Goal: Task Accomplishment & Management: Complete application form

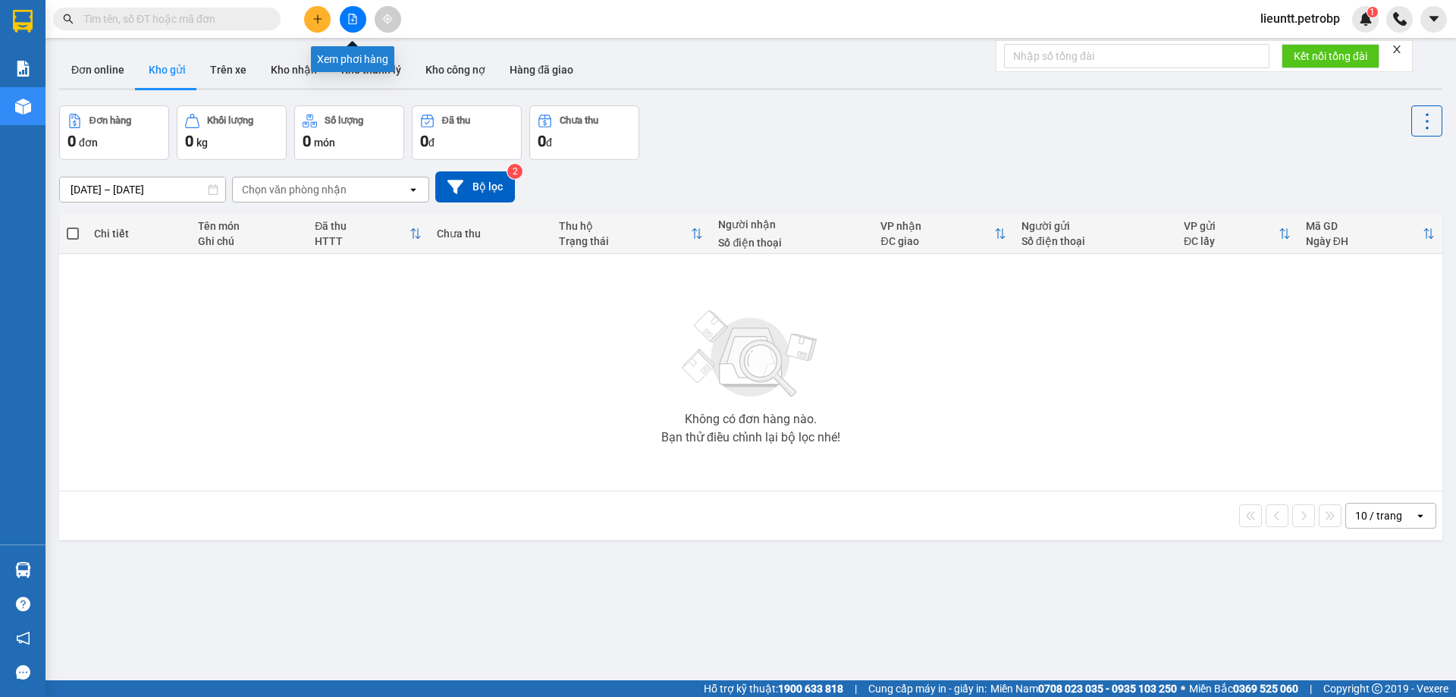
drag, startPoint x: 355, startPoint y: 18, endPoint x: 340, endPoint y: 5, distance: 19.9
click at [355, 17] on icon "file-add" at bounding box center [352, 19] width 11 height 11
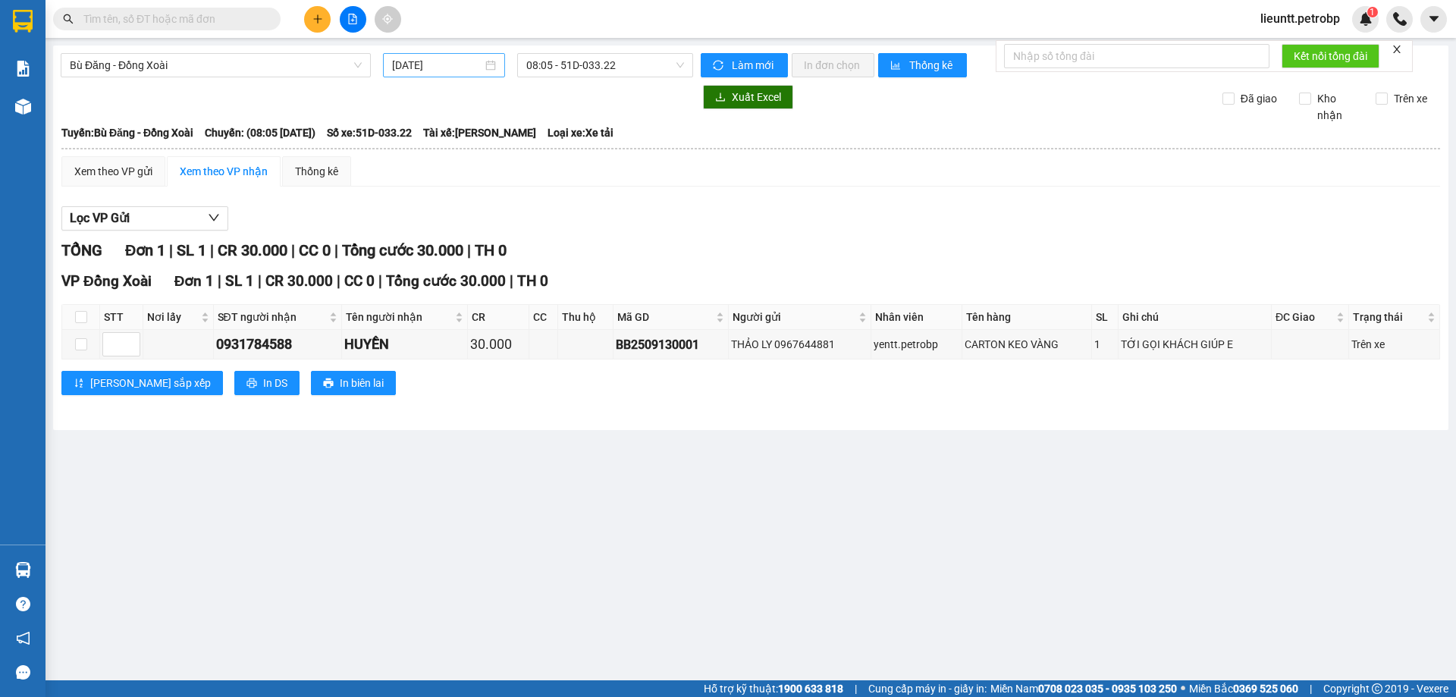
click at [408, 60] on input "[DATE]" at bounding box center [437, 65] width 90 height 17
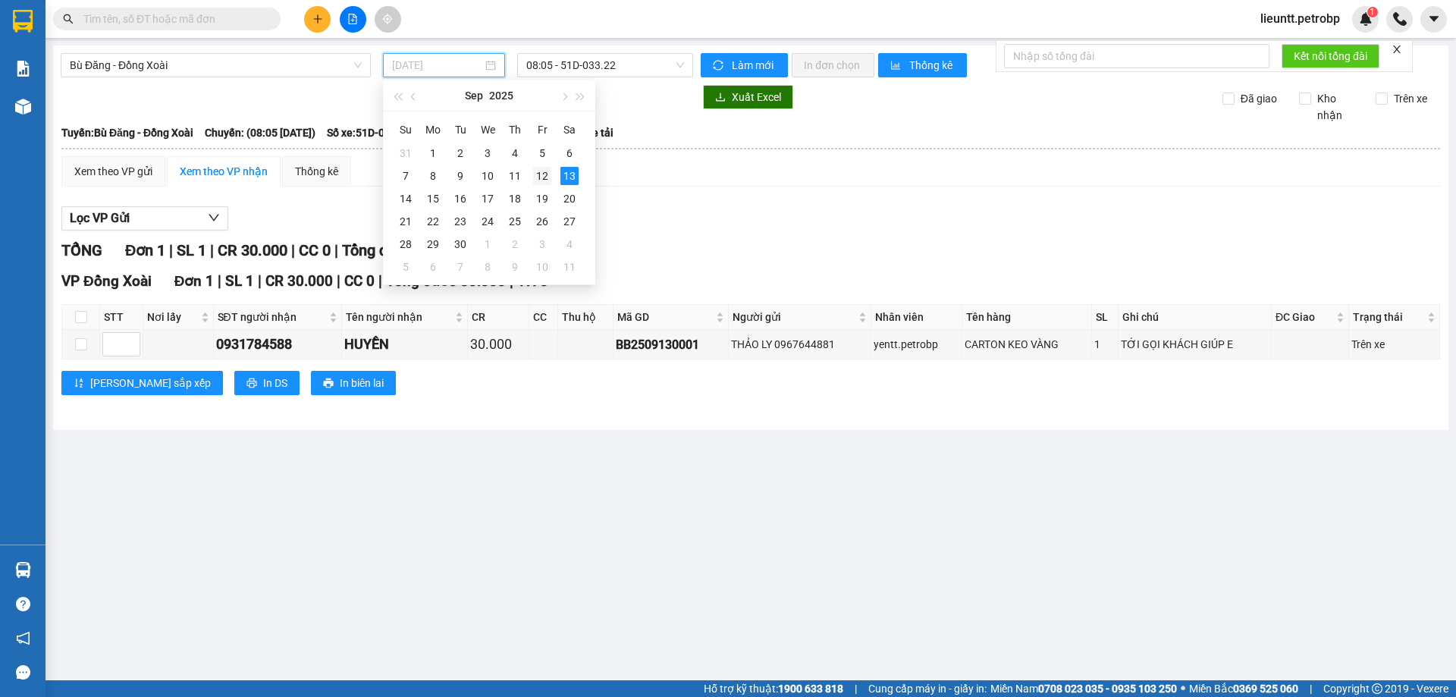
click at [538, 174] on div "12" at bounding box center [542, 176] width 18 height 18
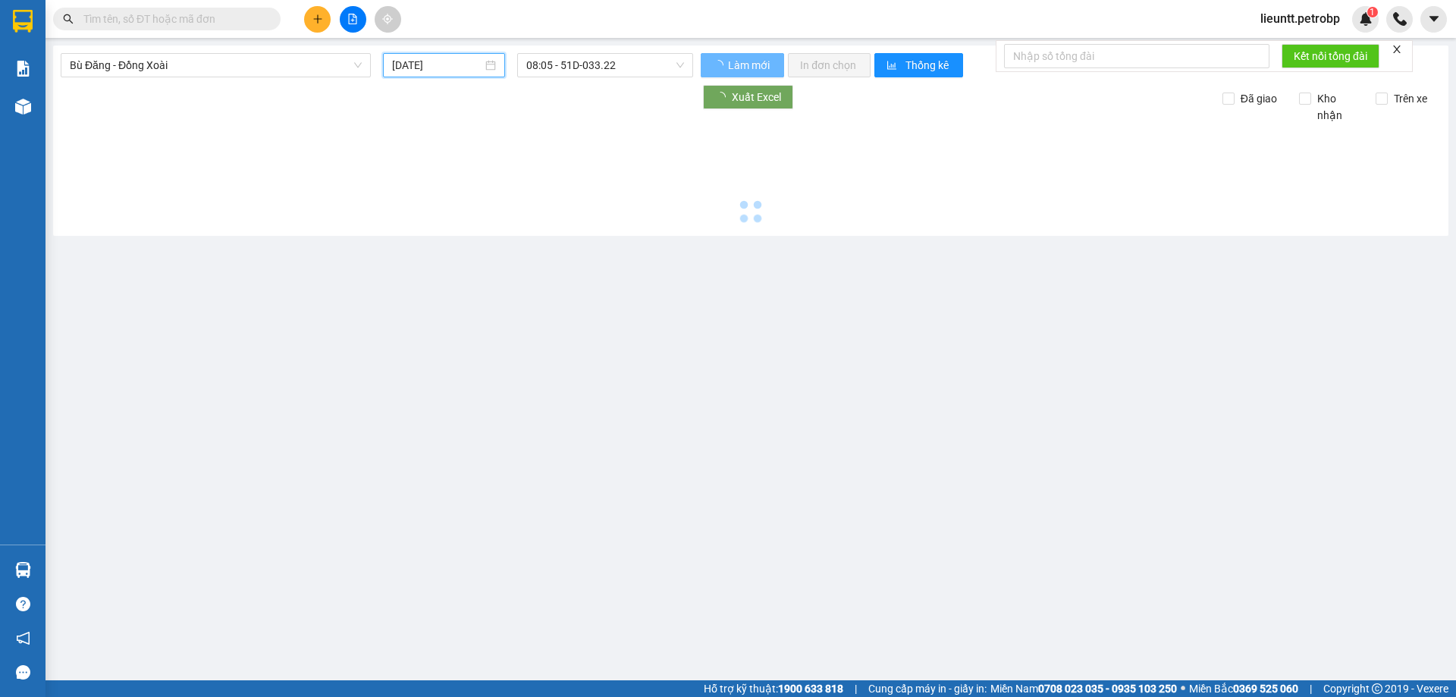
type input "[DATE]"
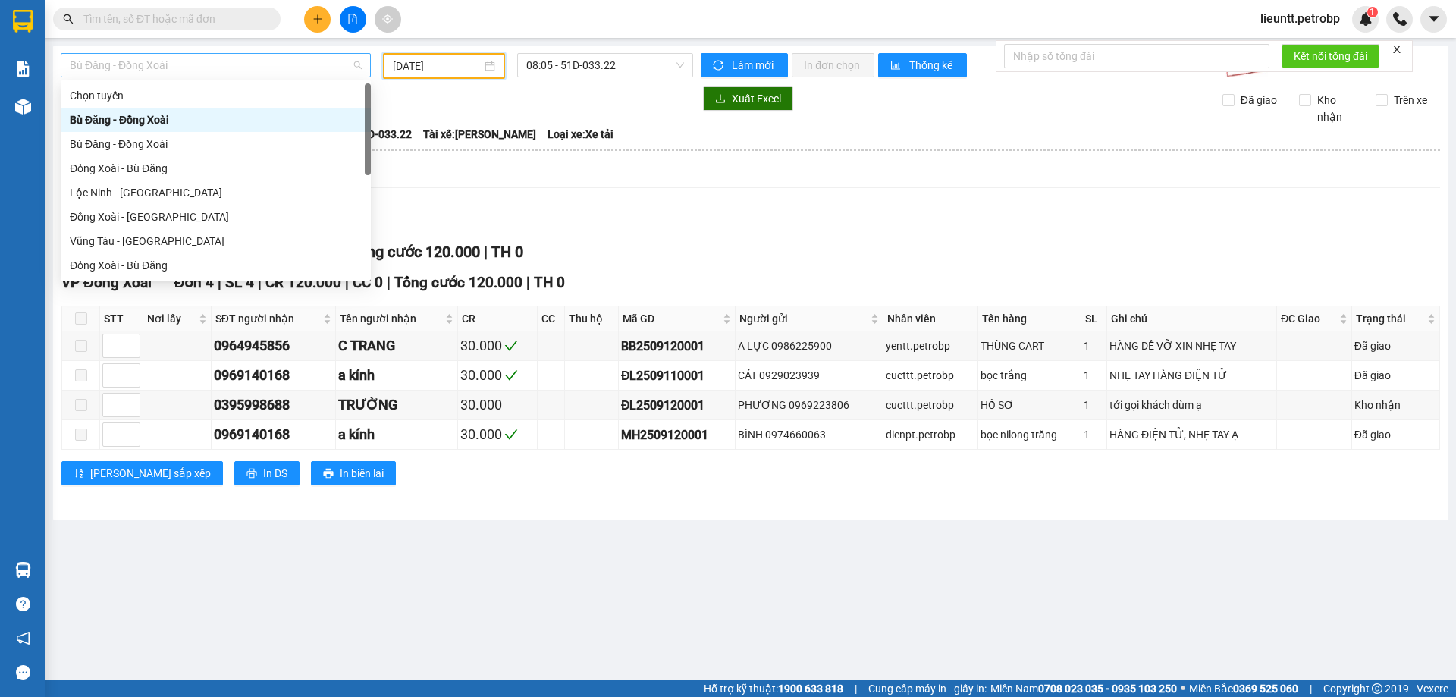
click at [199, 65] on span "Bù Đăng - Đồng Xoài" at bounding box center [216, 65] width 292 height 23
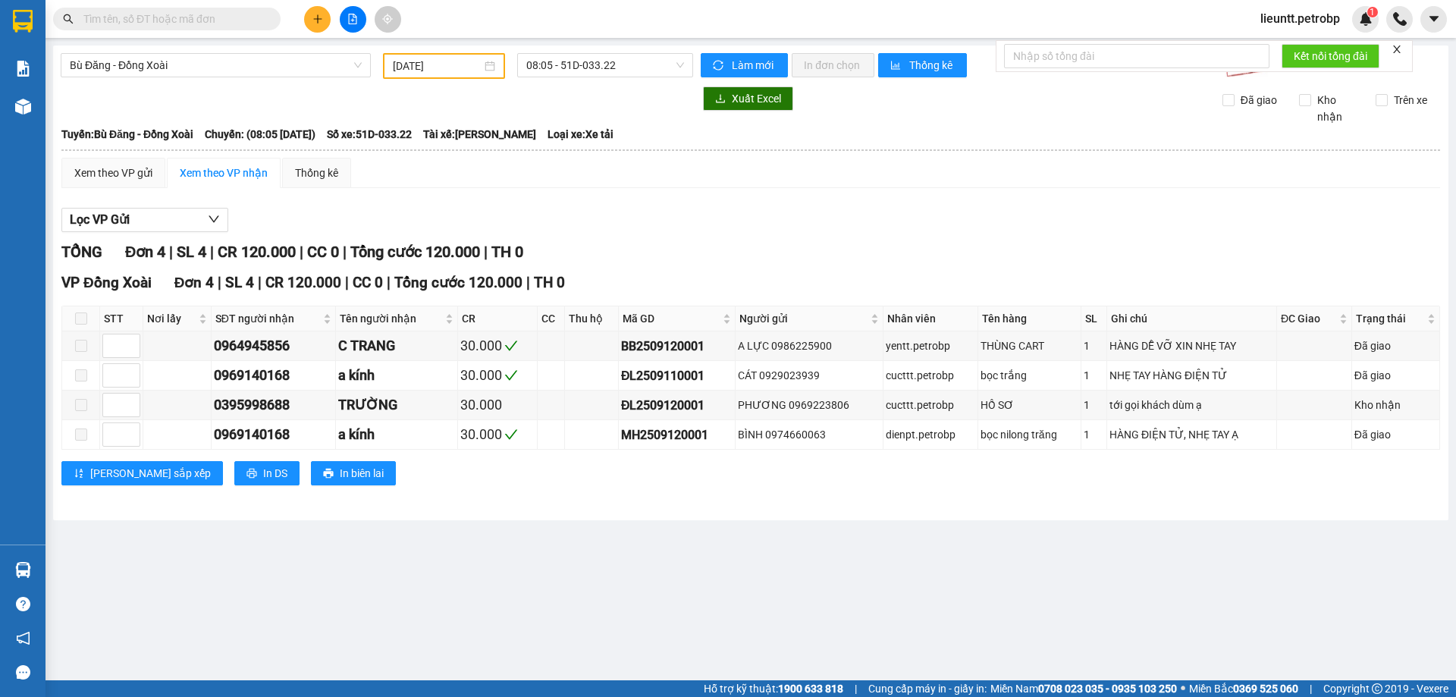
click at [534, 92] on div at bounding box center [377, 98] width 633 height 24
click at [552, 71] on span "08:05 - 51D-033.22" at bounding box center [605, 65] width 158 height 23
click at [190, 64] on span "Bù Đăng - Đồng Xoài" at bounding box center [216, 65] width 292 height 23
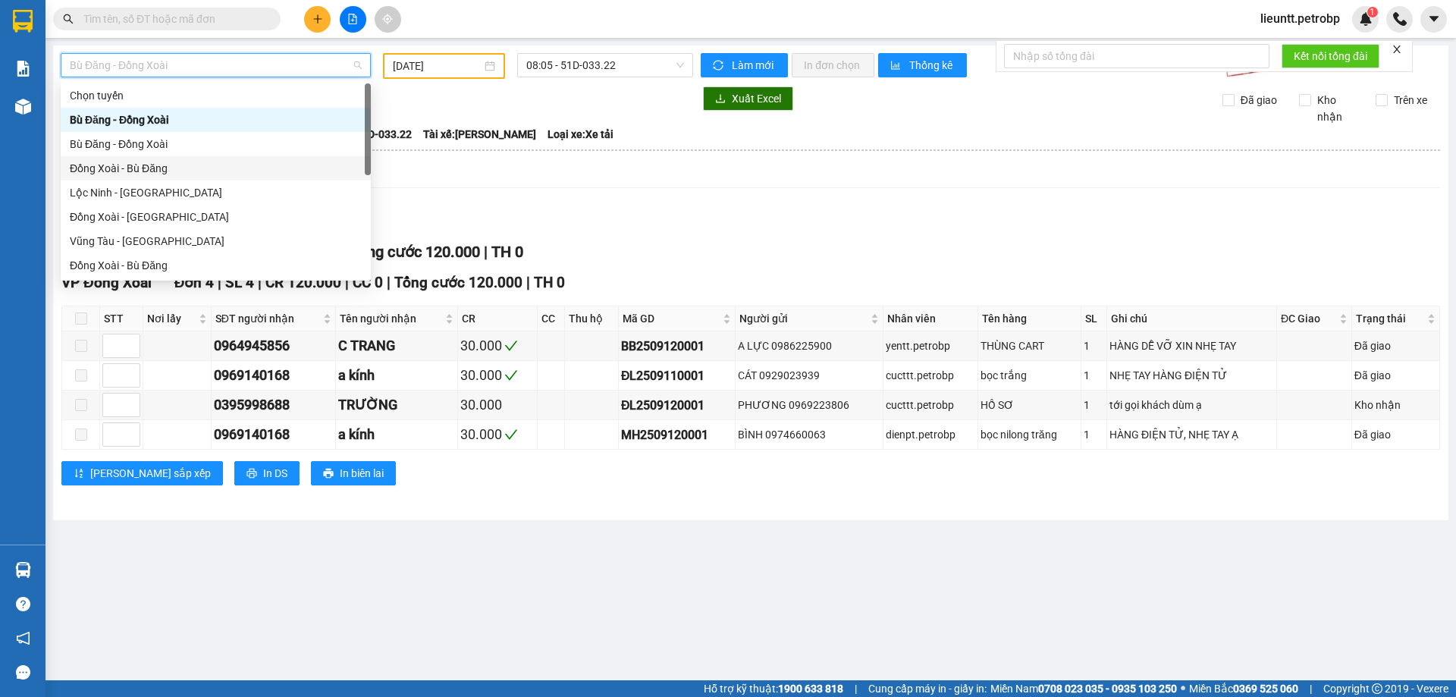
click at [131, 171] on div "Đồng Xoài - Bù Đăng" at bounding box center [216, 168] width 292 height 17
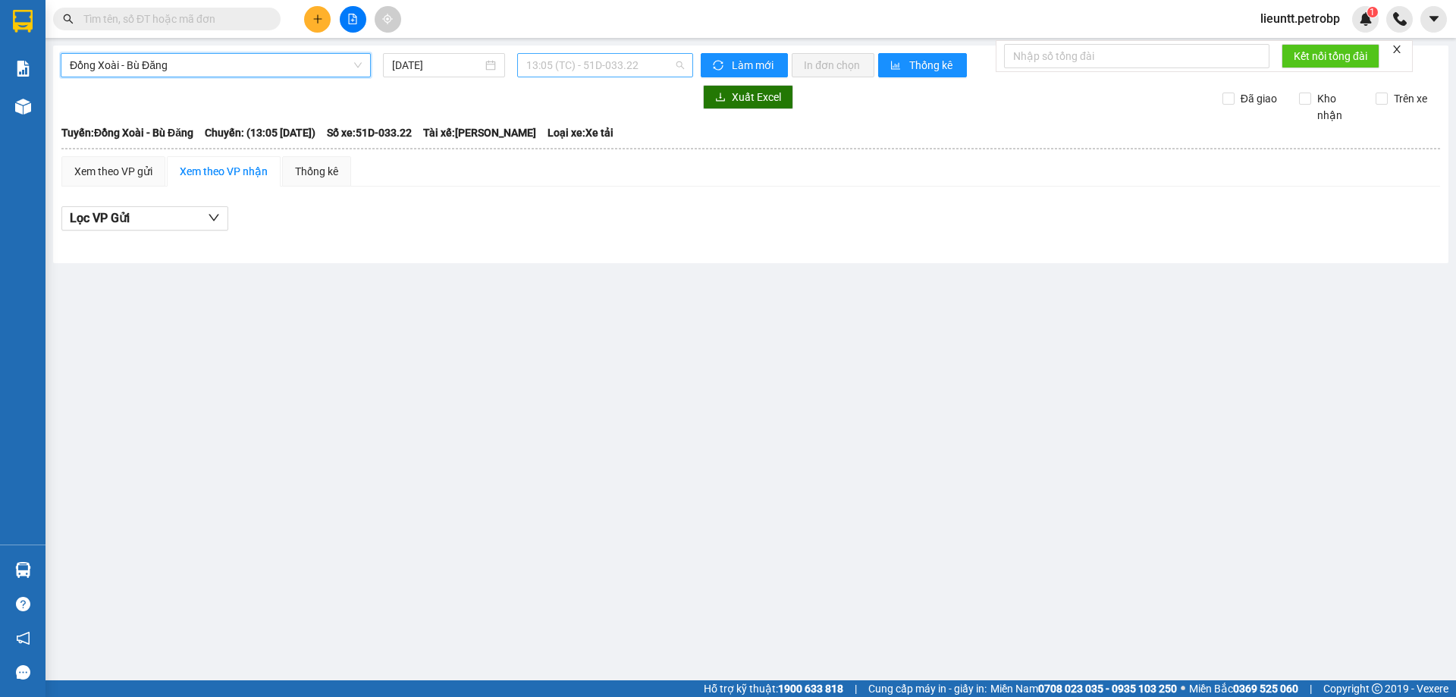
click at [555, 67] on span "13:05 (TC) - 51D-033.22" at bounding box center [605, 65] width 158 height 23
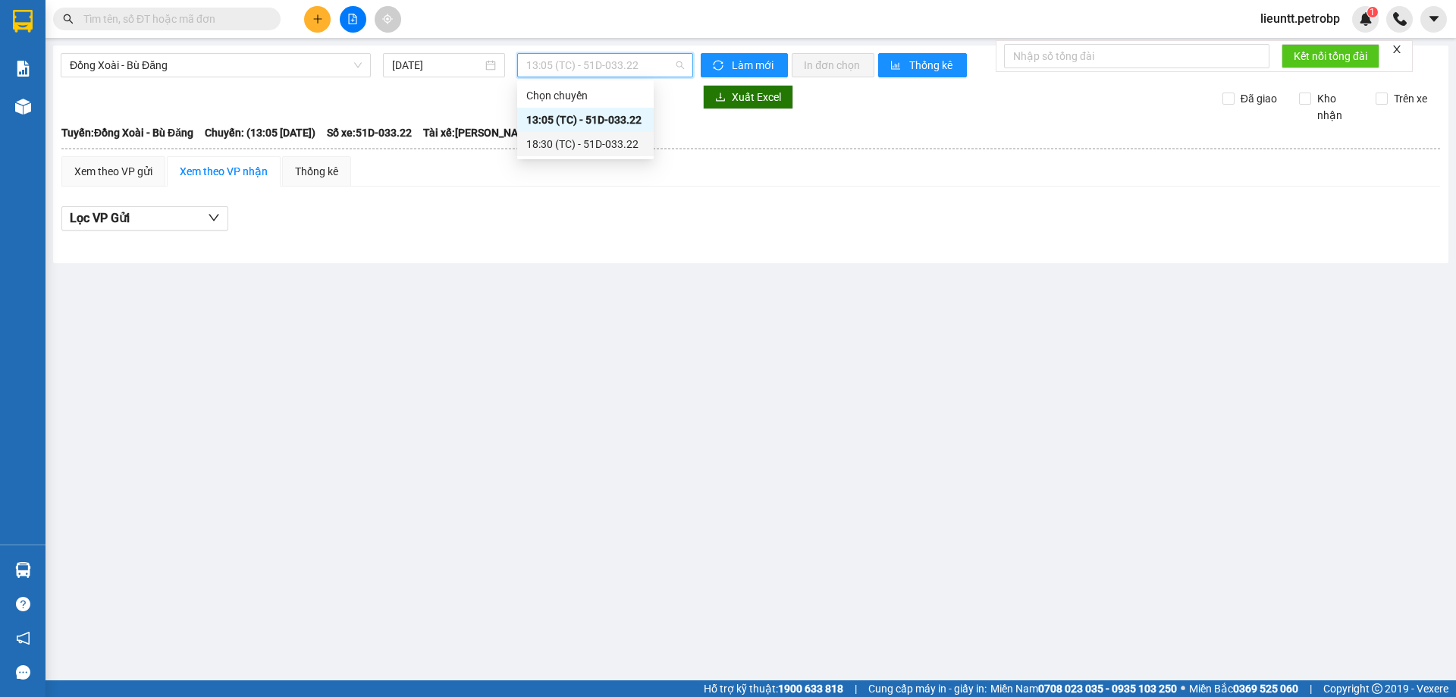
click at [562, 145] on div "18:30 (TC) - 51D-033.22" at bounding box center [585, 144] width 118 height 17
click at [403, 64] on input "[DATE]" at bounding box center [437, 65] width 90 height 17
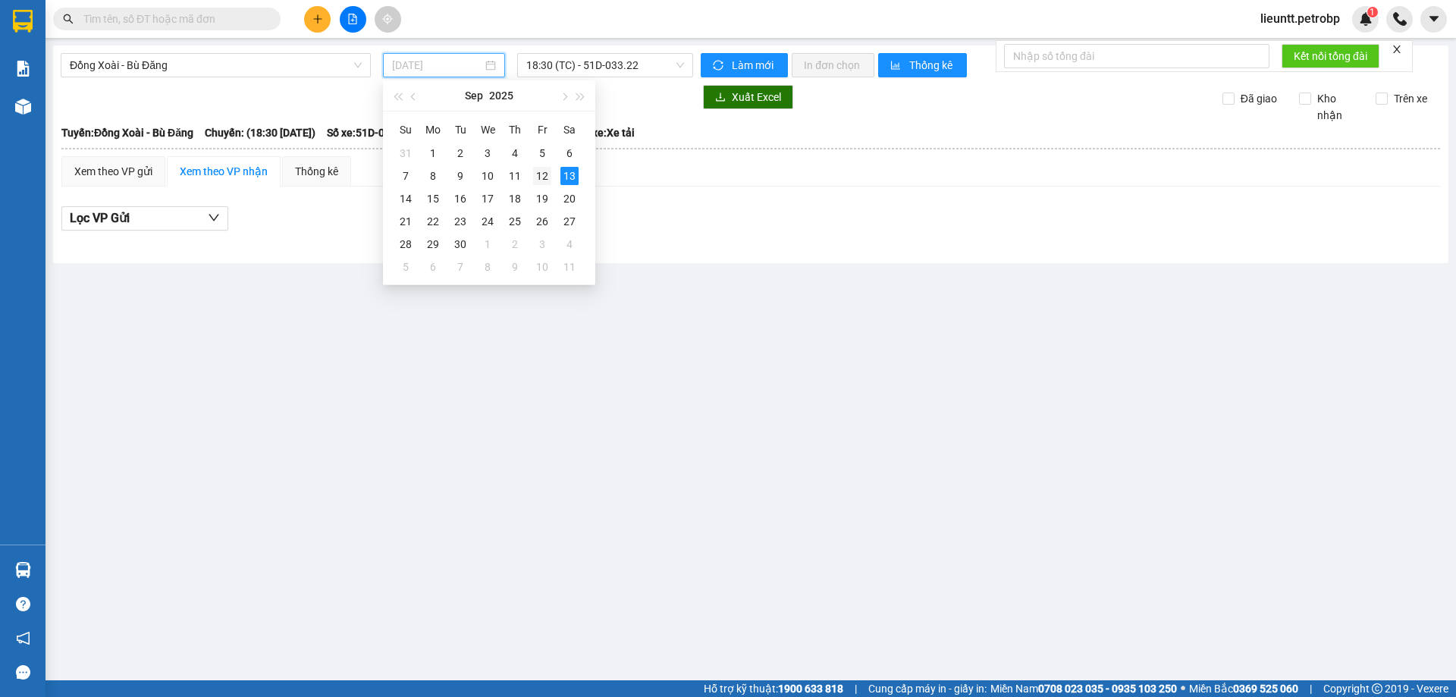
click at [540, 168] on div "12" at bounding box center [542, 176] width 18 height 18
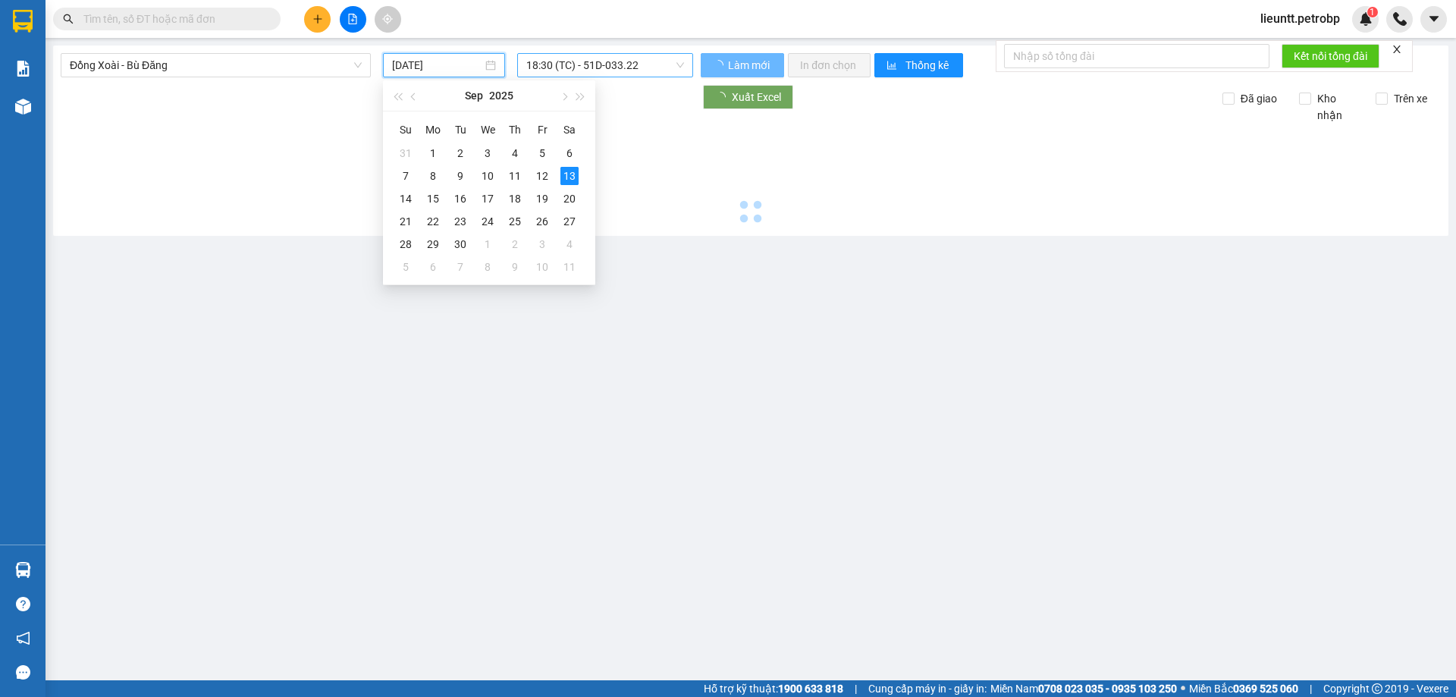
type input "[DATE]"
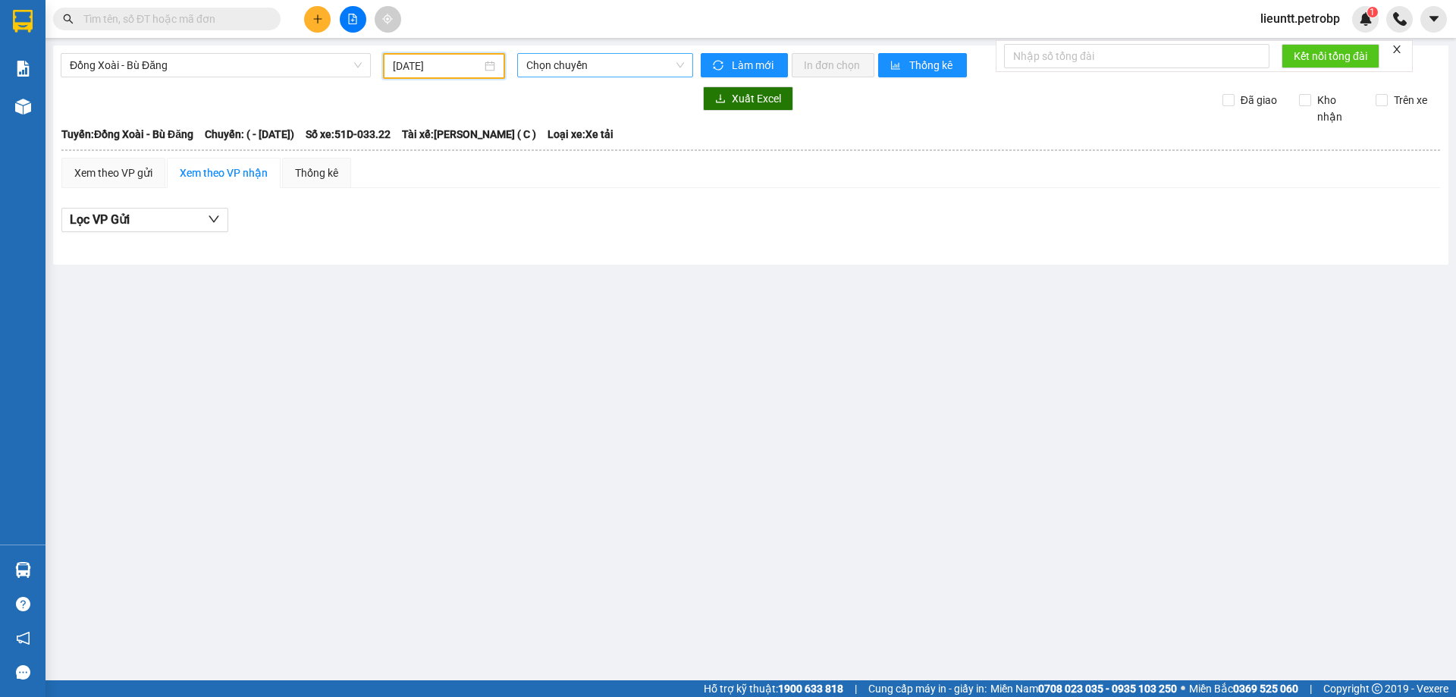
click at [569, 67] on span "Chọn chuyến" at bounding box center [605, 65] width 158 height 23
click at [190, 67] on span "Đồng Xoài - Bù Đăng" at bounding box center [216, 65] width 292 height 23
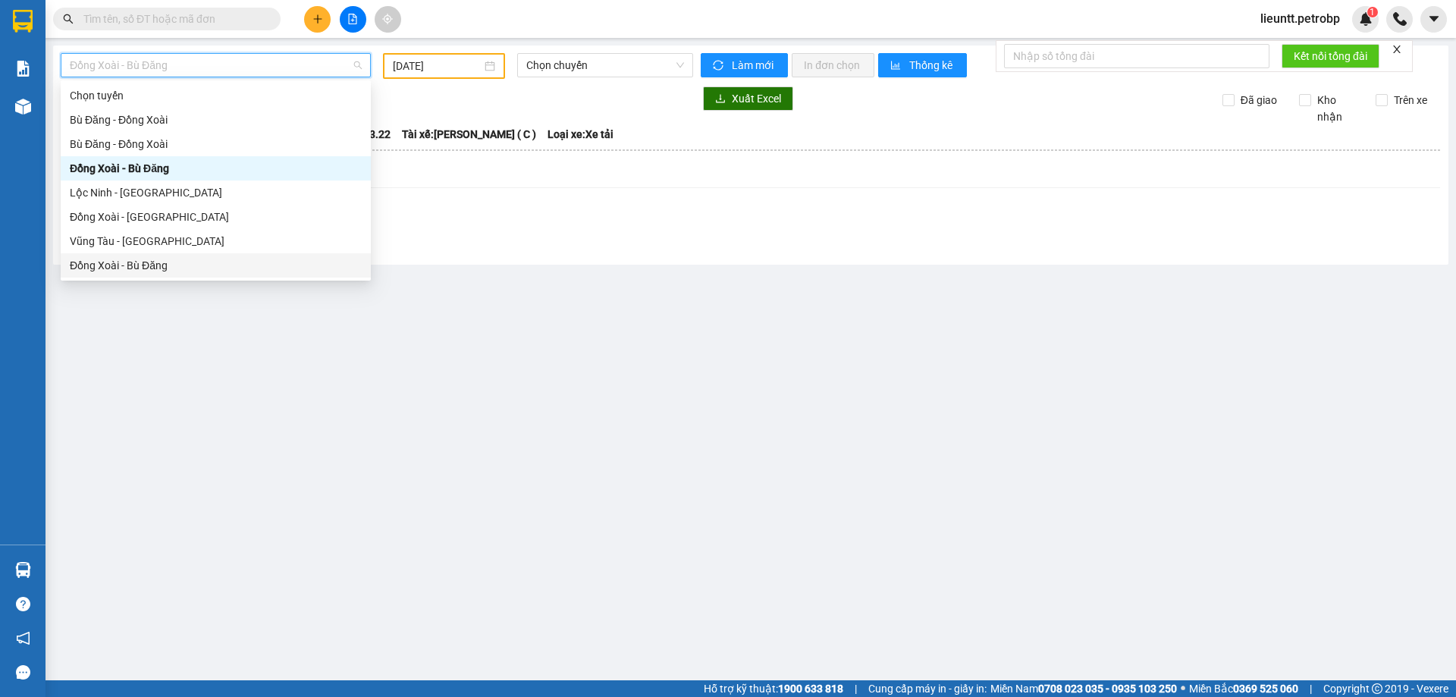
click at [159, 268] on div "Đồng Xoài - Bù Đăng" at bounding box center [216, 265] width 292 height 17
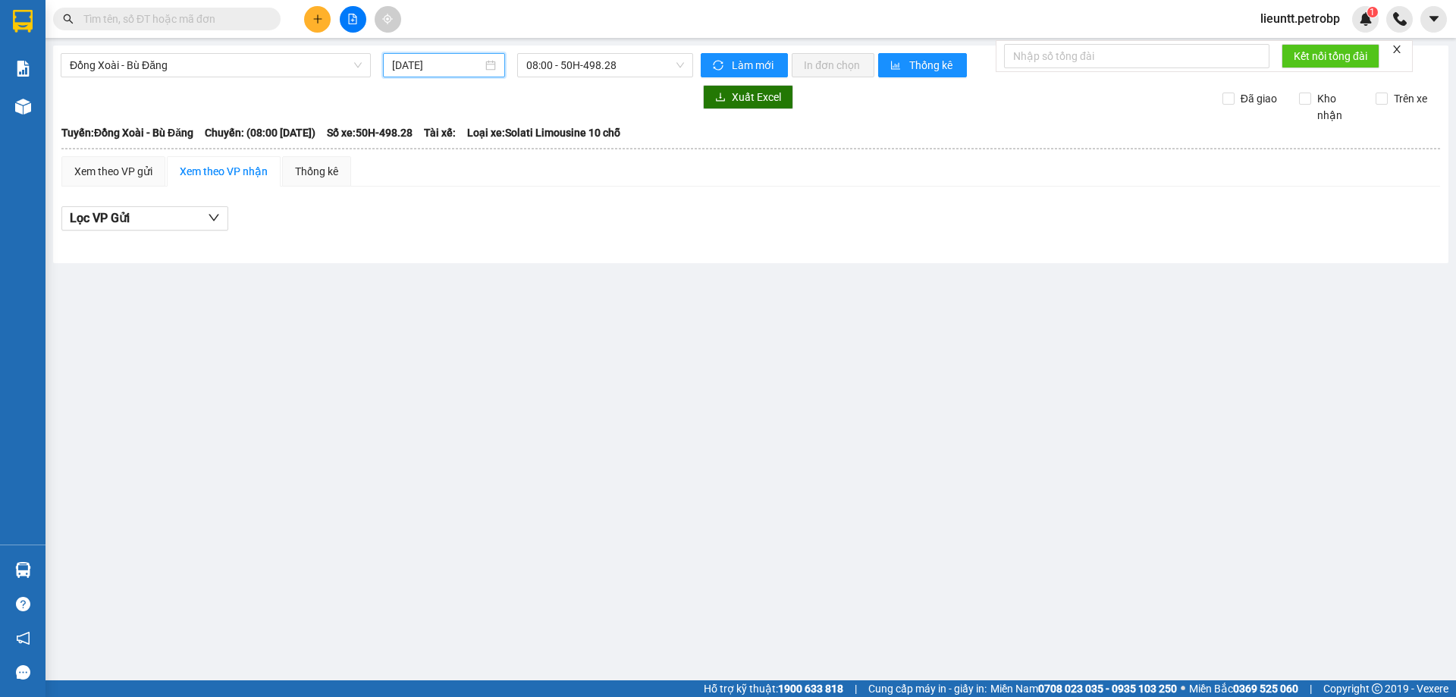
click at [432, 64] on input "[DATE]" at bounding box center [437, 65] width 90 height 17
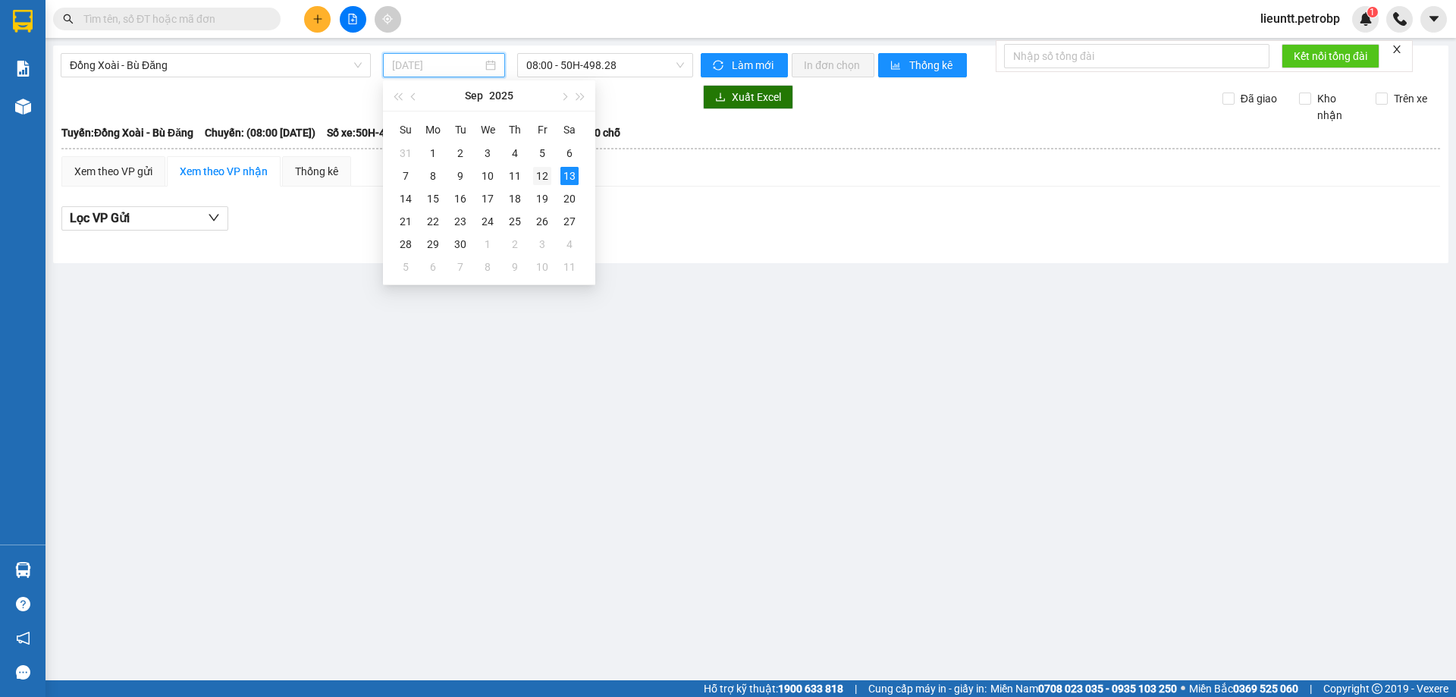
click at [540, 181] on div "12" at bounding box center [542, 176] width 18 height 18
type input "[DATE]"
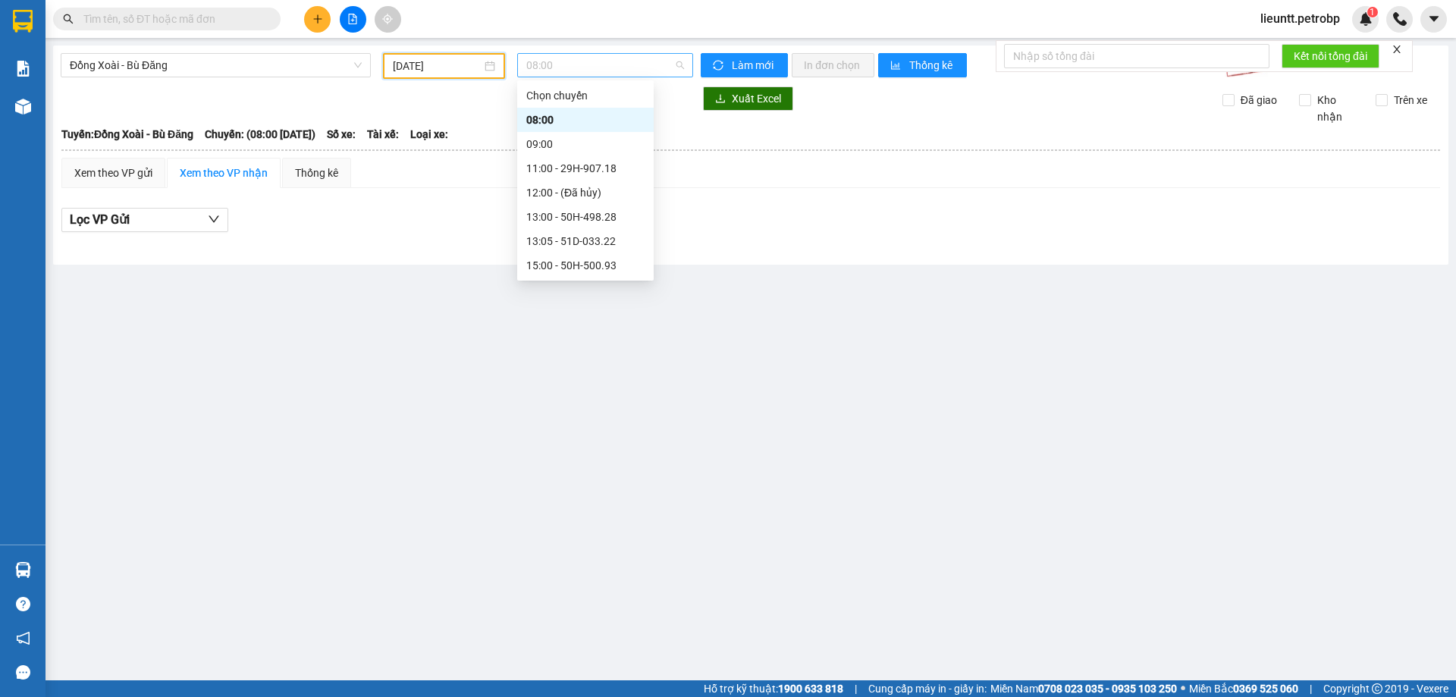
click at [547, 67] on span "08:00" at bounding box center [605, 65] width 158 height 23
click at [556, 168] on div "18:30 - 51D-033.22" at bounding box center [585, 168] width 118 height 17
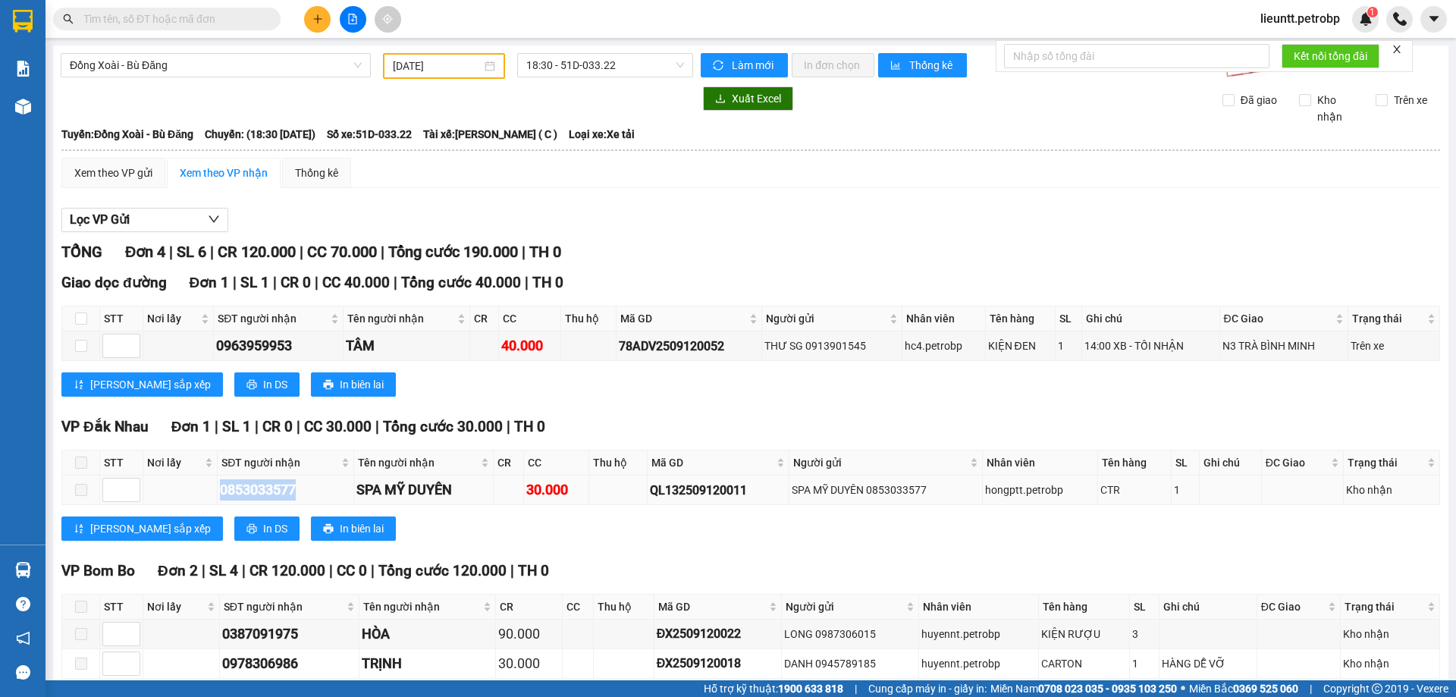
drag, startPoint x: 217, startPoint y: 493, endPoint x: 319, endPoint y: 494, distance: 101.6
click at [319, 494] on td "0853033577" at bounding box center [286, 491] width 137 height 30
copy div "0853033577"
click at [127, 17] on input "text" at bounding box center [172, 19] width 179 height 17
paste input "0853033577"
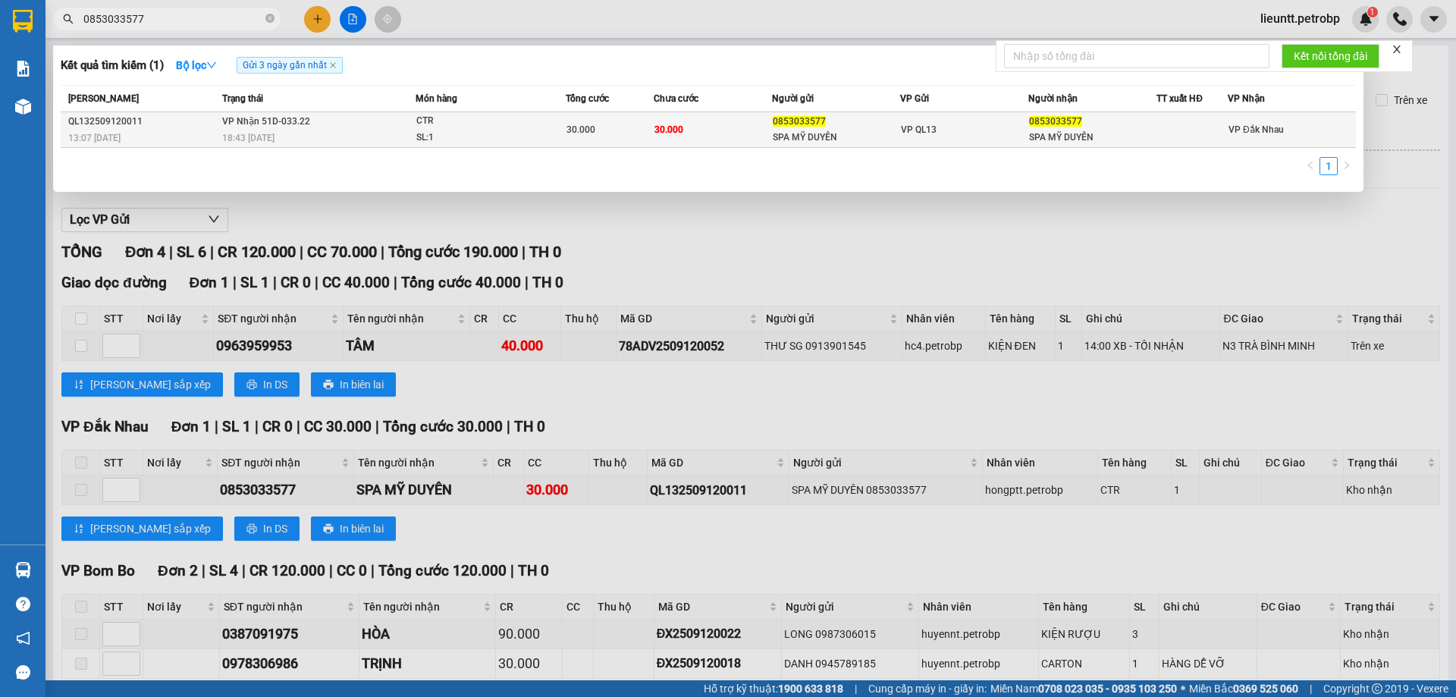
type input "0853033577"
click at [265, 133] on span "18:43 [DATE]" at bounding box center [248, 138] width 52 height 11
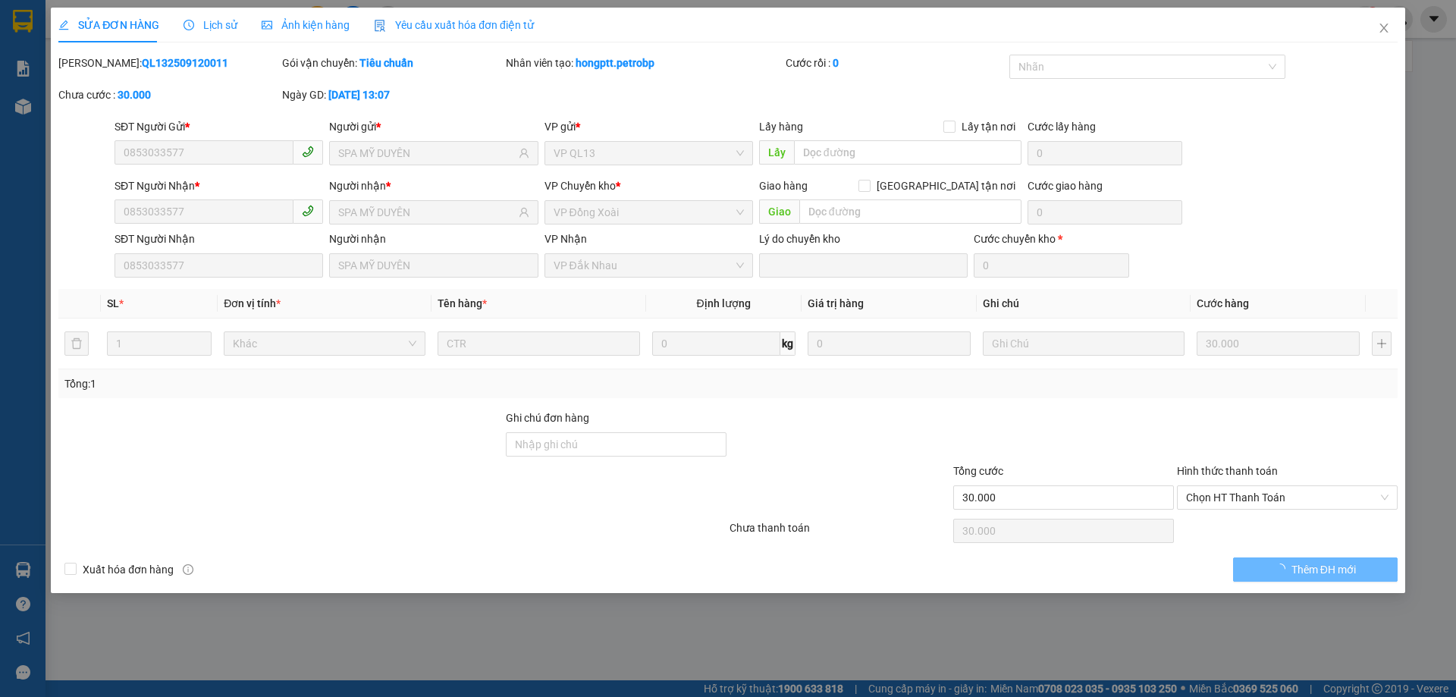
type input "0853033577"
type input "SPA MỸ DUYÊN"
type input "0853033577"
type input "SPA MỸ DUYÊN"
type input "30.000"
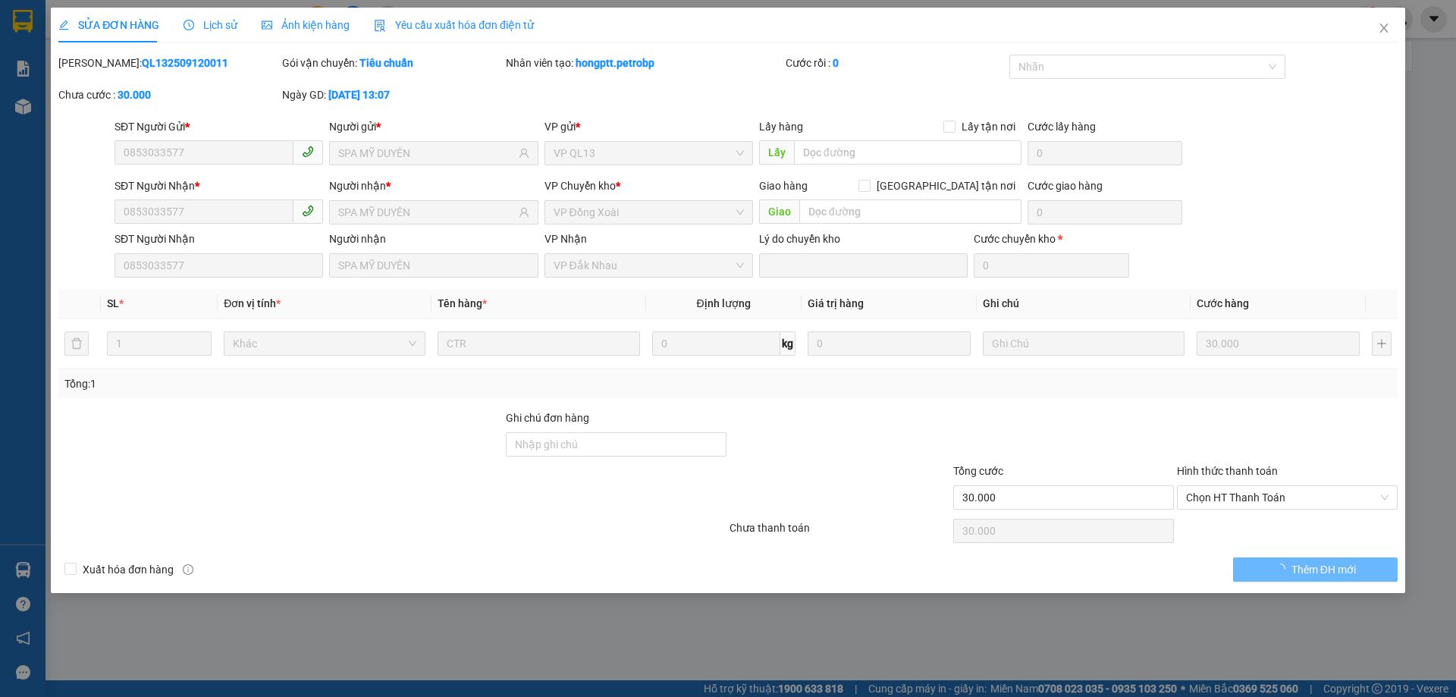
type input "30.000"
click at [221, 26] on span "Lịch sử" at bounding box center [211, 25] width 54 height 12
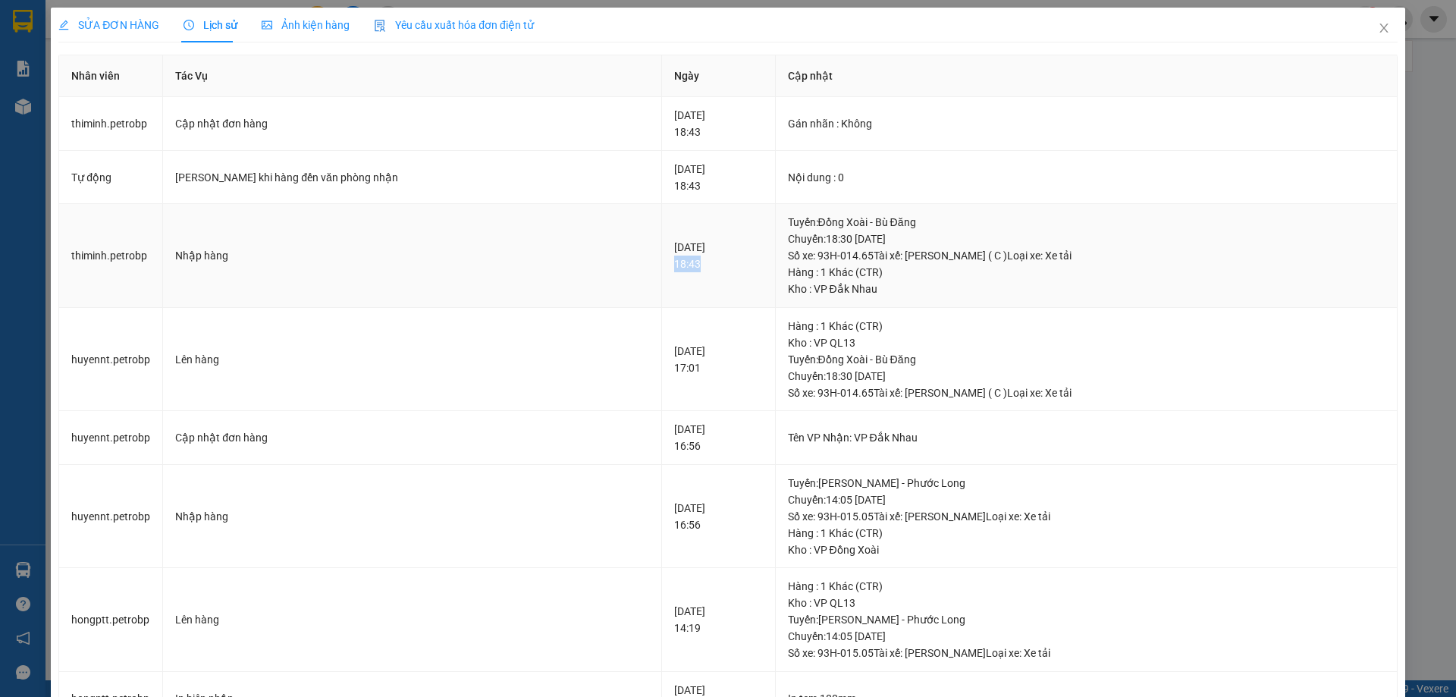
drag, startPoint x: 579, startPoint y: 265, endPoint x: 606, endPoint y: 268, distance: 27.4
click at [662, 268] on td "[DATE] 18:43" at bounding box center [718, 256] width 113 height 104
copy div "18:43"
click at [1380, 28] on span "Close" at bounding box center [1384, 29] width 42 height 42
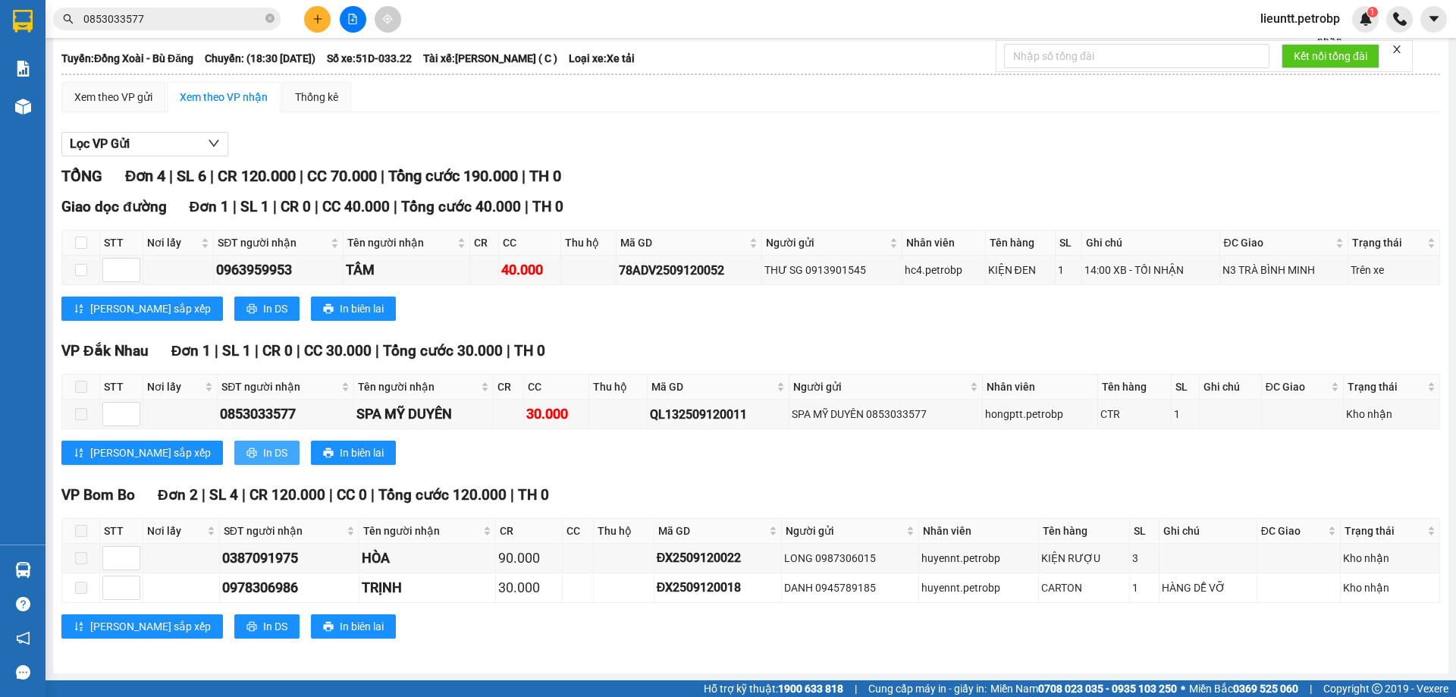
scroll to position [77, 0]
drag, startPoint x: 222, startPoint y: 560, endPoint x: 300, endPoint y: 565, distance: 78.3
click at [300, 565] on div "0387091975" at bounding box center [289, 557] width 135 height 21
copy div "0387091975"
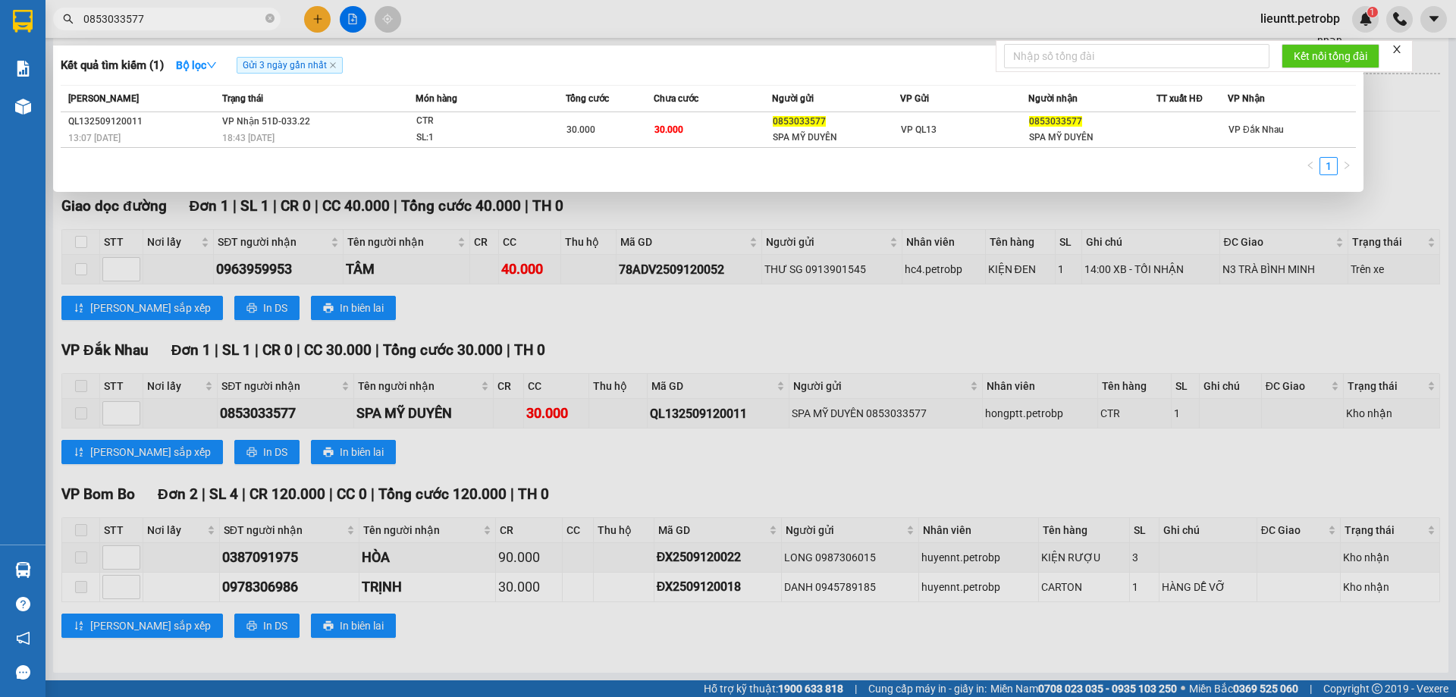
drag, startPoint x: 163, startPoint y: 10, endPoint x: 162, endPoint y: 20, distance: 9.9
click at [163, 14] on span "0853033577" at bounding box center [167, 19] width 228 height 23
click at [162, 20] on input "0853033577" at bounding box center [172, 19] width 179 height 17
paste input "0387091975"
type input "08530335770387091975"
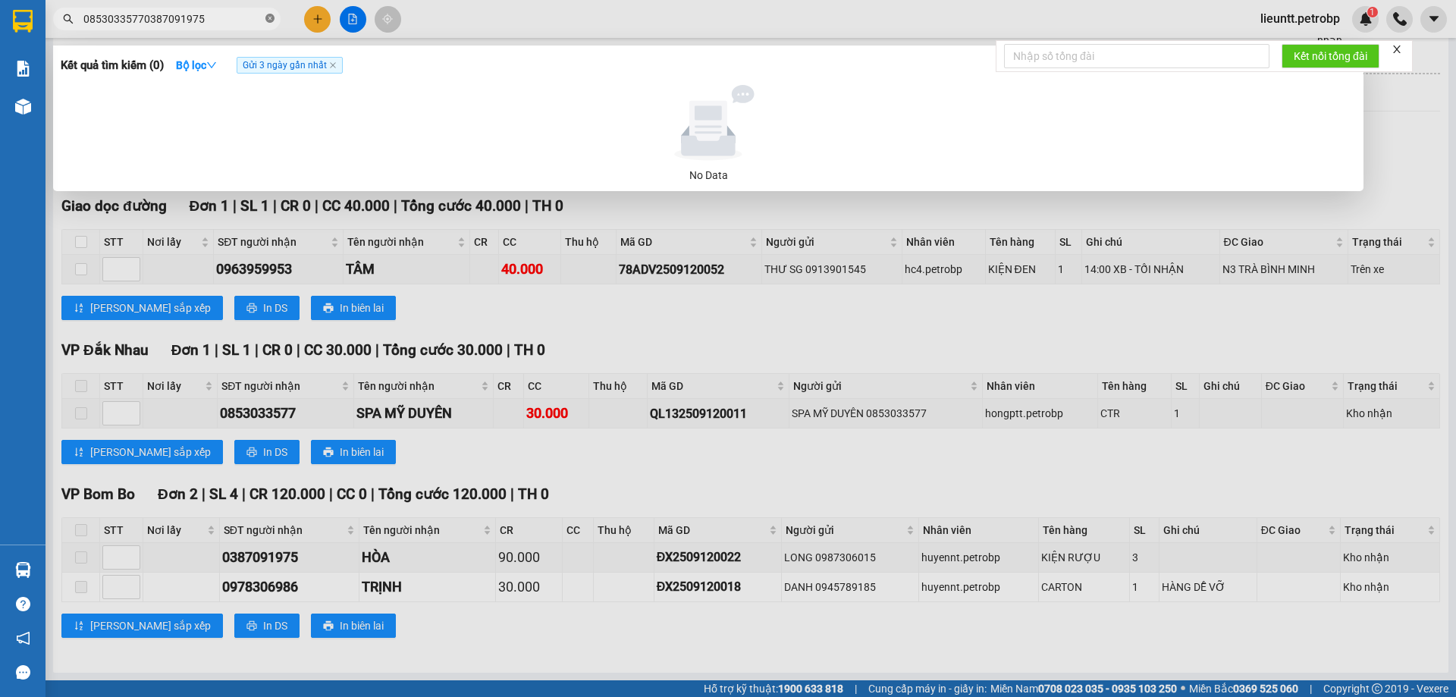
click at [268, 19] on icon "close-circle" at bounding box center [269, 18] width 9 height 9
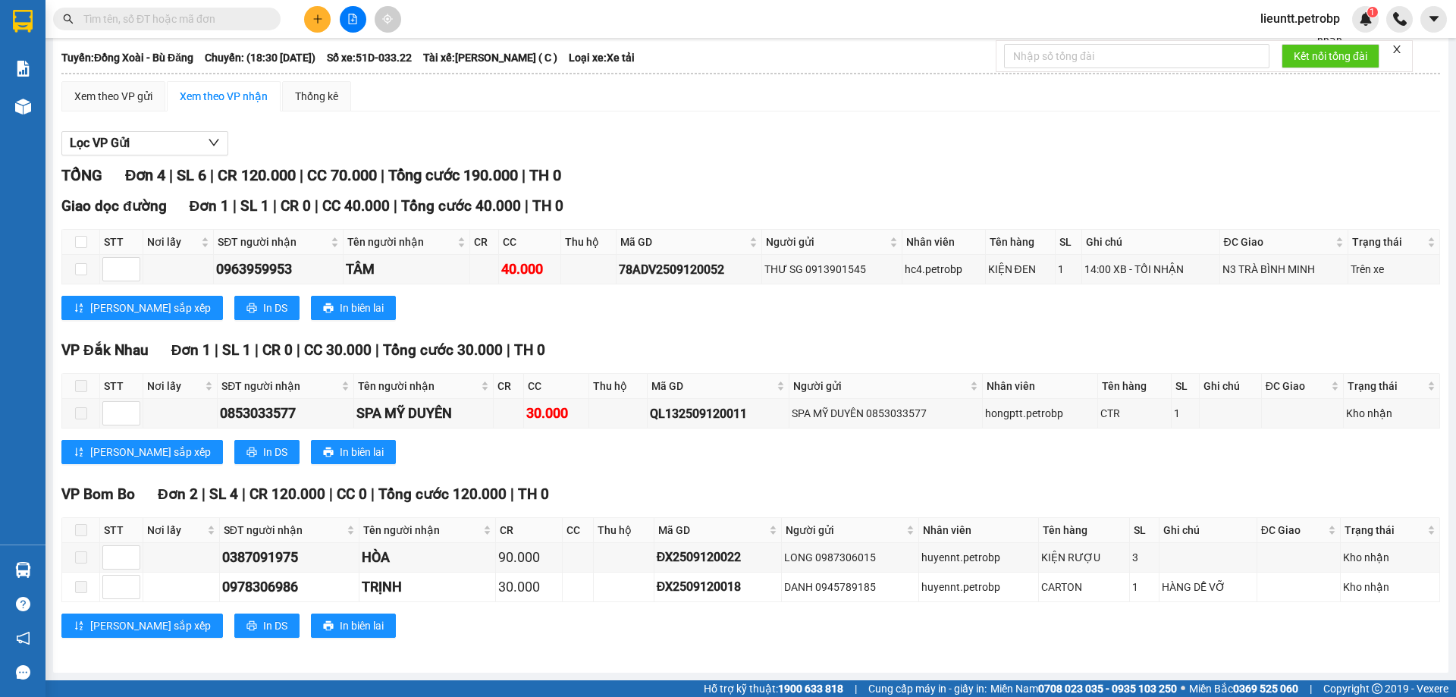
click at [209, 23] on input "text" at bounding box center [172, 19] width 179 height 17
paste input "0387091975"
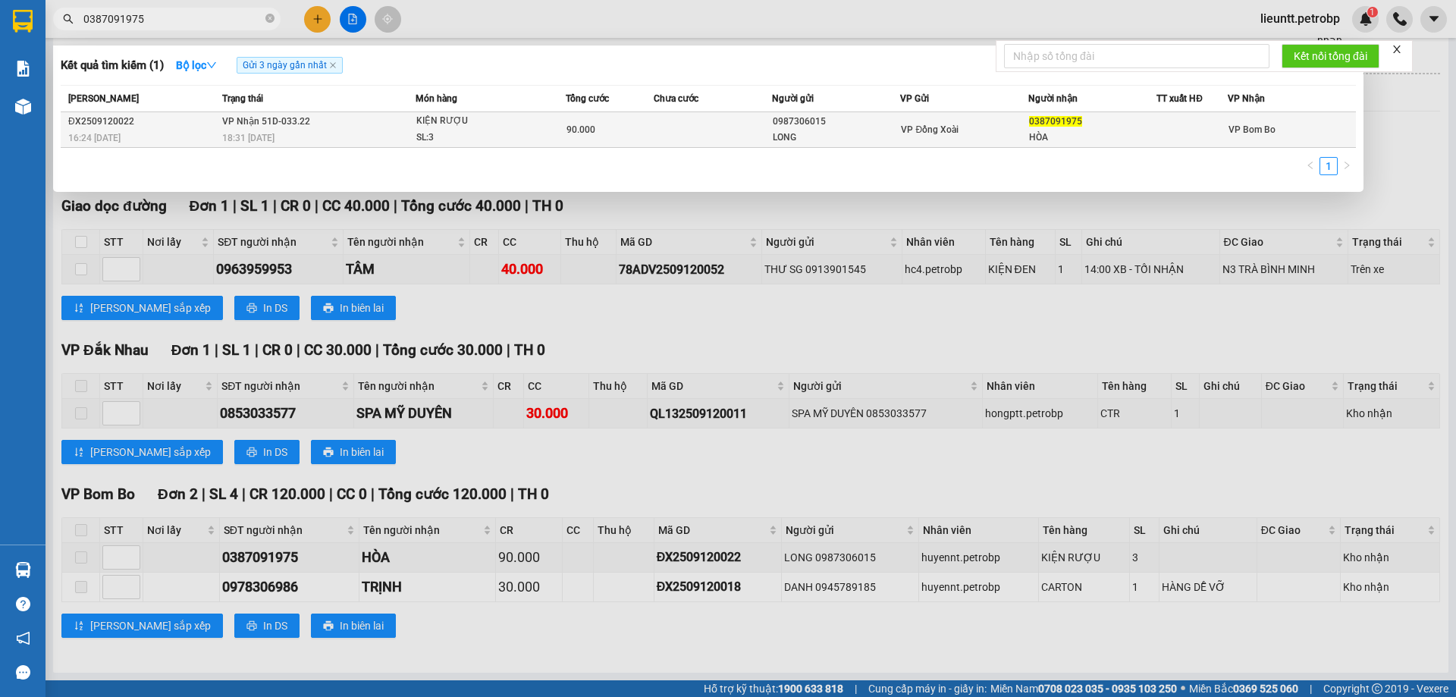
type input "0387091975"
click at [272, 122] on span "VP Nhận 51D-033.22" at bounding box center [266, 121] width 88 height 11
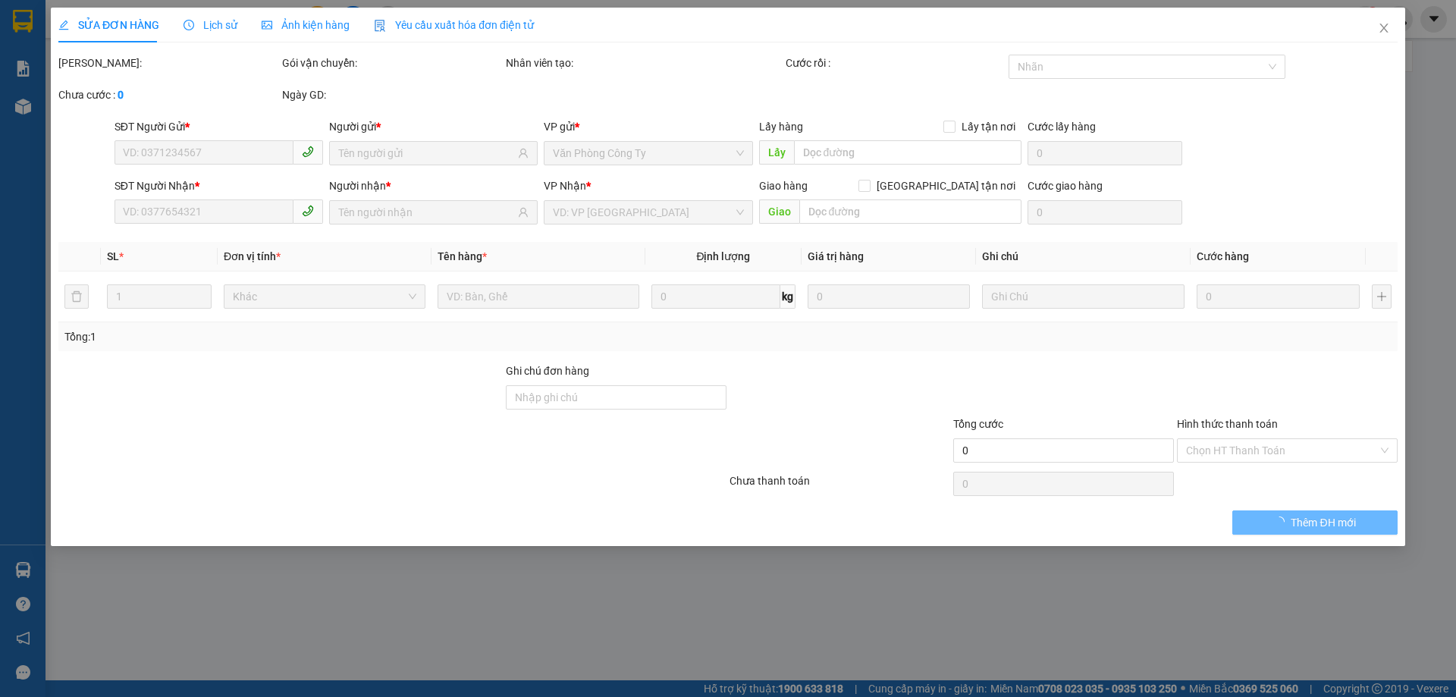
type input "0987306015"
type input "LONG"
type input "0387091975"
type input "HÒA"
type input "90.000"
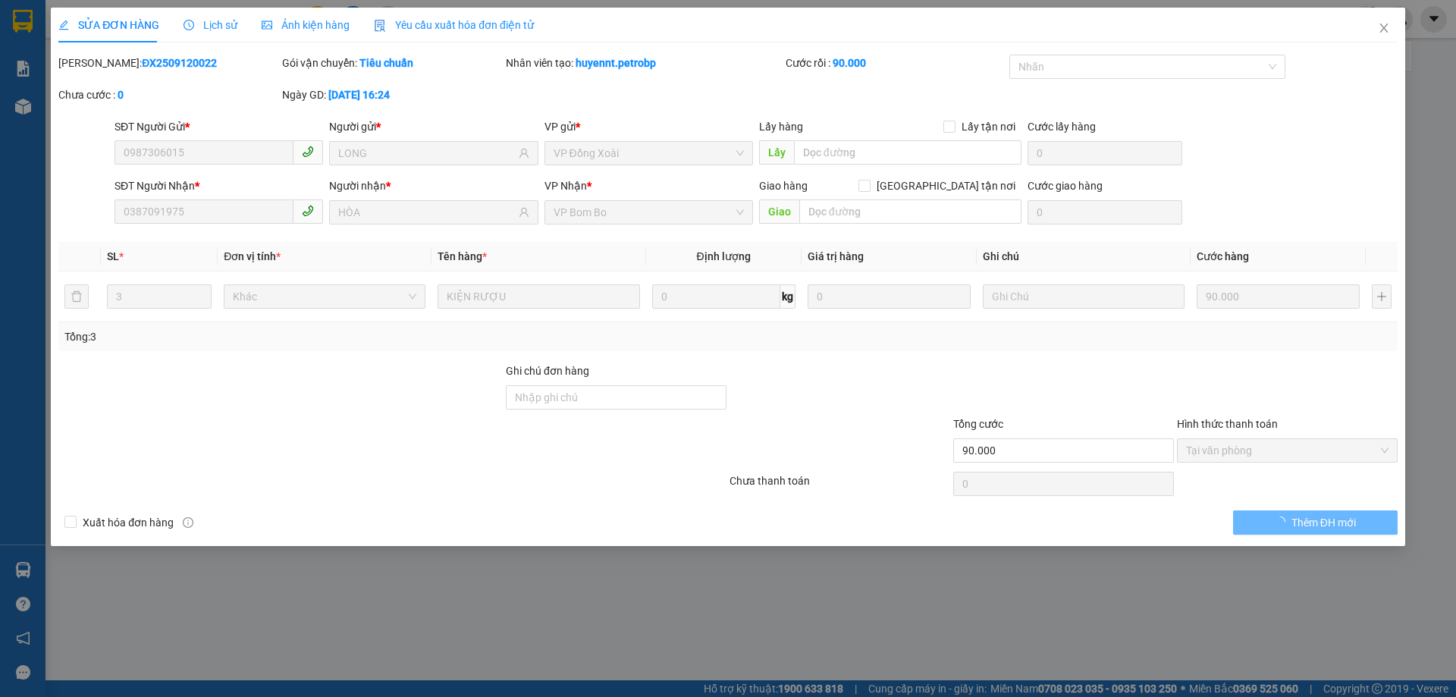
click at [221, 24] on span "Lịch sử" at bounding box center [211, 25] width 54 height 12
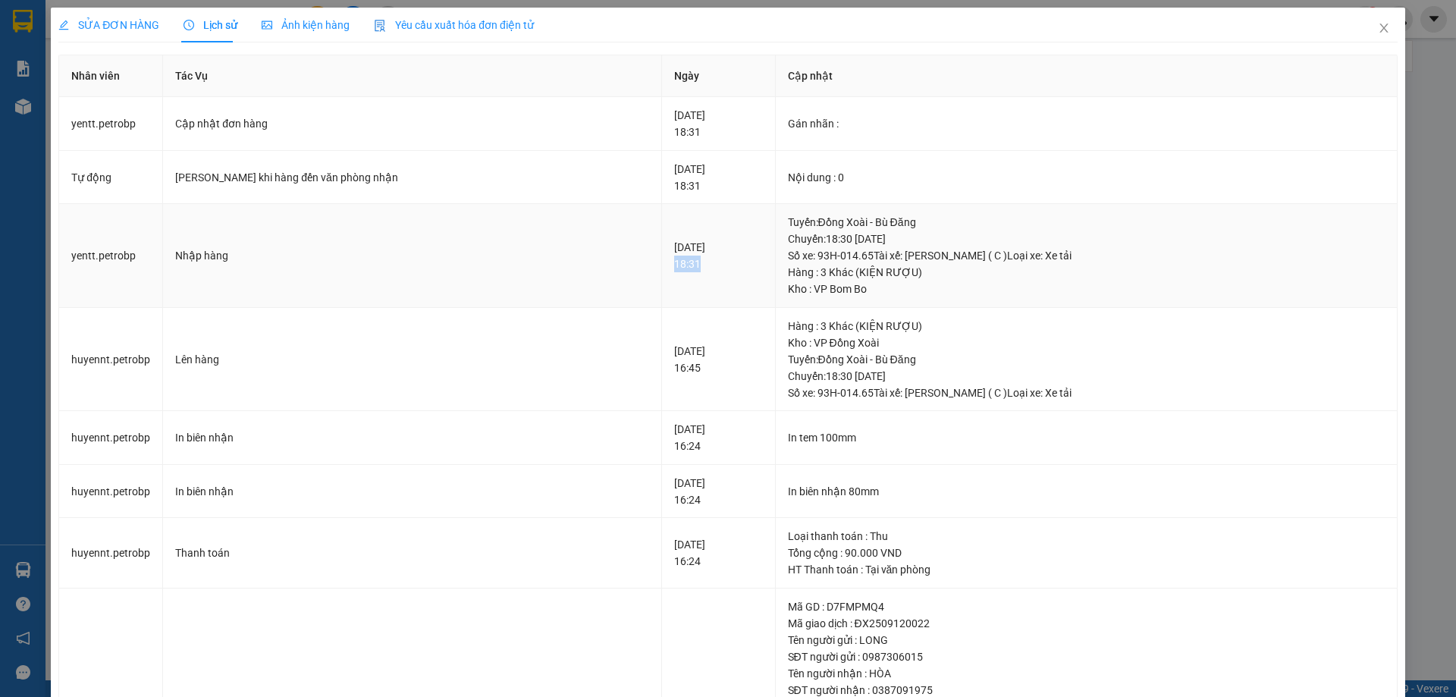
drag, startPoint x: 564, startPoint y: 266, endPoint x: 614, endPoint y: 267, distance: 50.1
click at [662, 267] on td "[DATE] 18:31" at bounding box center [718, 256] width 113 height 104
copy div "18:31"
click at [1378, 27] on icon "close" at bounding box center [1384, 28] width 12 height 12
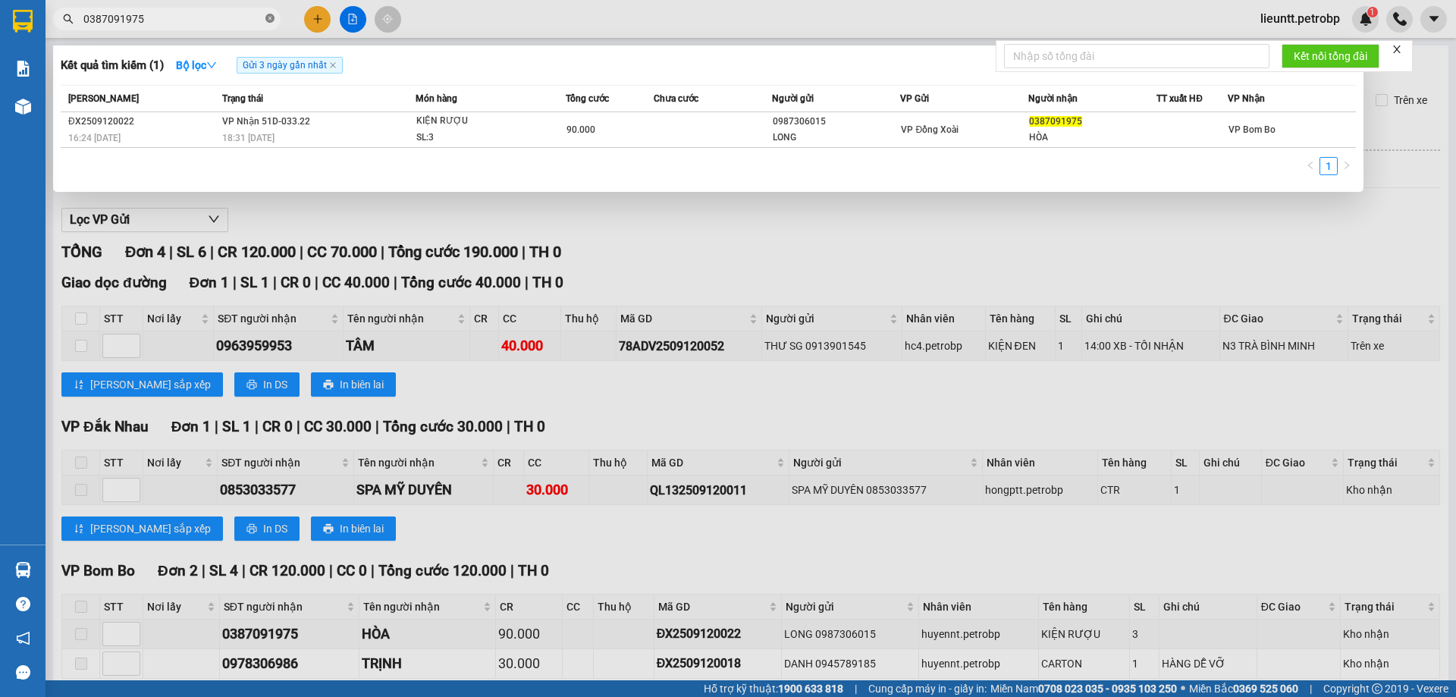
click at [267, 21] on icon "close-circle" at bounding box center [269, 18] width 9 height 9
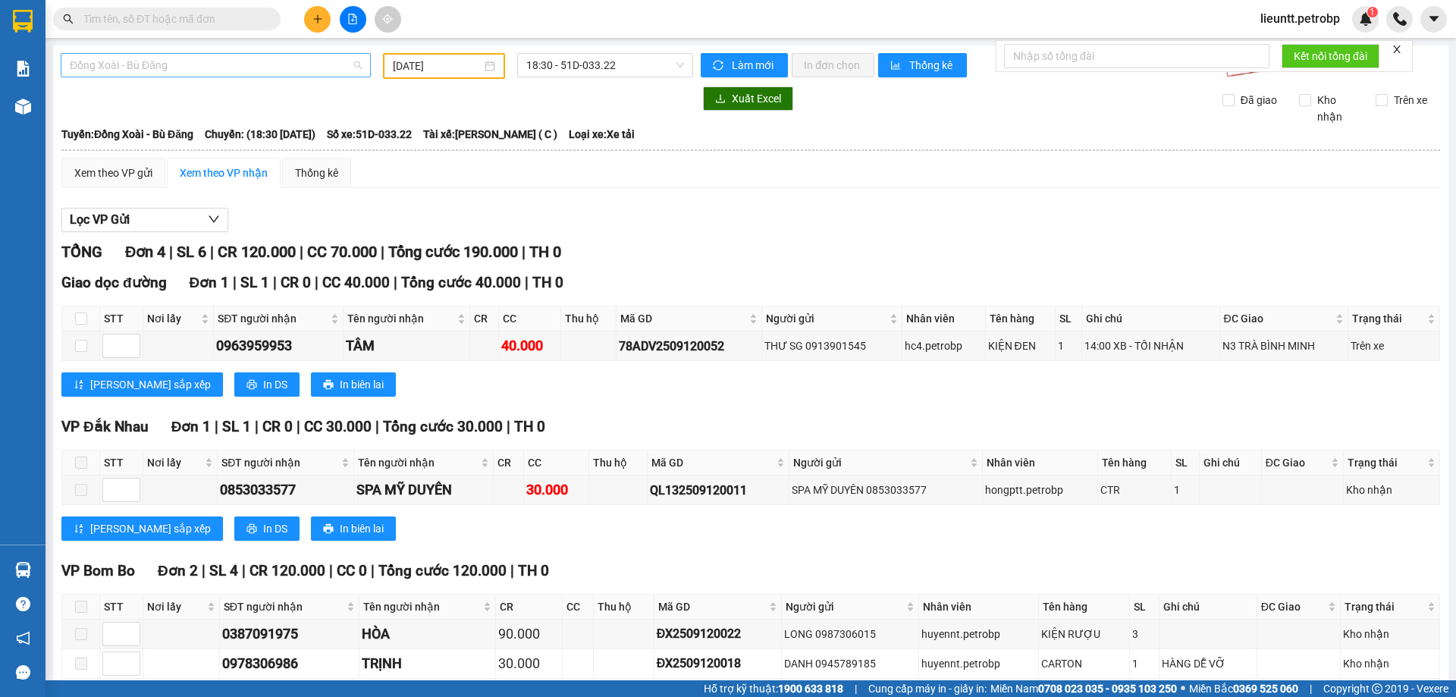
click at [246, 69] on span "Đồng Xoài - Bù Đăng" at bounding box center [216, 65] width 292 height 23
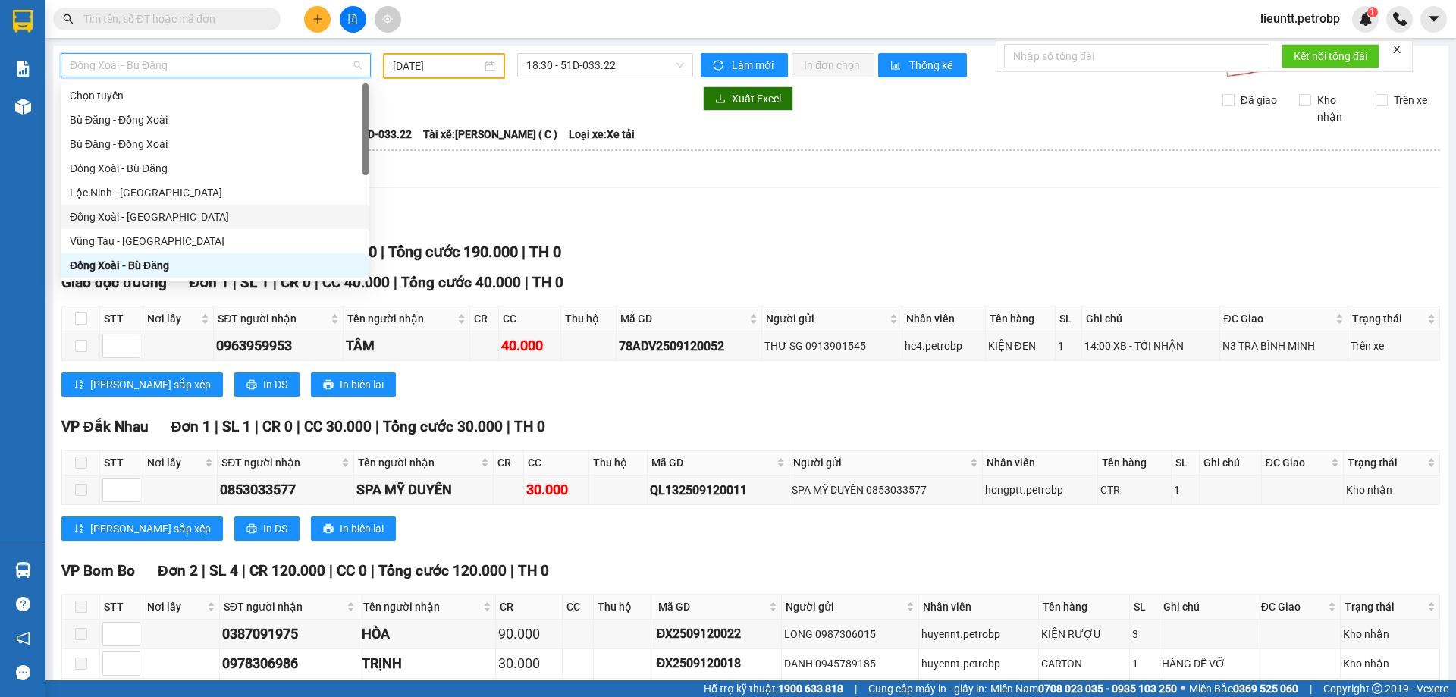
click at [135, 221] on div "Đồng Xoài - [GEOGRAPHIC_DATA]" at bounding box center [215, 217] width 290 height 17
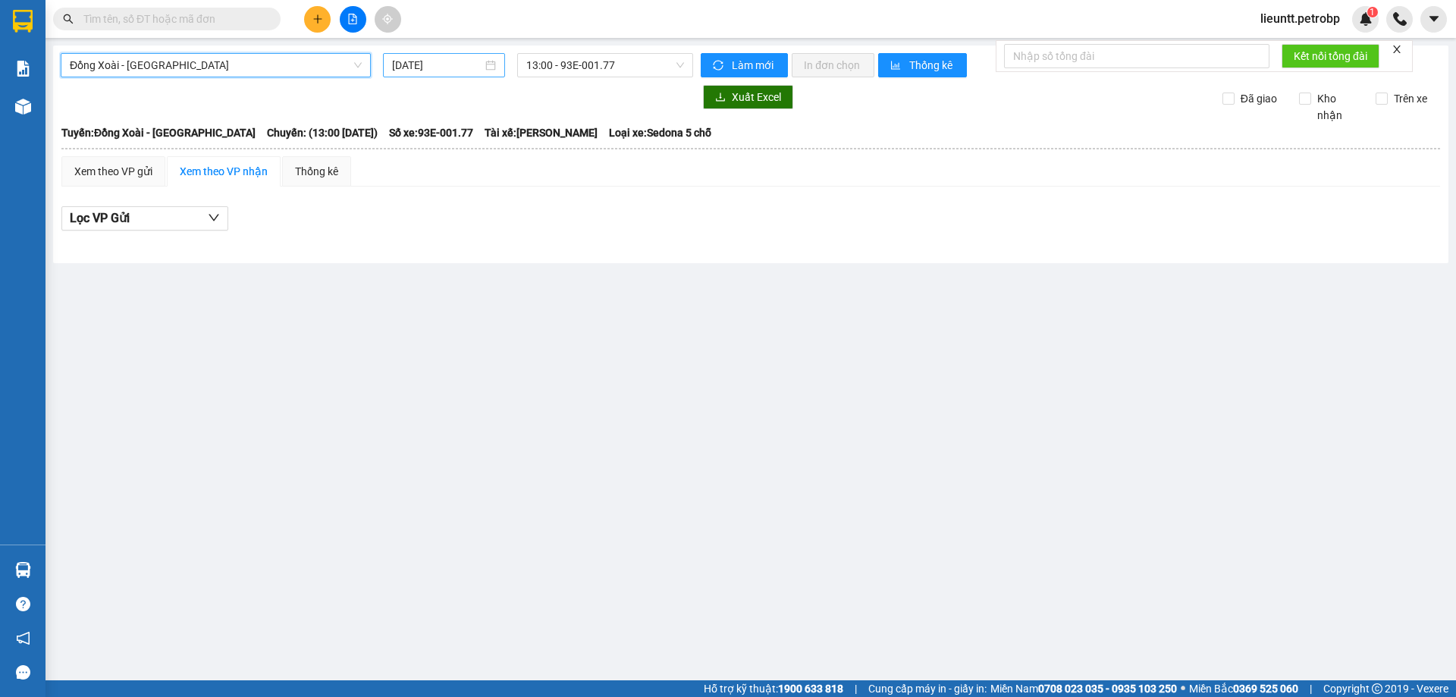
click at [419, 68] on input "[DATE]" at bounding box center [437, 65] width 90 height 17
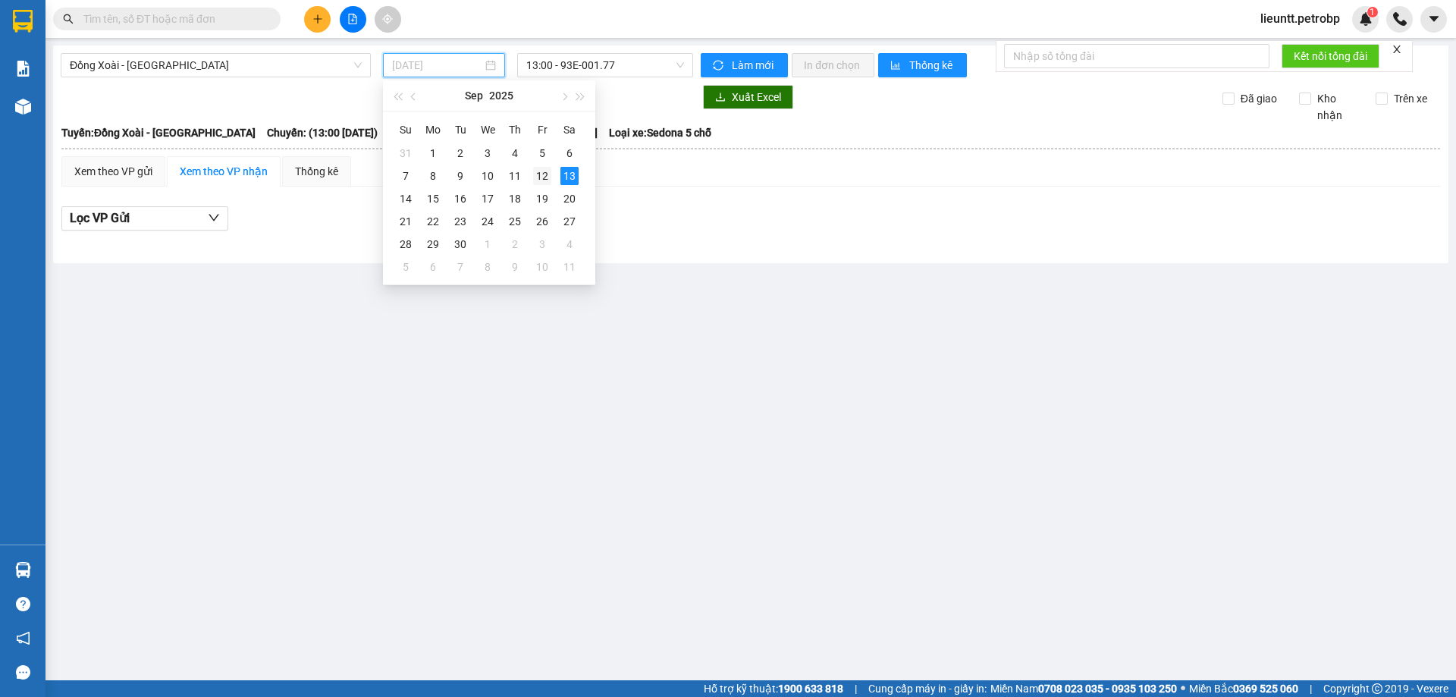
click at [542, 177] on div "12" at bounding box center [542, 176] width 18 height 18
type input "[DATE]"
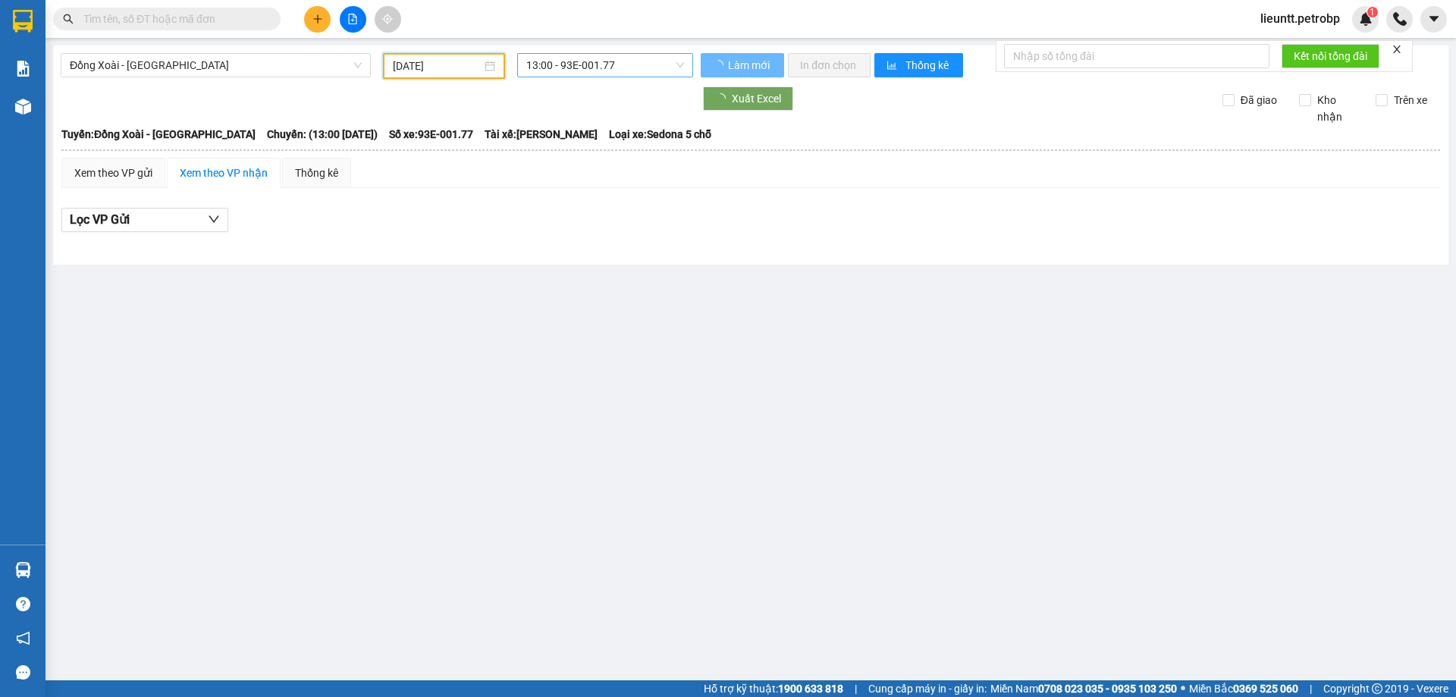
click at [543, 72] on span "13:00 - 93E-001.77" at bounding box center [605, 65] width 158 height 23
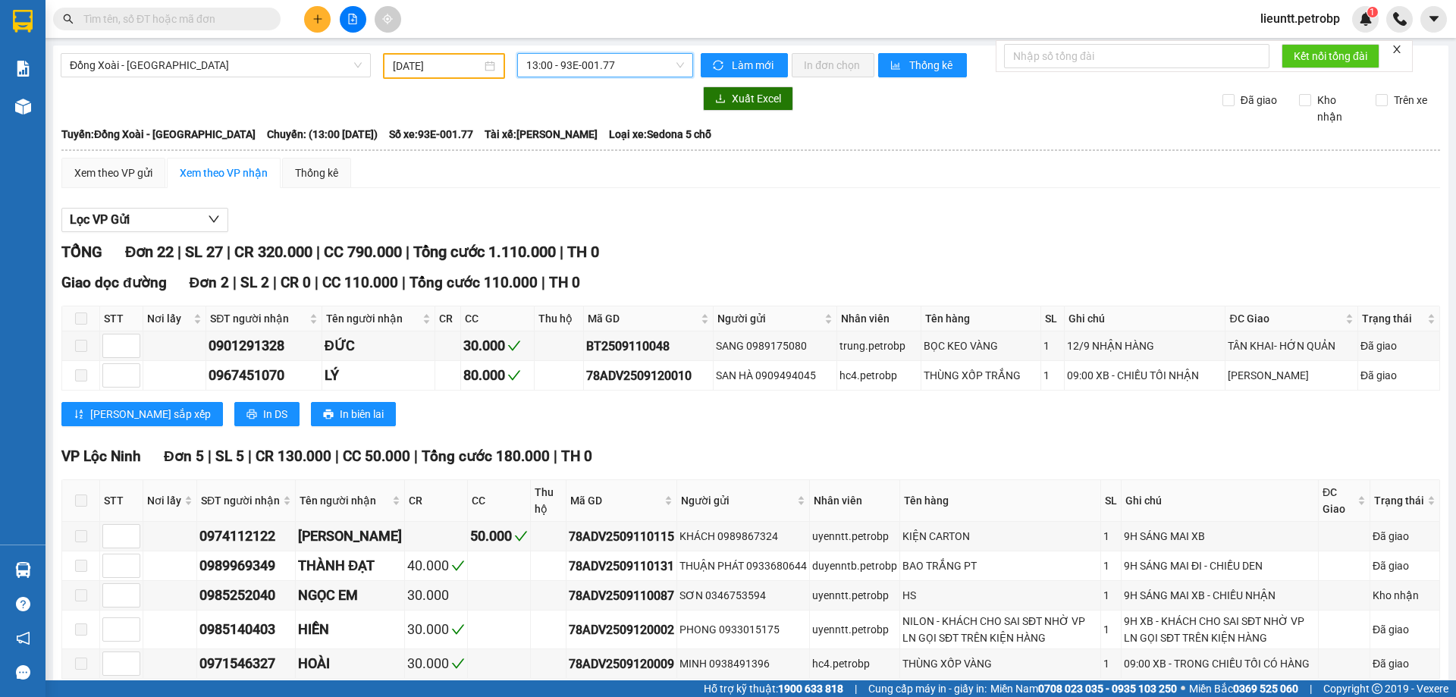
click at [543, 64] on span "13:00 - 93E-001.77" at bounding box center [605, 65] width 158 height 23
click at [551, 63] on span "13:00 - 93E-001.77" at bounding box center [605, 65] width 158 height 23
click at [547, 137] on div "18:30 - 93E-001.77" at bounding box center [582, 144] width 118 height 17
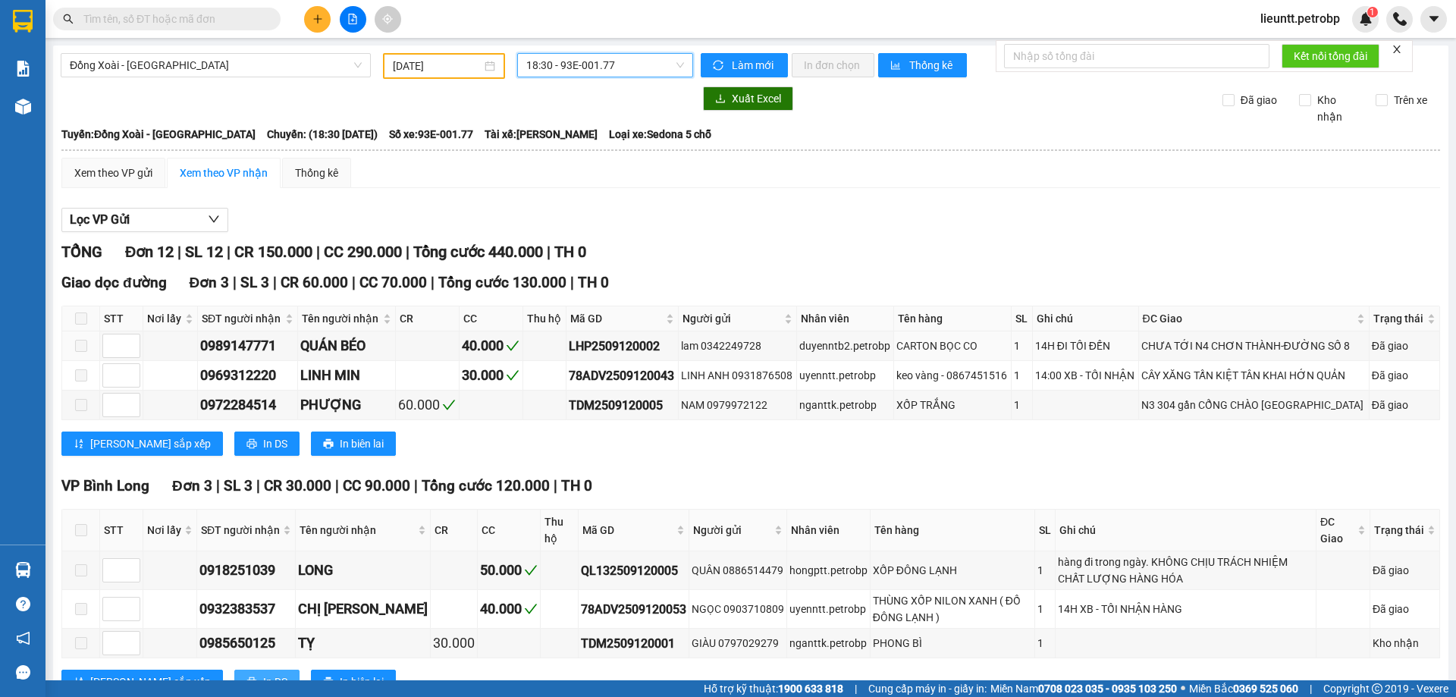
scroll to position [303, 0]
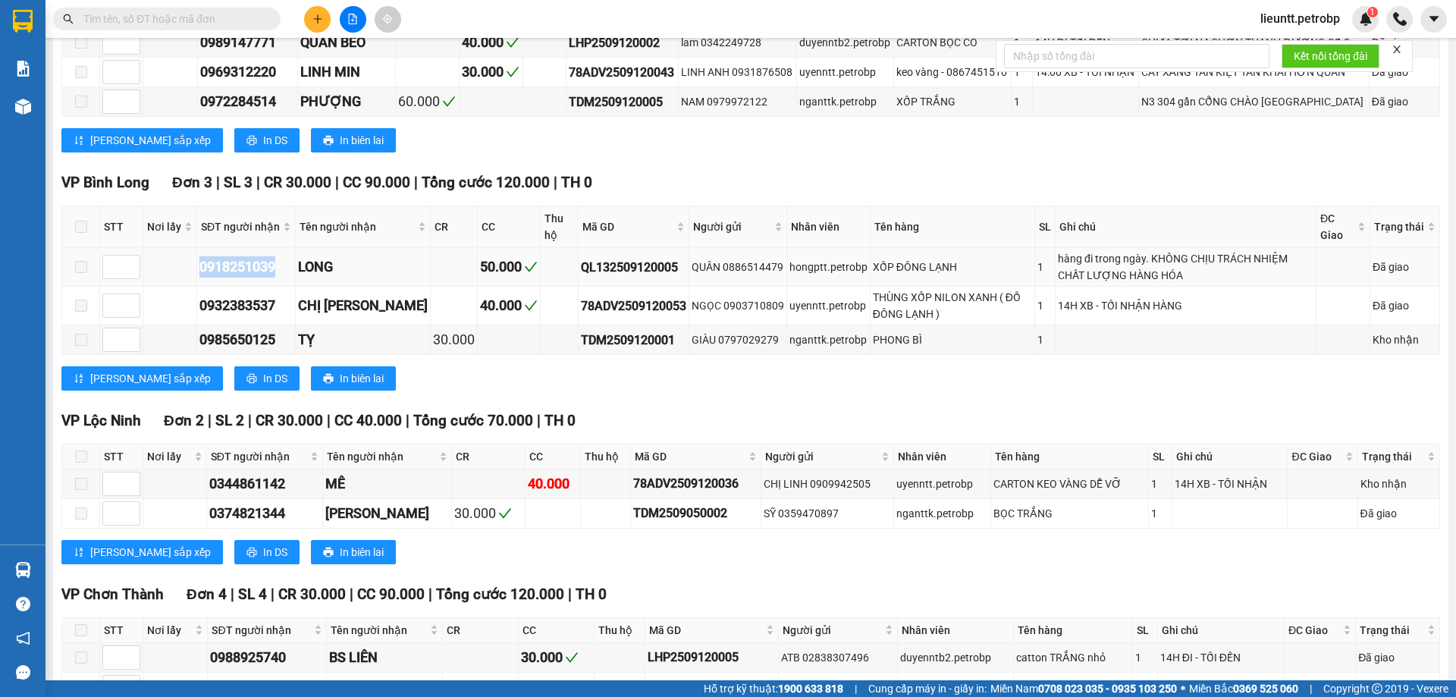
drag, startPoint x: 202, startPoint y: 265, endPoint x: 278, endPoint y: 271, distance: 76.0
click at [278, 271] on div "0918251039" at bounding box center [245, 266] width 93 height 21
copy div "0918251039"
click at [193, 25] on input "text" at bounding box center [172, 19] width 179 height 17
paste input "0918251039"
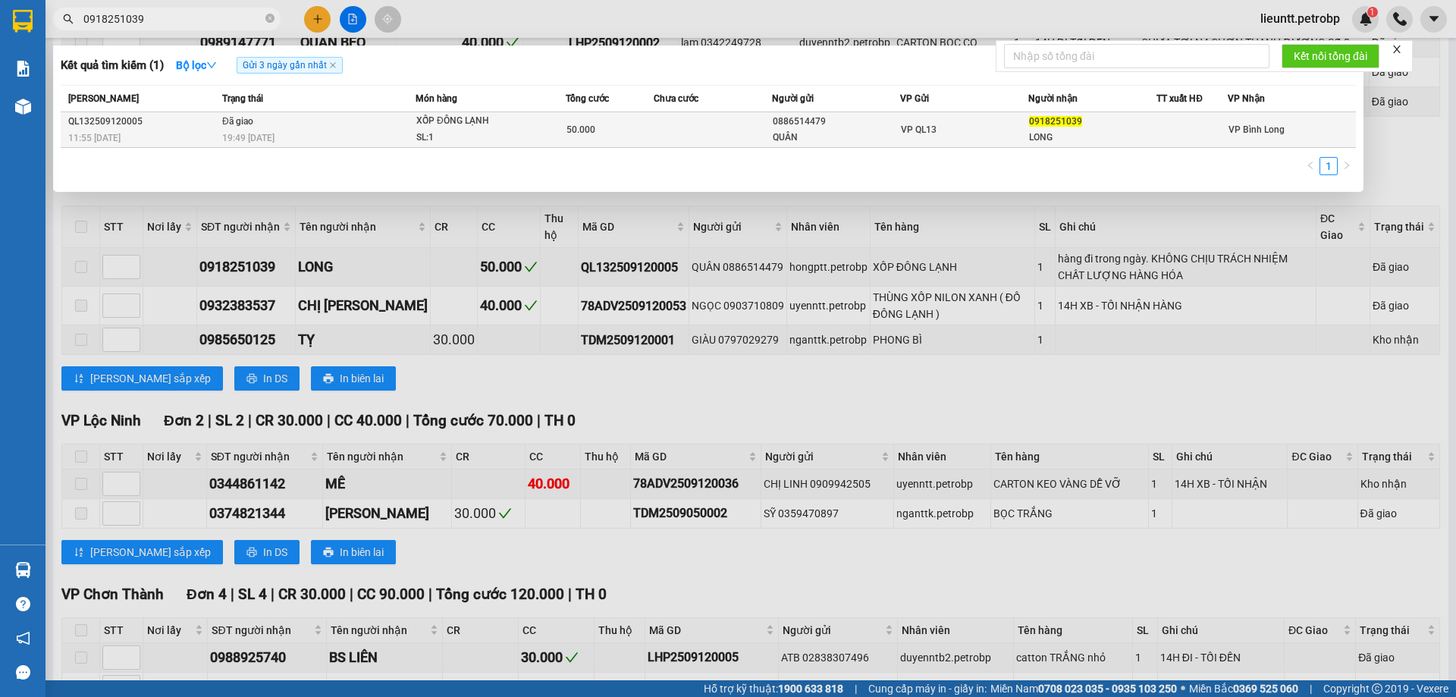
click at [235, 128] on td "Đã giao 19:49 [DATE]" at bounding box center [316, 130] width 197 height 36
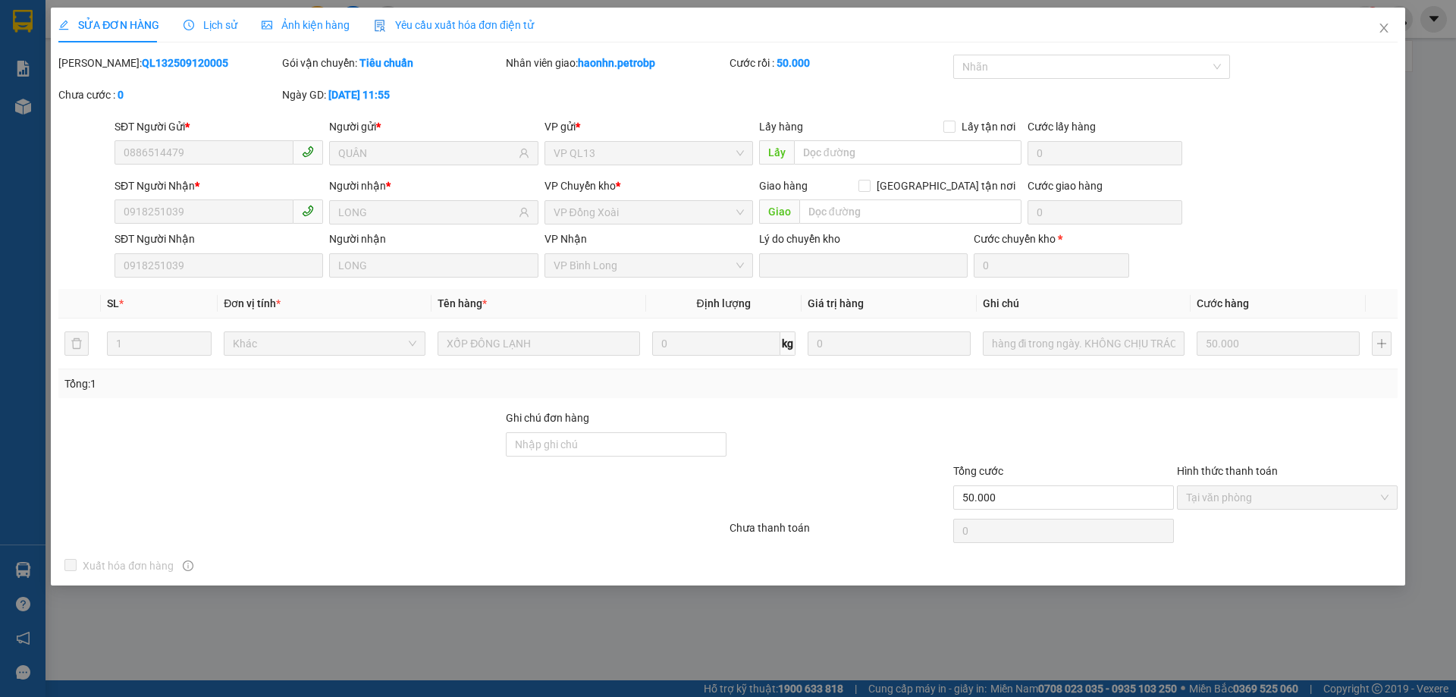
click at [205, 25] on span "Lịch sử" at bounding box center [211, 25] width 54 height 12
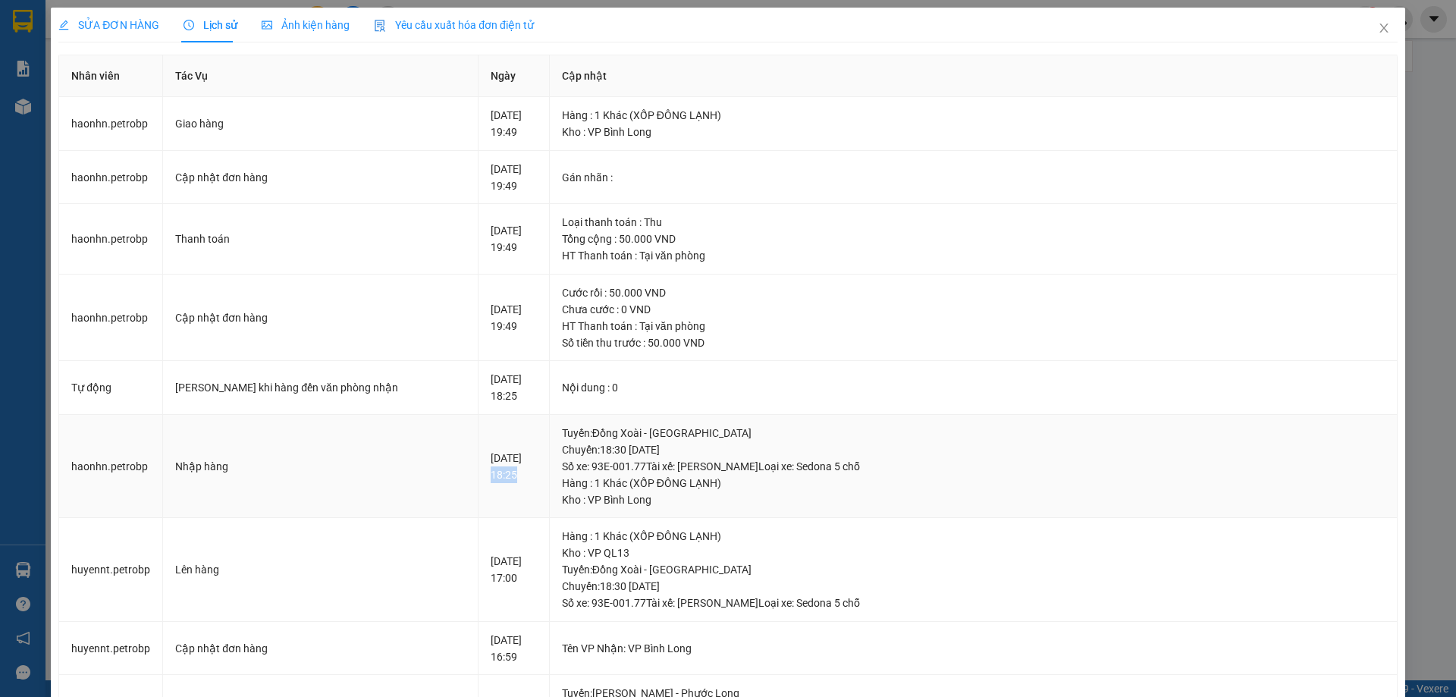
drag, startPoint x: 430, startPoint y: 482, endPoint x: 472, endPoint y: 482, distance: 41.7
click at [479, 482] on td "[DATE] 18:25" at bounding box center [514, 467] width 71 height 104
copy div "18:25"
click at [1366, 21] on span "Close" at bounding box center [1384, 29] width 42 height 42
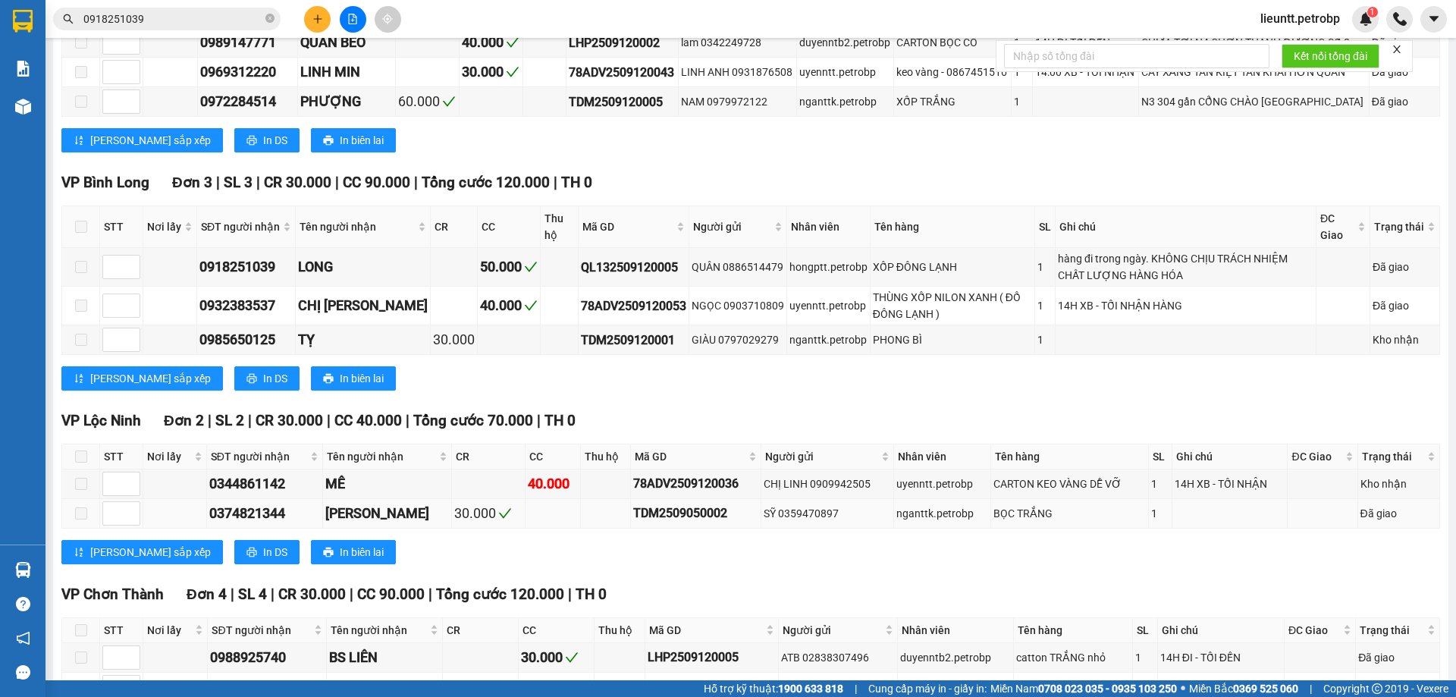
scroll to position [455, 0]
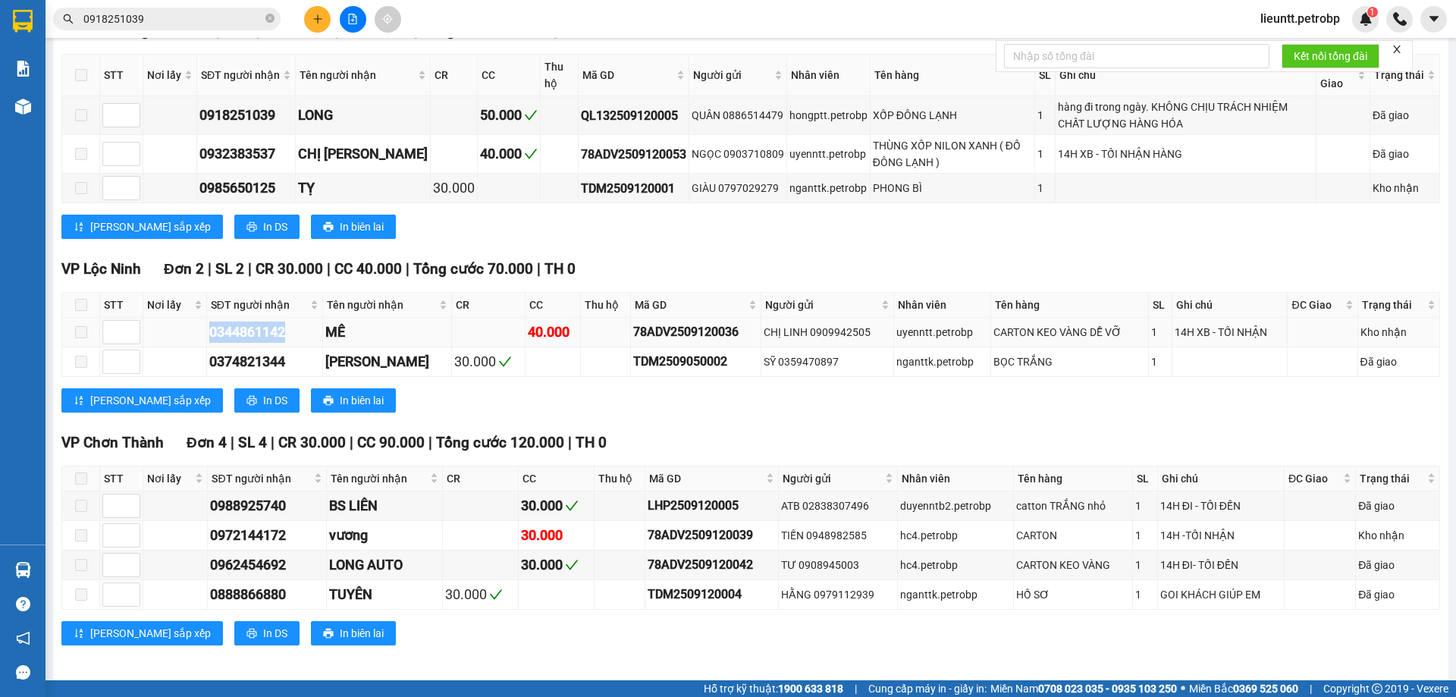
drag, startPoint x: 206, startPoint y: 328, endPoint x: 295, endPoint y: 334, distance: 89.8
click at [295, 334] on tr "0344861142 MÊ 40.000 78ADV2509120036 CHỊ LINH 0909942505 uyenntt.petrobp CARTON…" at bounding box center [751, 333] width 1378 height 30
copy div "0344861142"
click at [191, 12] on input "0918251039" at bounding box center [172, 19] width 179 height 17
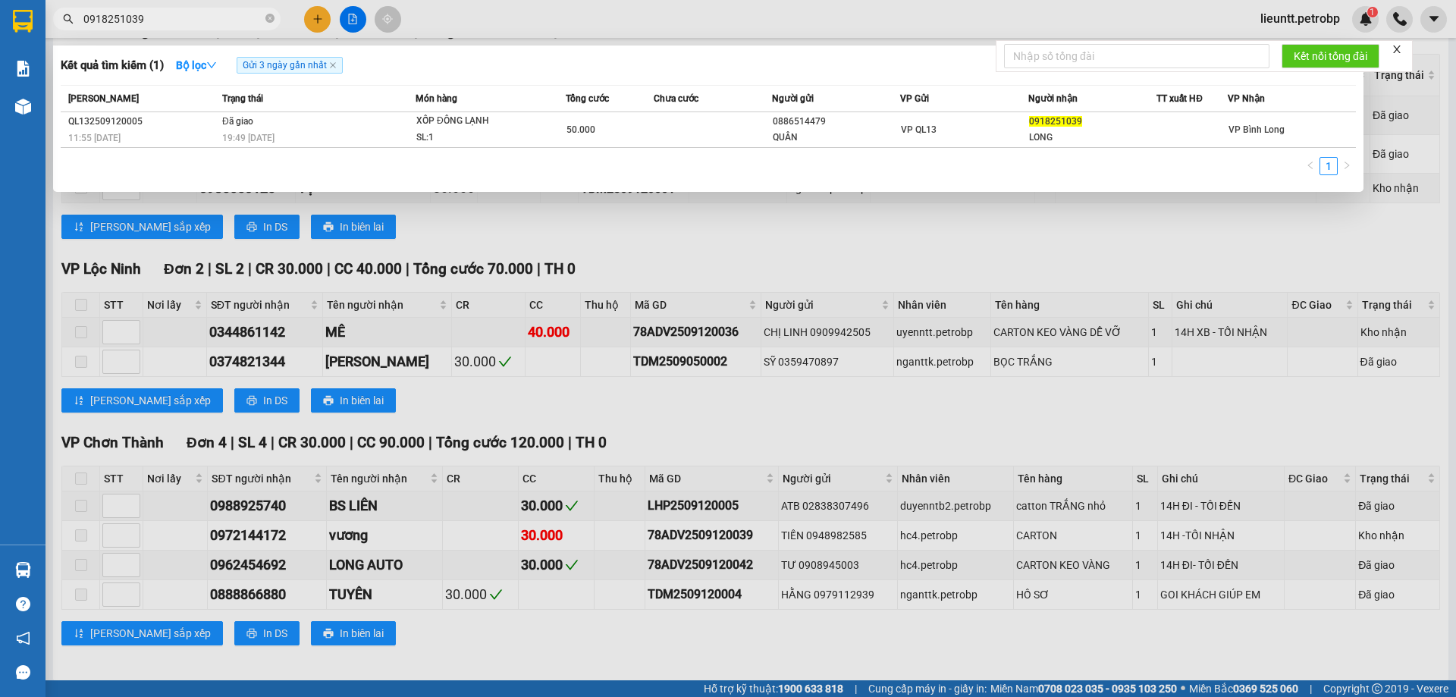
click at [191, 12] on input "0918251039" at bounding box center [172, 19] width 179 height 17
paste input "344861142"
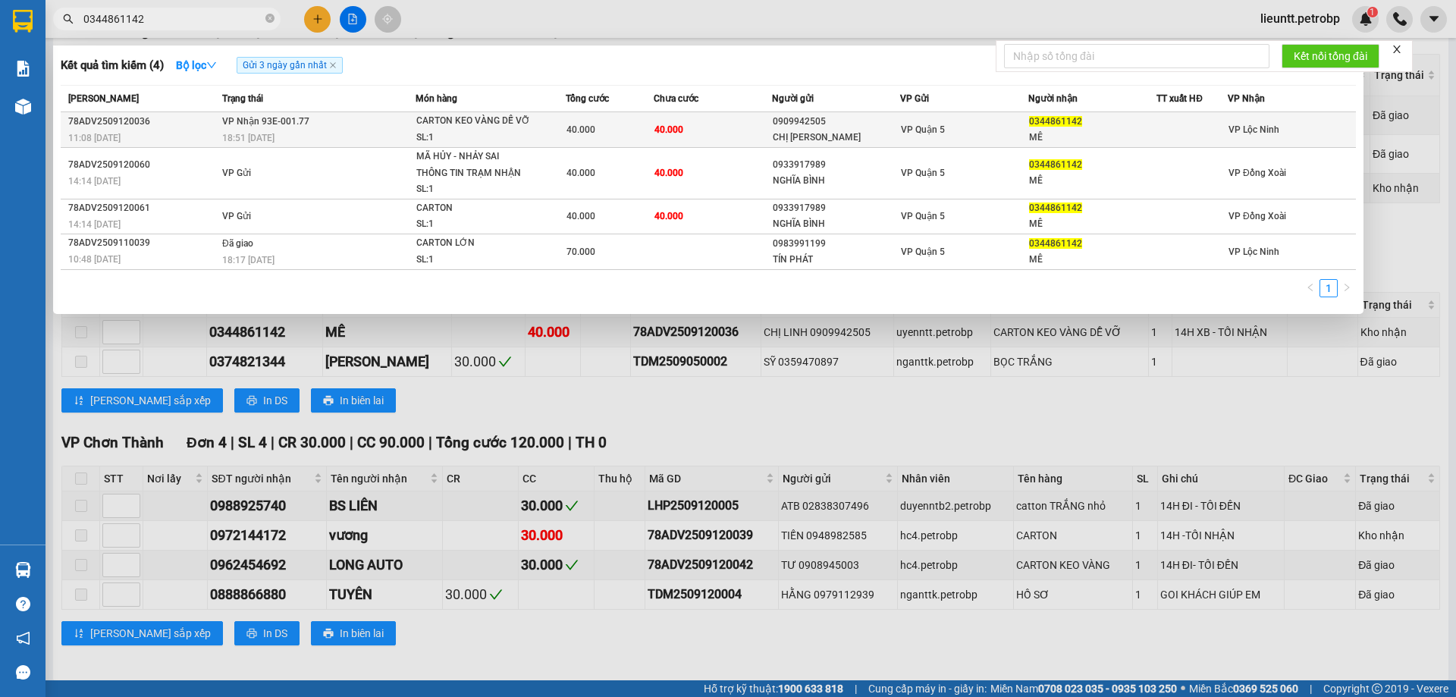
type input "0344861142"
click at [247, 137] on span "18:51 [DATE]" at bounding box center [248, 138] width 52 height 11
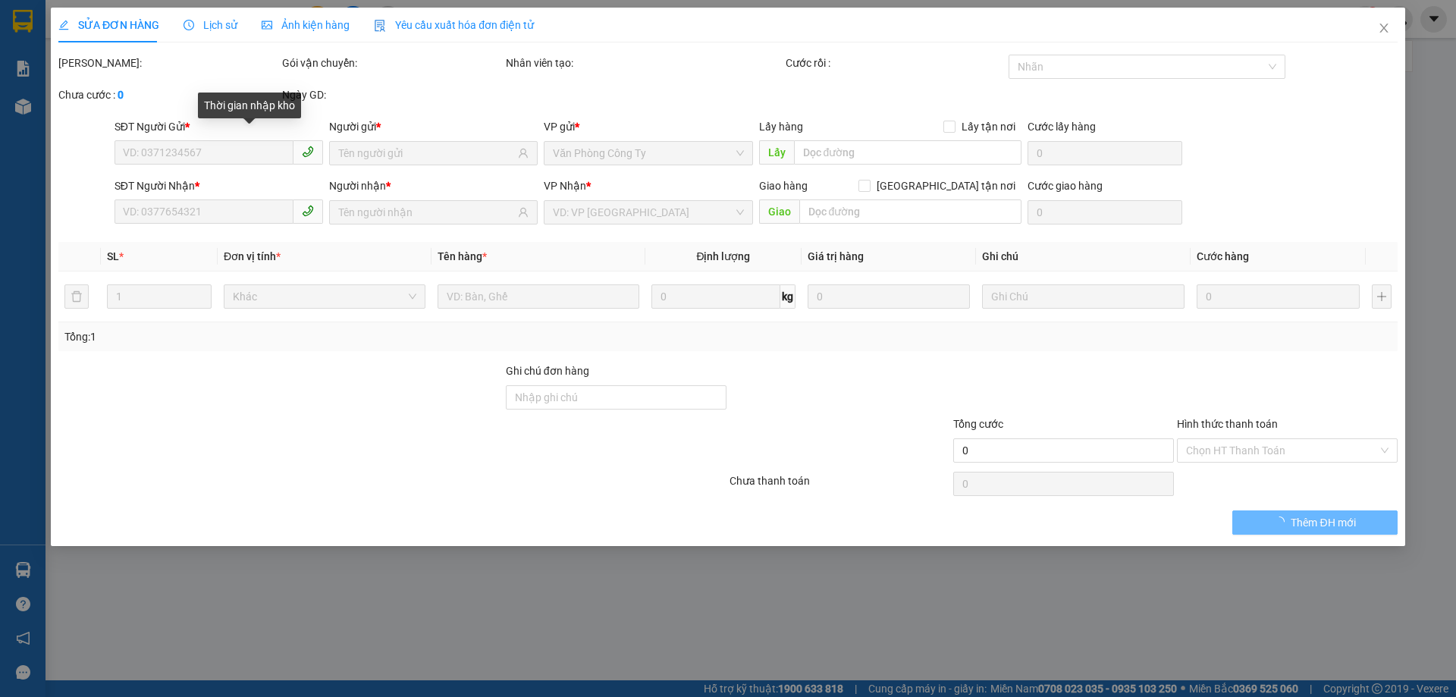
type input "0909942505"
type input "CHỊ [PERSON_NAME]"
type input "0344861142"
type input "MÊ"
type input "40.000"
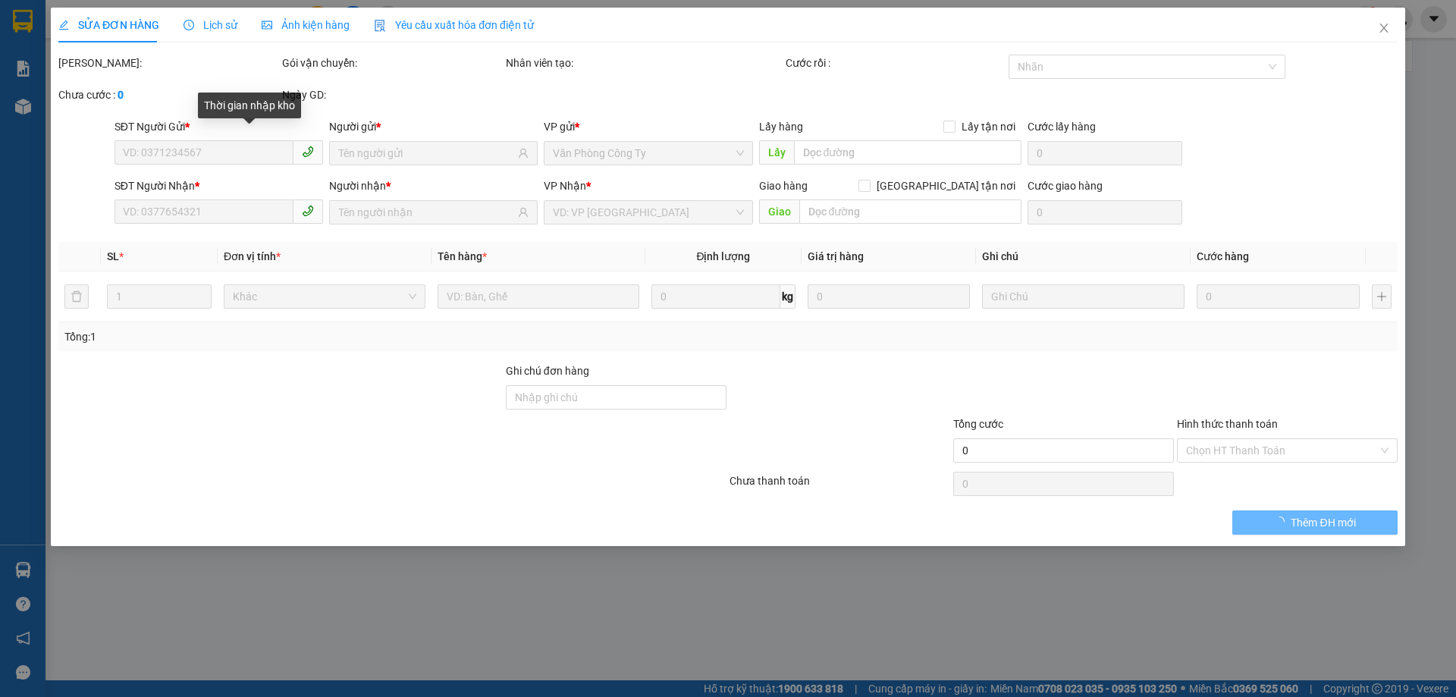
type input "40.000"
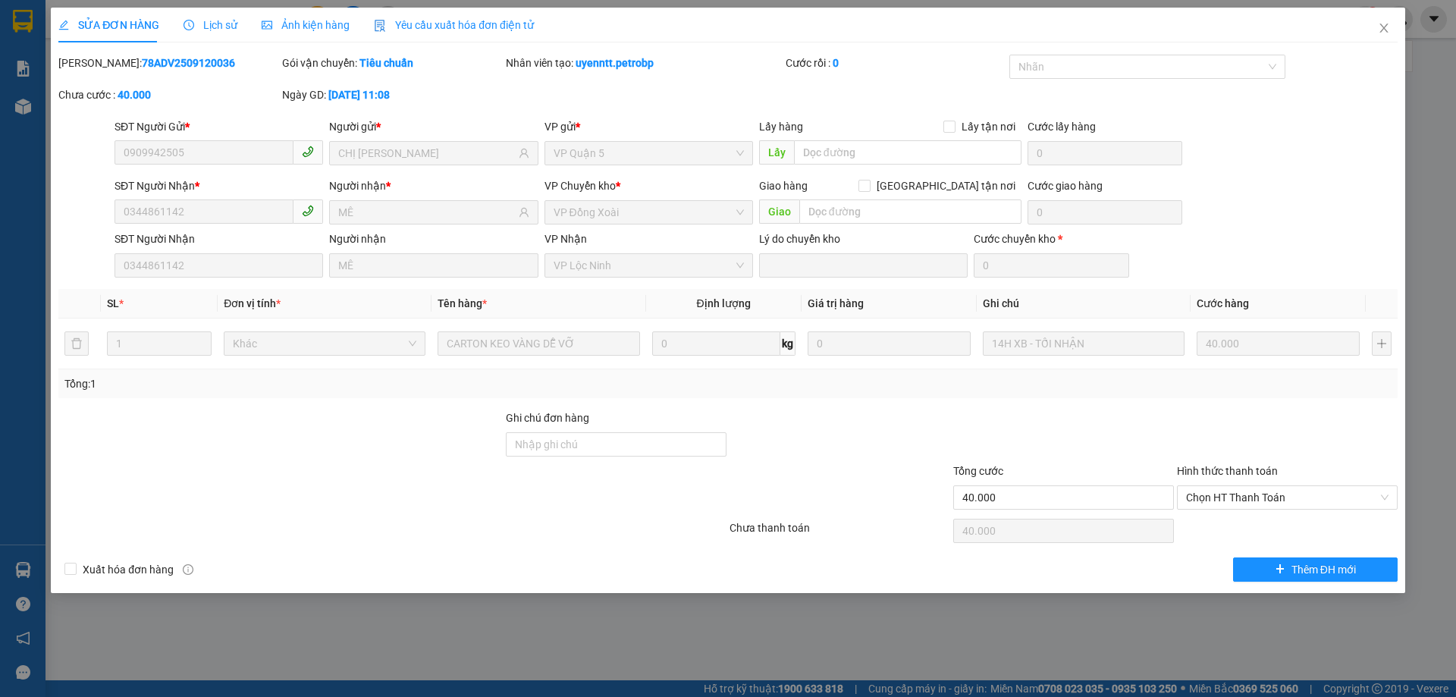
click at [208, 28] on span "Lịch sử" at bounding box center [211, 25] width 54 height 12
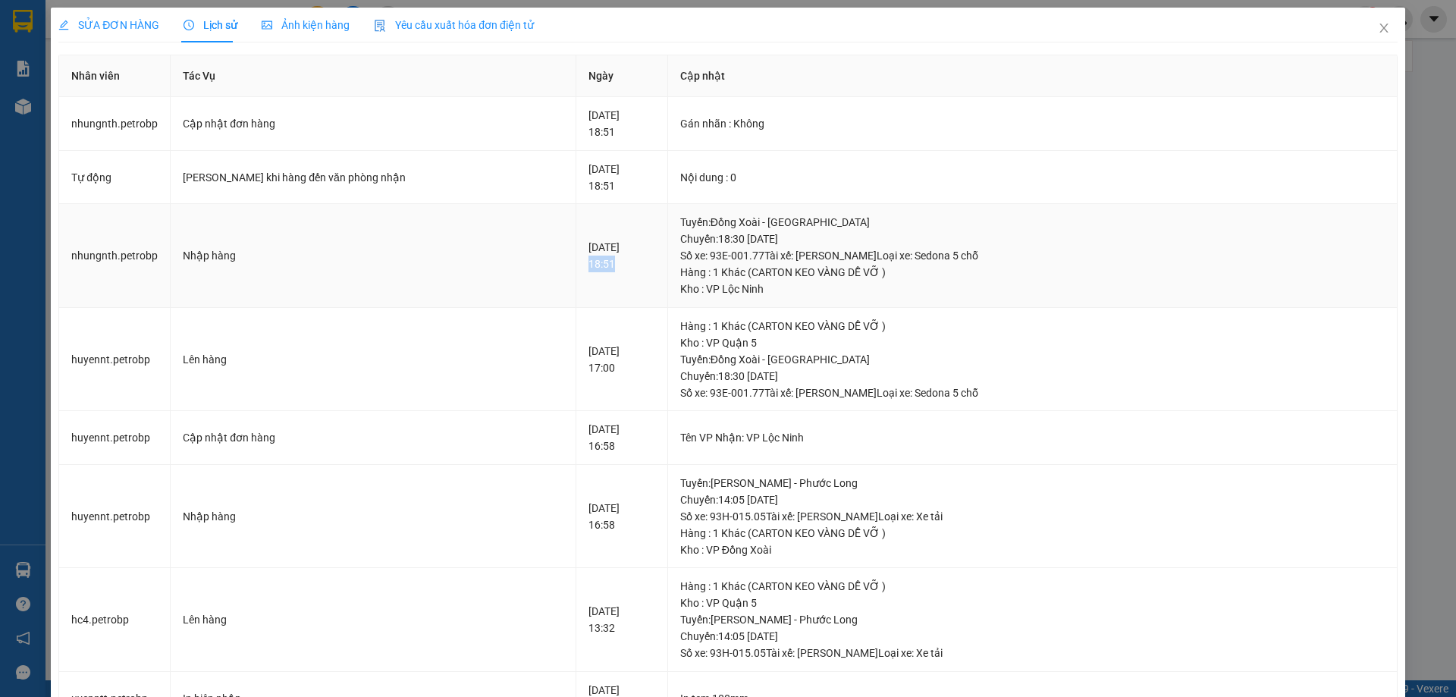
drag, startPoint x: 523, startPoint y: 268, endPoint x: 563, endPoint y: 268, distance: 39.4
click at [589, 268] on div "[DATE] 18:51" at bounding box center [622, 255] width 67 height 33
copy div "18:51"
click at [1378, 25] on icon "close" at bounding box center [1384, 28] width 12 height 12
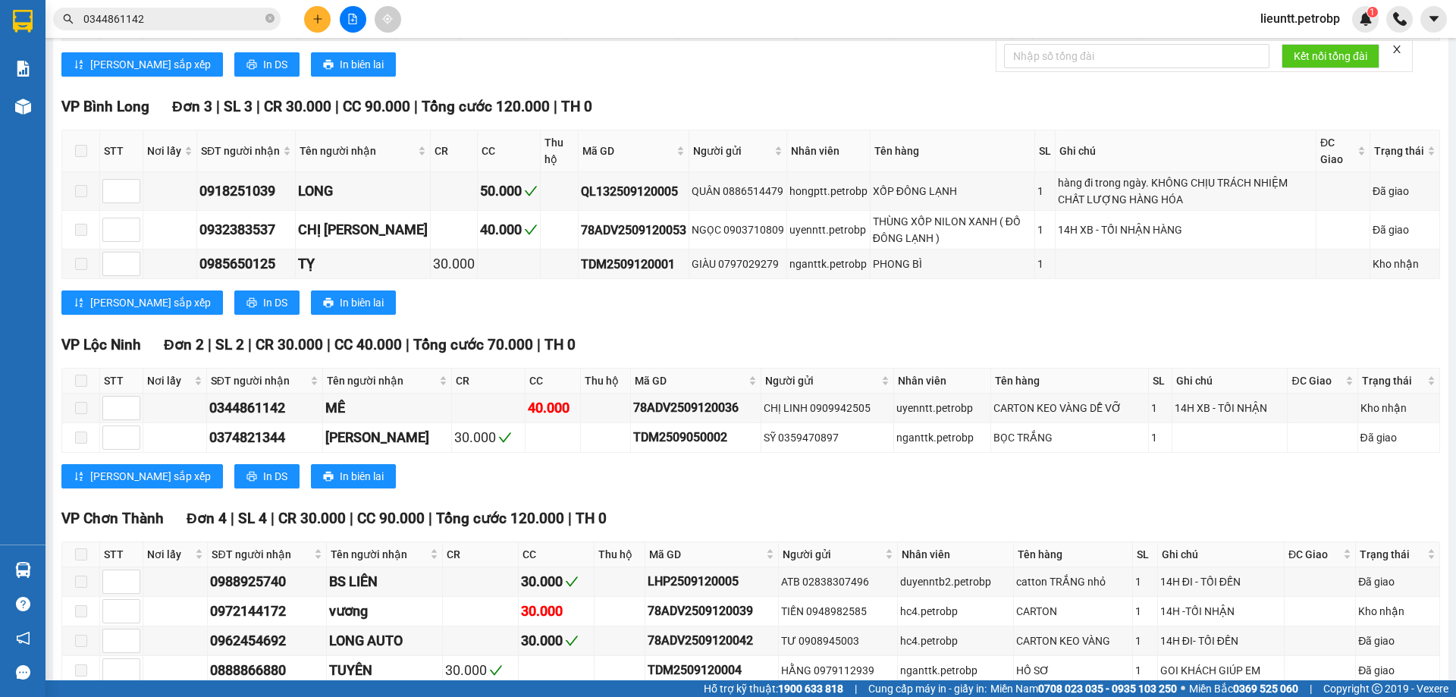
scroll to position [463, 0]
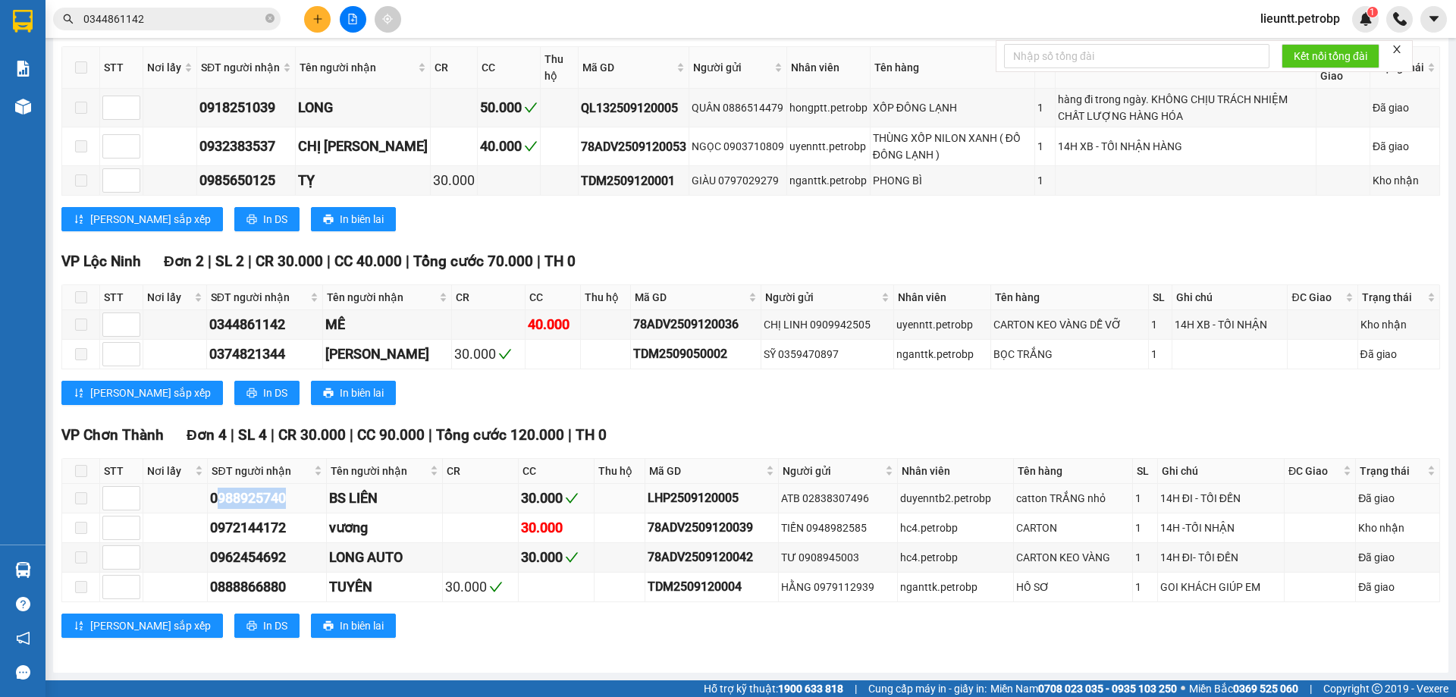
drag, startPoint x: 218, startPoint y: 504, endPoint x: 278, endPoint y: 504, distance: 59.9
click at [289, 504] on div "0988925740" at bounding box center [267, 498] width 114 height 21
drag, startPoint x: 213, startPoint y: 504, endPoint x: 297, endPoint y: 497, distance: 83.7
click at [295, 498] on div "0988925740" at bounding box center [267, 498] width 114 height 21
copy div "0988925740"
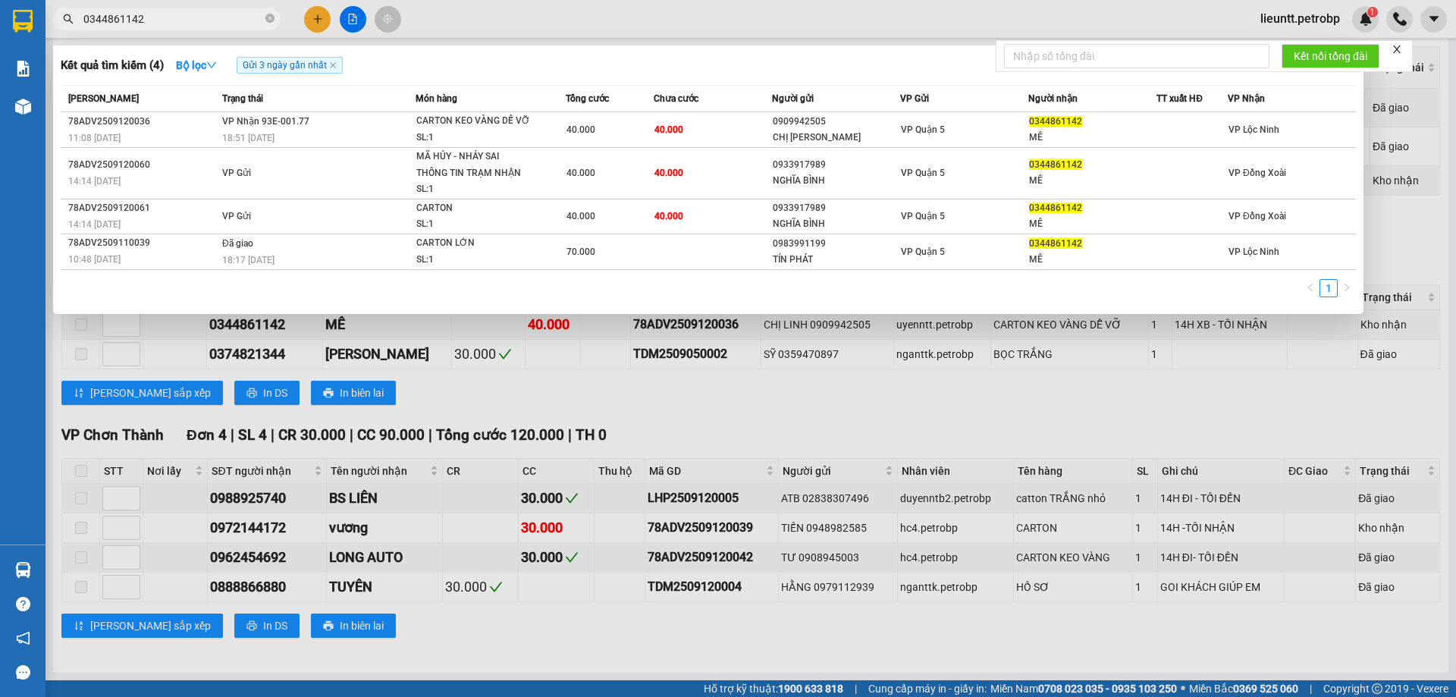
click at [185, 12] on input "0344861142" at bounding box center [172, 19] width 179 height 17
paste input "988925740"
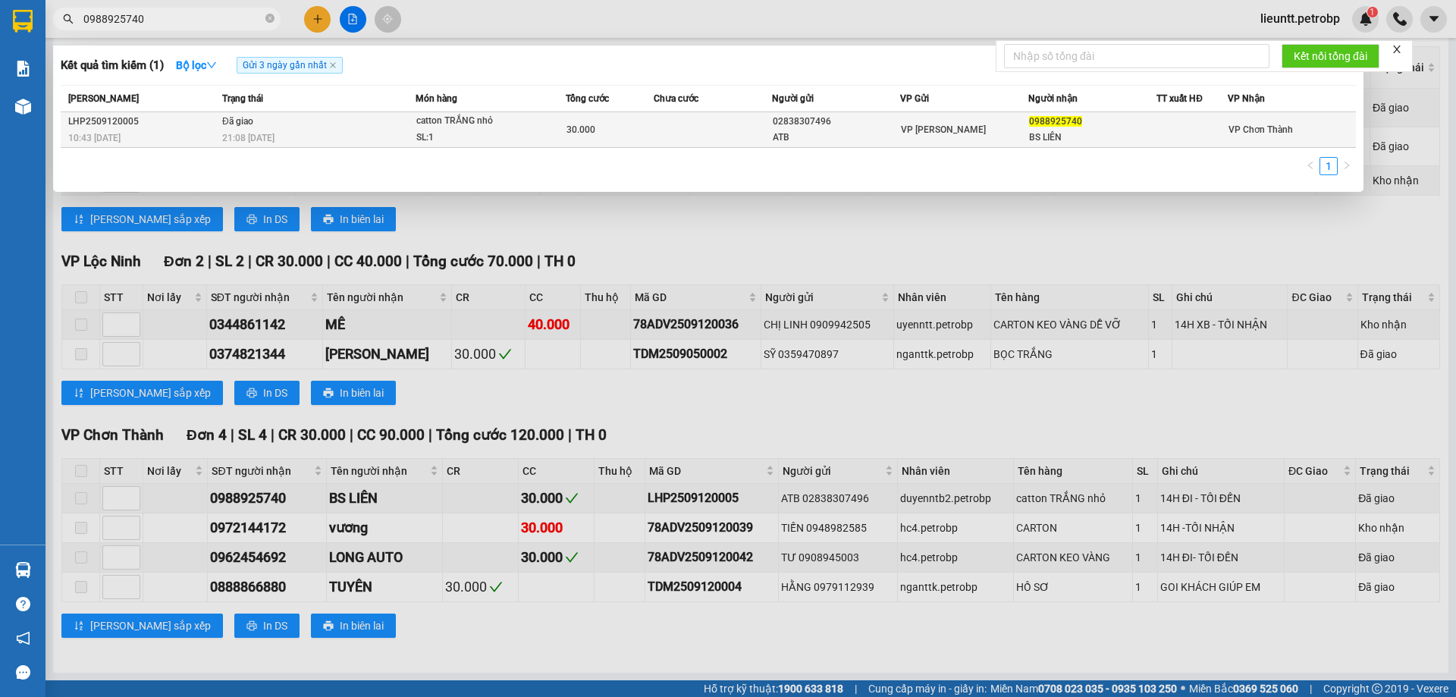
type input "0988925740"
click at [224, 125] on span "Đã giao" at bounding box center [237, 121] width 31 height 11
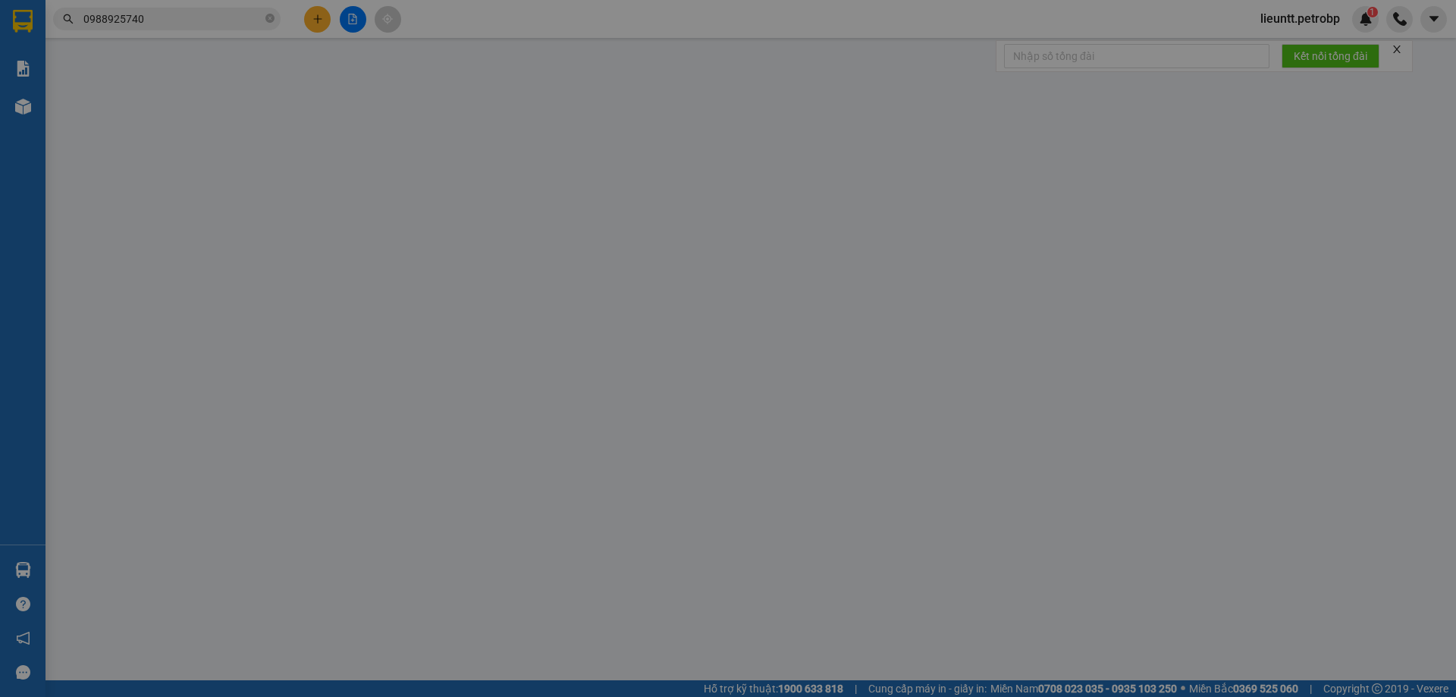
type input "02838307496"
type input "ATB"
type input "0988925740"
type input "BS LIÊN"
type input "30.000"
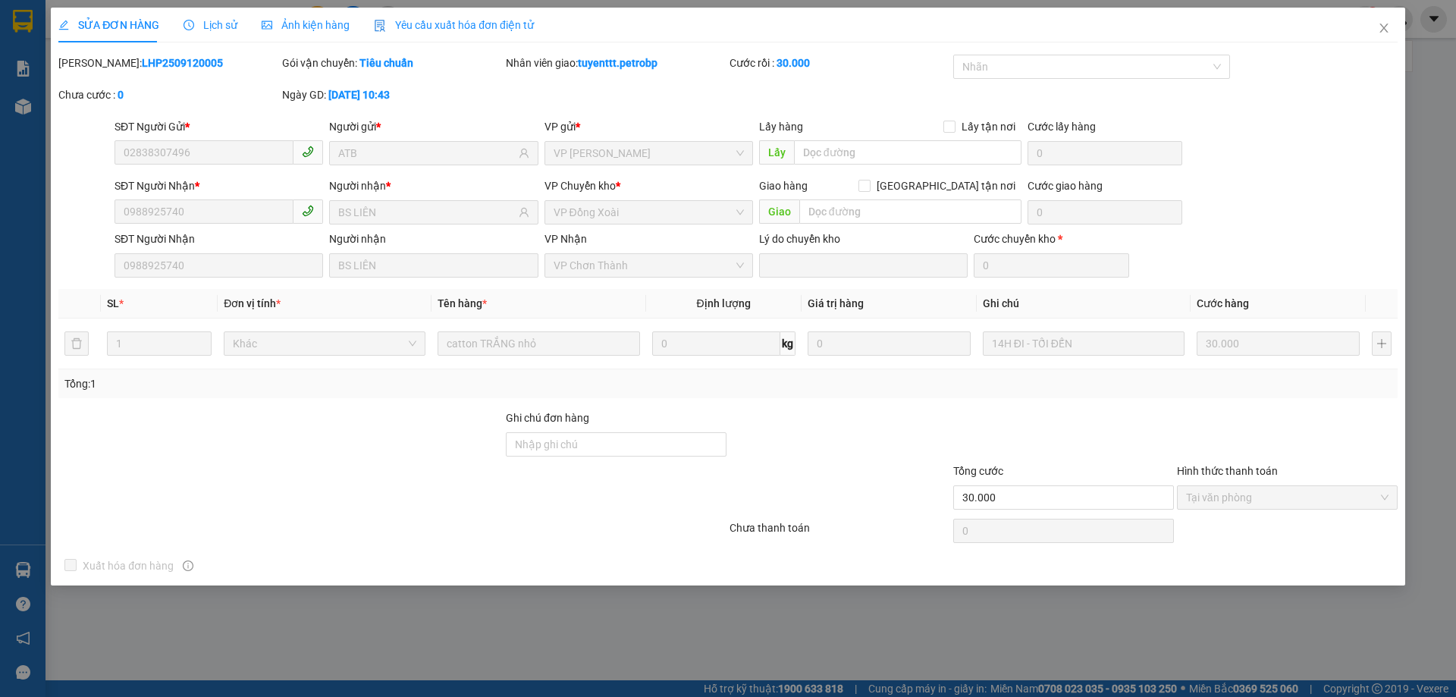
click at [215, 31] on span "Lịch sử" at bounding box center [211, 25] width 54 height 12
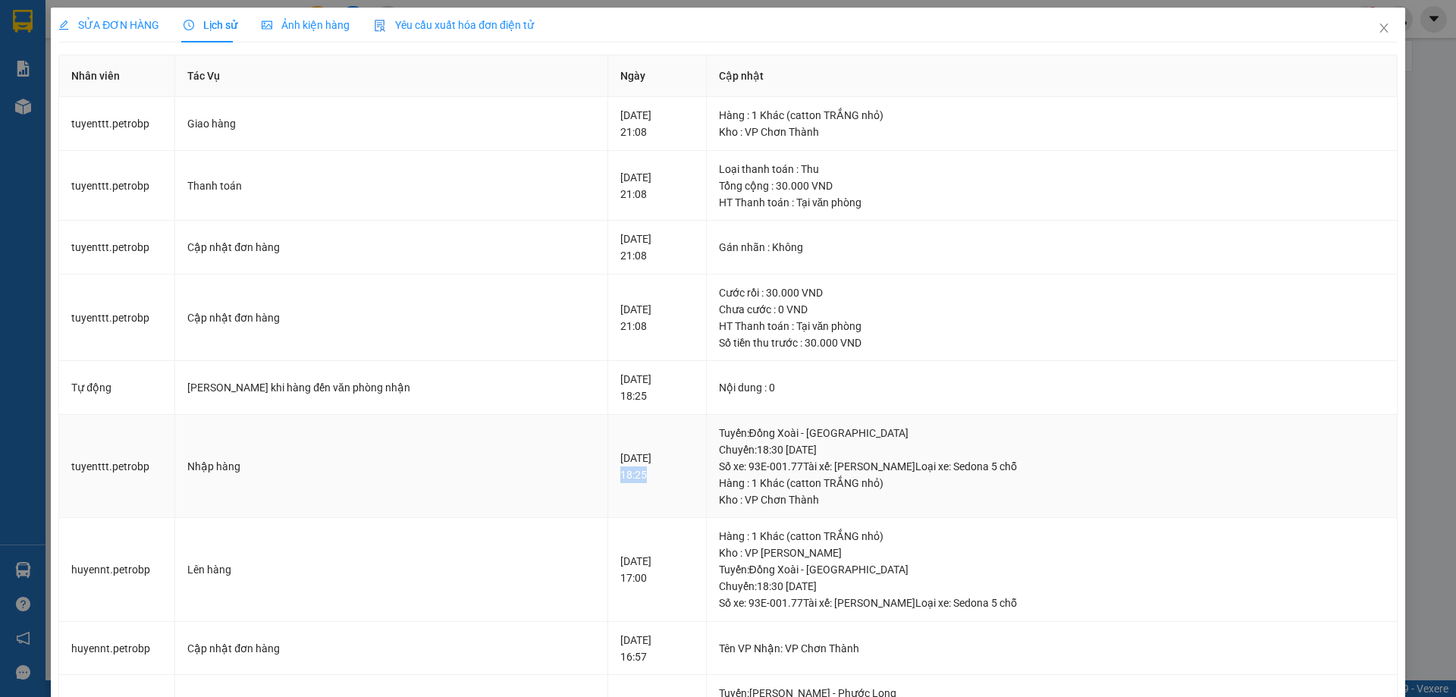
drag, startPoint x: 575, startPoint y: 479, endPoint x: 601, endPoint y: 475, distance: 26.8
click at [608, 477] on td "[DATE] 18:25" at bounding box center [657, 467] width 98 height 104
copy div "18:25"
click at [1378, 27] on icon "close" at bounding box center [1384, 28] width 12 height 12
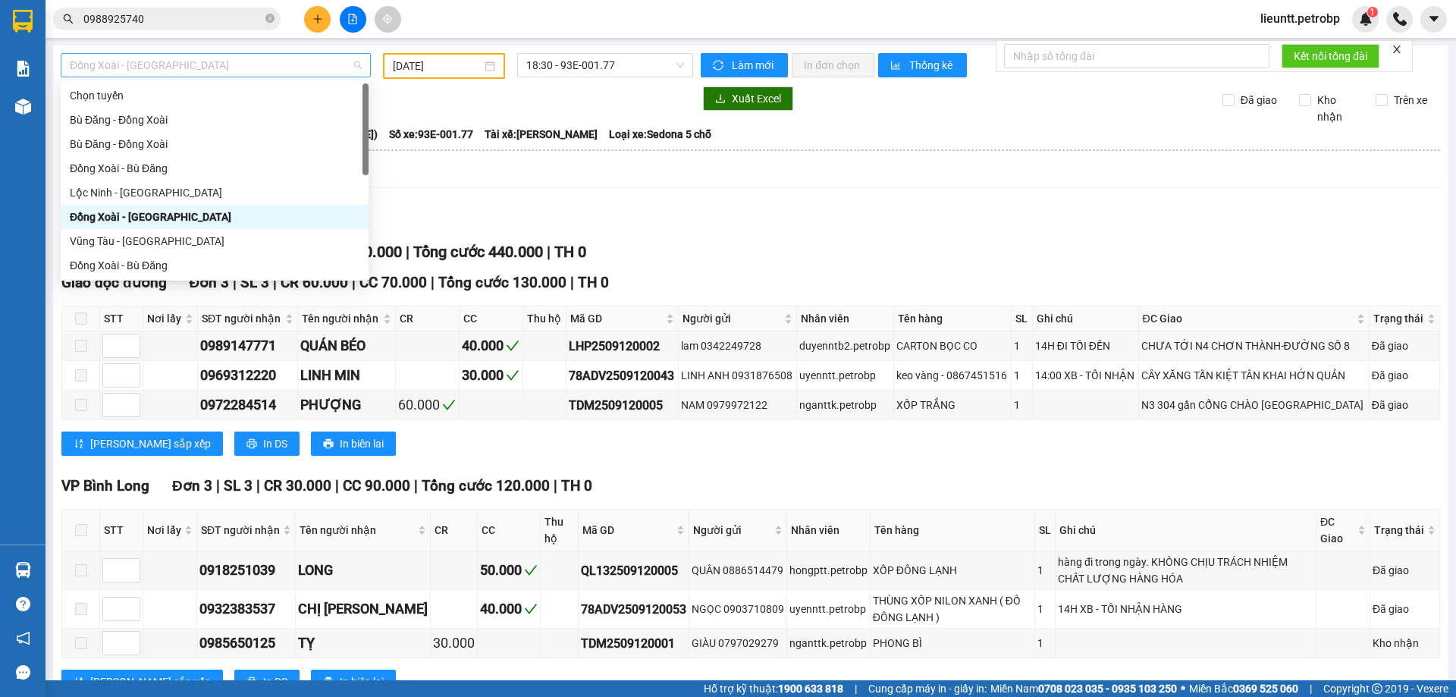
click at [209, 71] on span "Đồng Xoài - [GEOGRAPHIC_DATA]" at bounding box center [216, 65] width 292 height 23
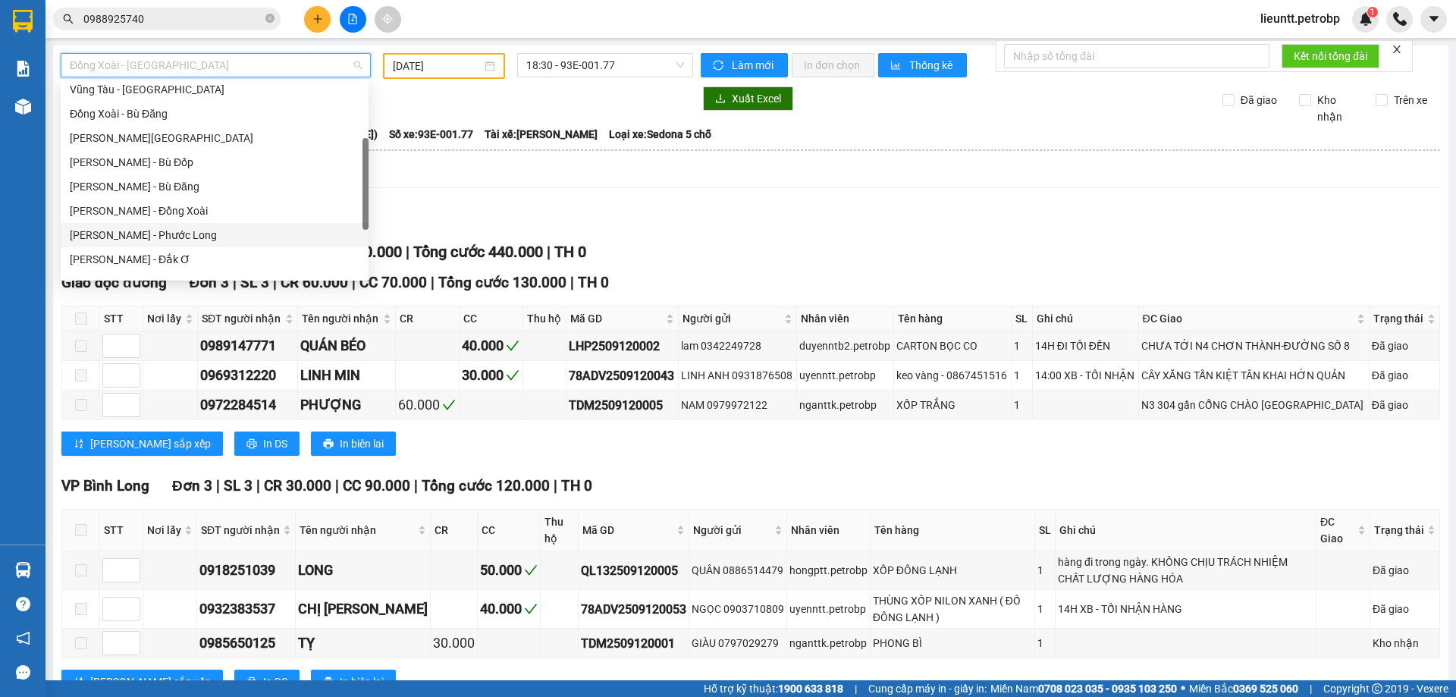
drag, startPoint x: 147, startPoint y: 213, endPoint x: 148, endPoint y: 235, distance: 22.0
click at [148, 235] on div "Vũng Tàu - [GEOGRAPHIC_DATA] - [GEOGRAPHIC_DATA] - [GEOGRAPHIC_DATA] - [GEOGRAP…" at bounding box center [215, 198] width 308 height 243
click at [148, 235] on div "[PERSON_NAME] - Phước Long" at bounding box center [215, 235] width 290 height 17
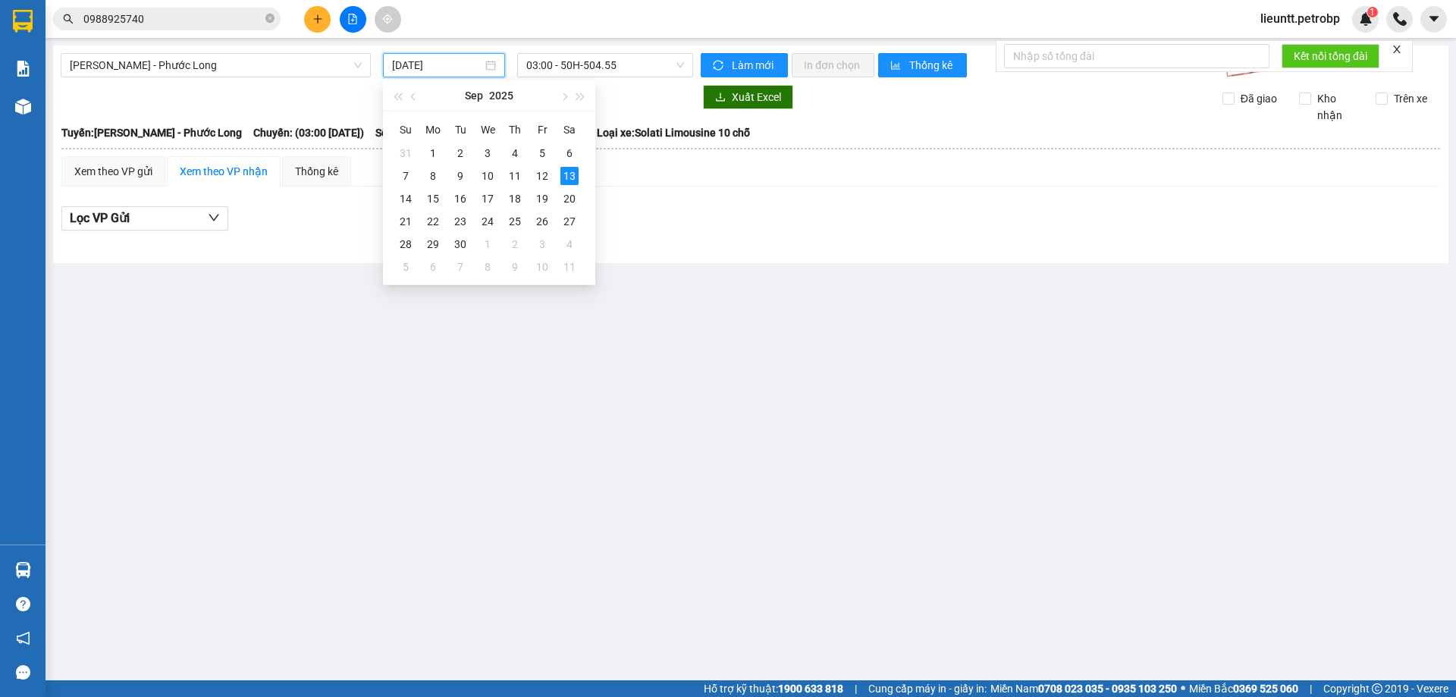
click at [447, 67] on input "[DATE]" at bounding box center [437, 65] width 90 height 17
click at [539, 175] on div "12" at bounding box center [542, 176] width 18 height 18
type input "[DATE]"
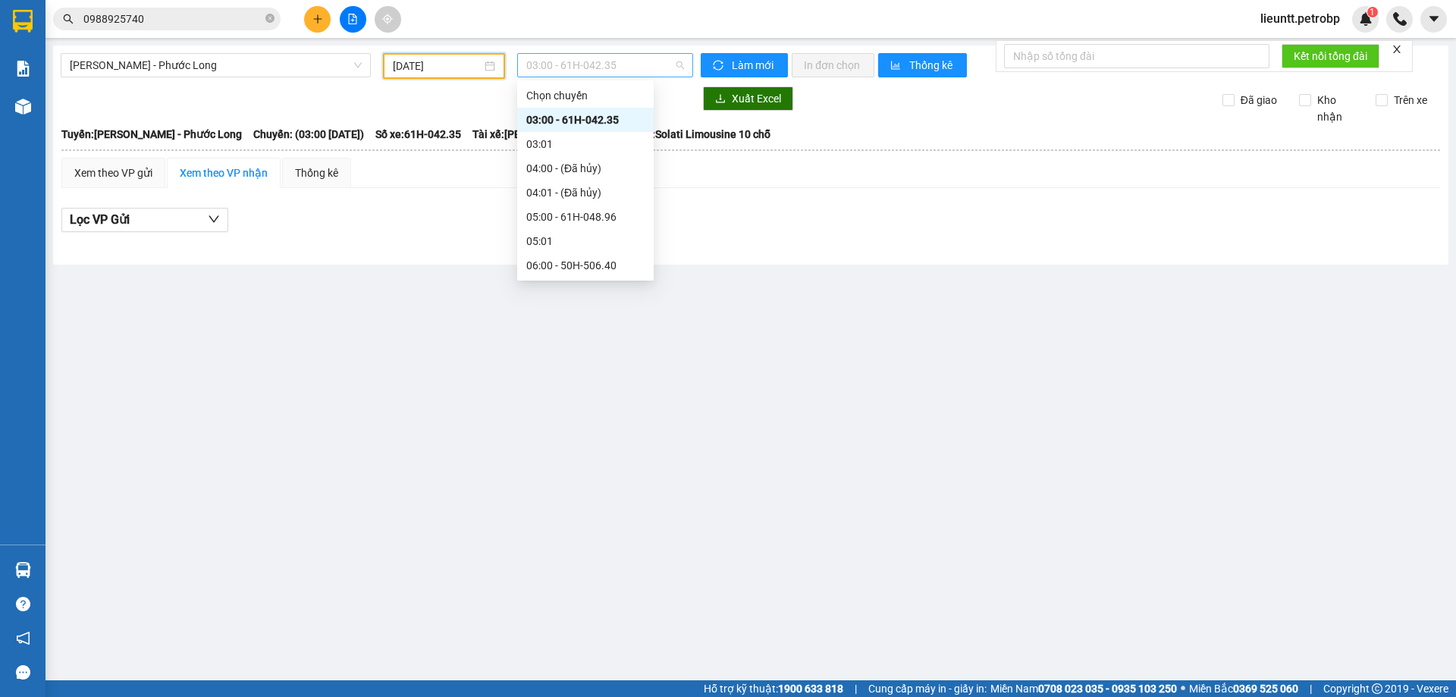
click at [545, 64] on span "03:00 - 61H-042.35" at bounding box center [605, 65] width 158 height 23
click at [561, 218] on div "21:05 - 50H-363.26" at bounding box center [585, 217] width 118 height 17
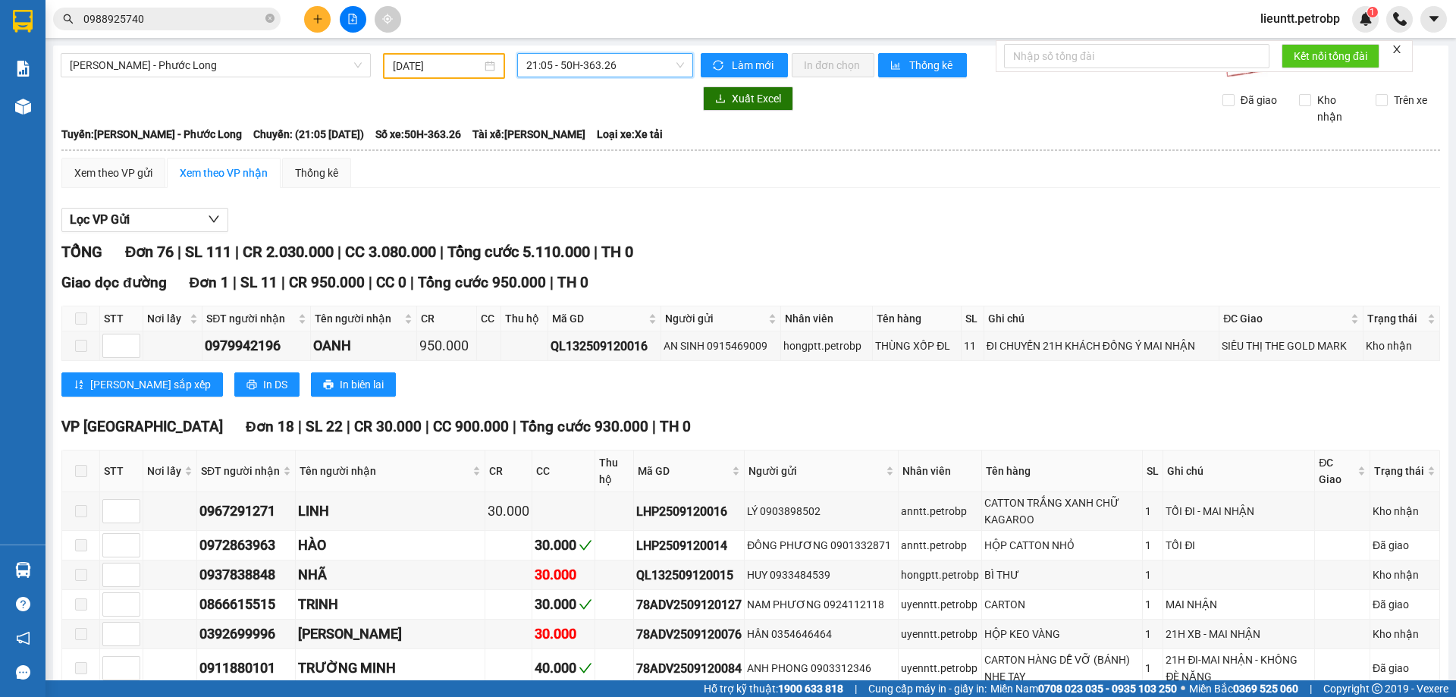
scroll to position [303, 0]
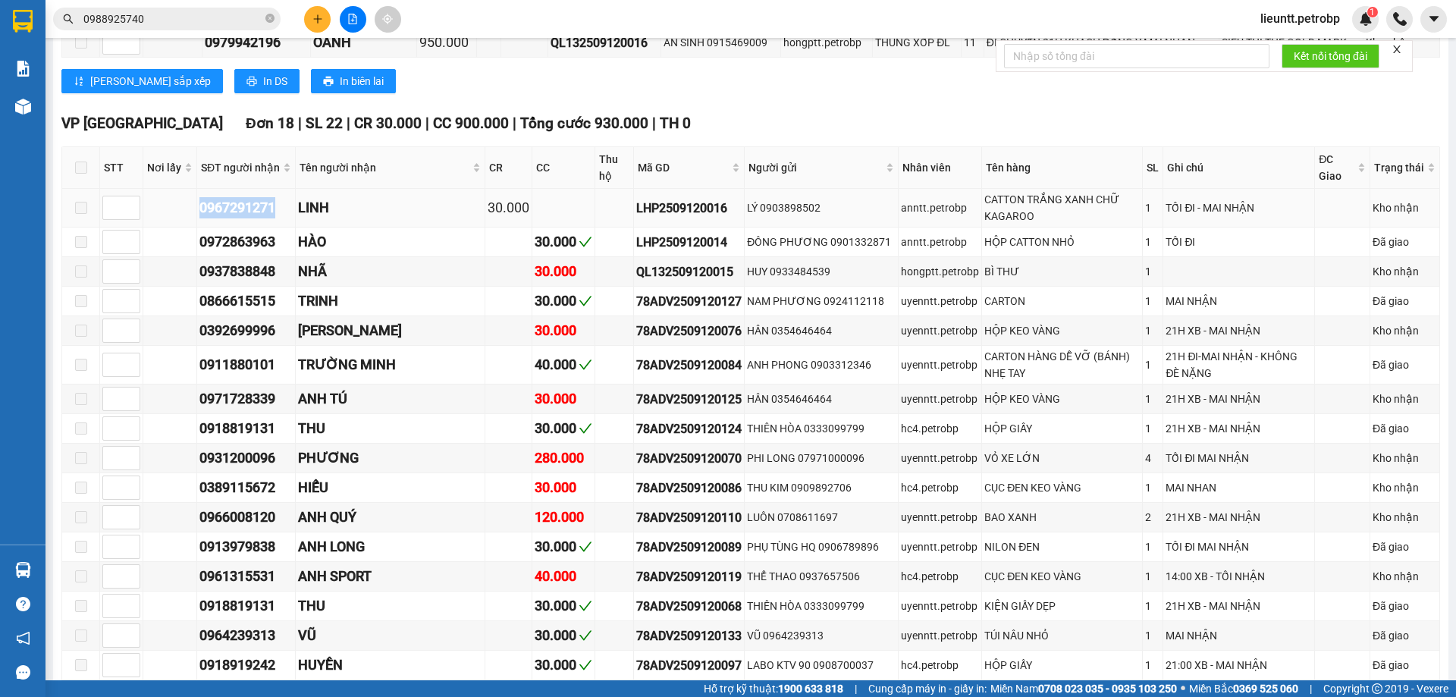
drag, startPoint x: 187, startPoint y: 202, endPoint x: 284, endPoint y: 218, distance: 98.4
click at [284, 218] on tr "0967291271 LINH 30.000 LHP2509120016 LÝ 0903898502 anntt.petrobp CATTON TRẮNG X…" at bounding box center [751, 208] width 1378 height 39
click at [182, 20] on input "0988925740" at bounding box center [172, 19] width 179 height 17
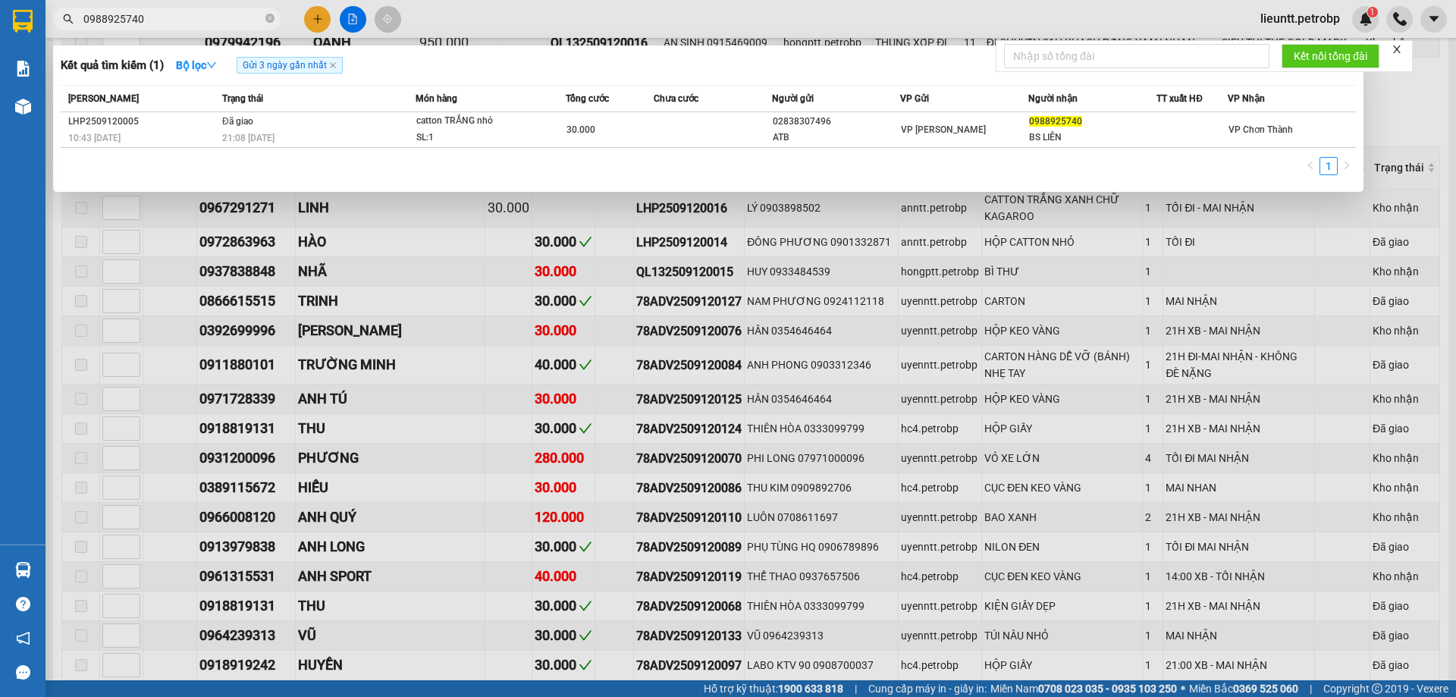
click at [182, 20] on input "0988925740" at bounding box center [172, 19] width 179 height 17
paste input "67291271"
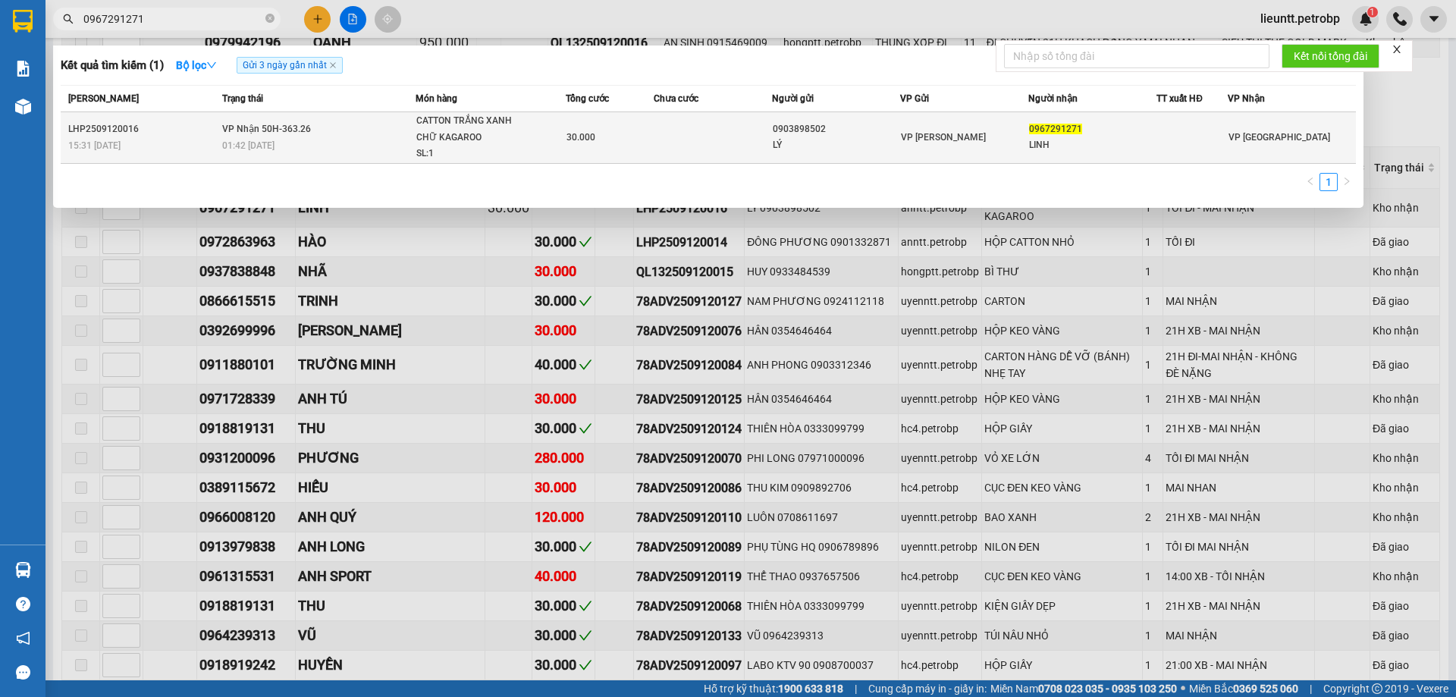
click at [237, 129] on span "VP Nhận 50H-363.26" at bounding box center [266, 129] width 89 height 11
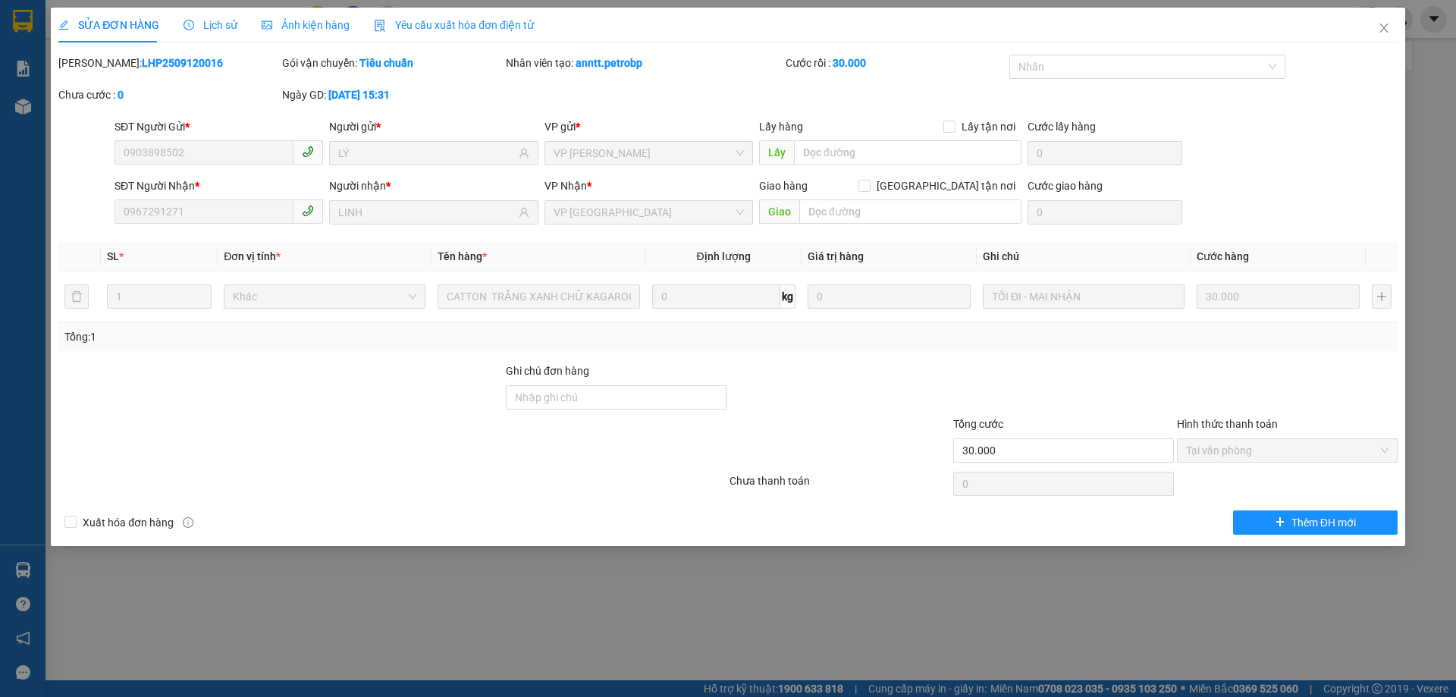
click at [202, 28] on span "Lịch sử" at bounding box center [211, 25] width 54 height 12
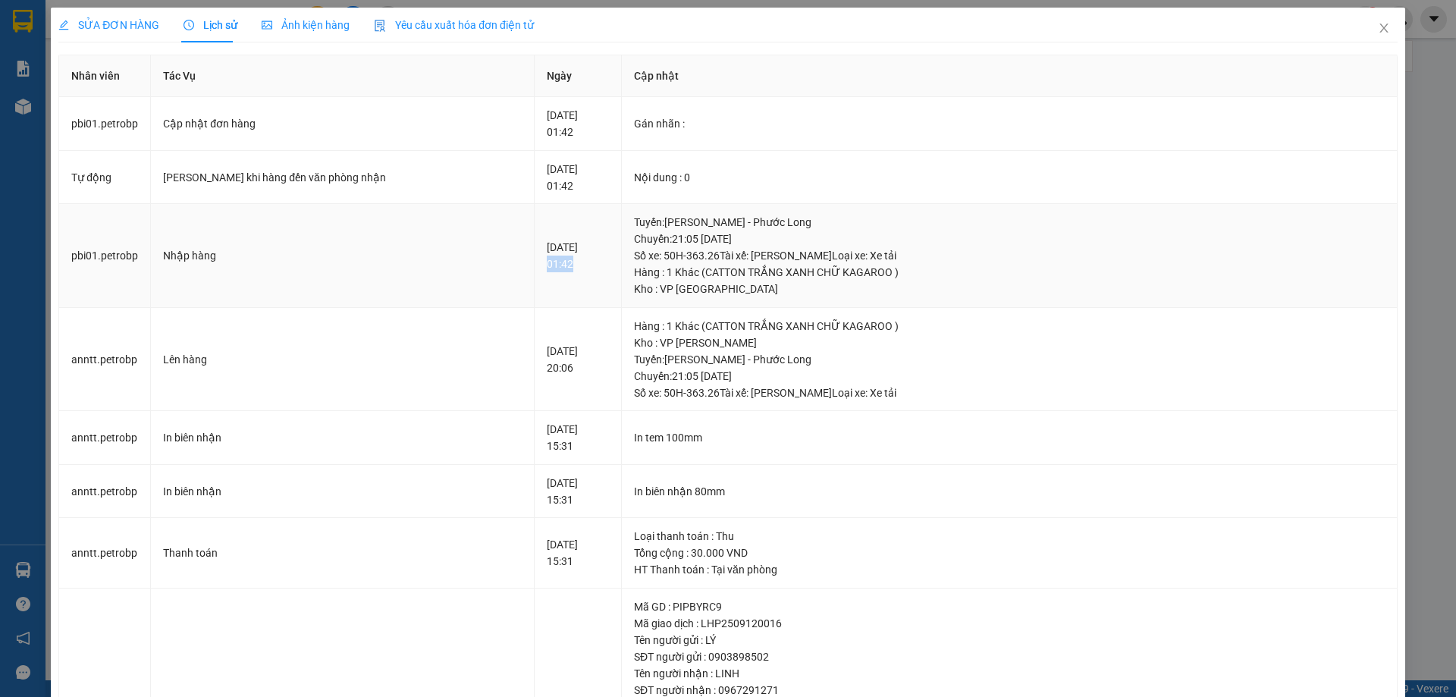
drag, startPoint x: 479, startPoint y: 260, endPoint x: 554, endPoint y: 266, distance: 76.1
click at [554, 266] on td "[DATE] 01:42" at bounding box center [578, 256] width 87 height 104
click at [1378, 28] on icon "close" at bounding box center [1384, 28] width 12 height 12
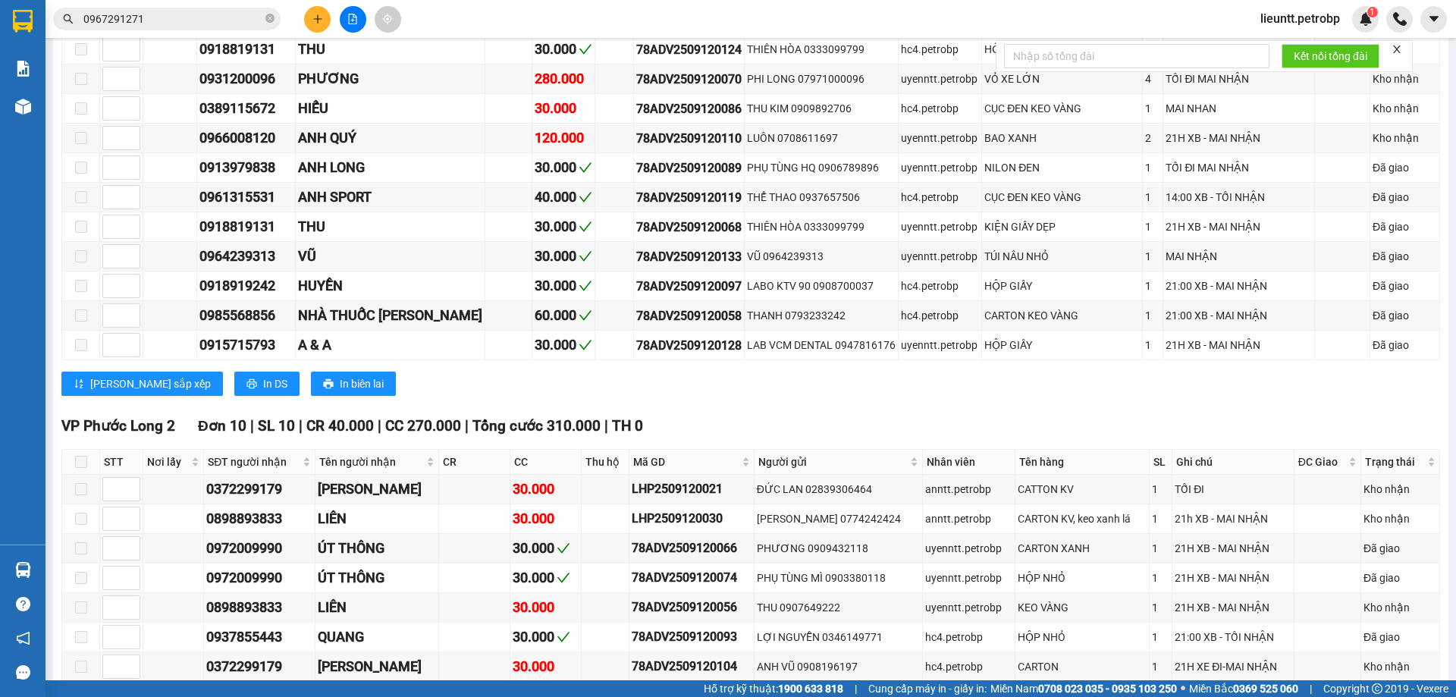
scroll to position [834, 0]
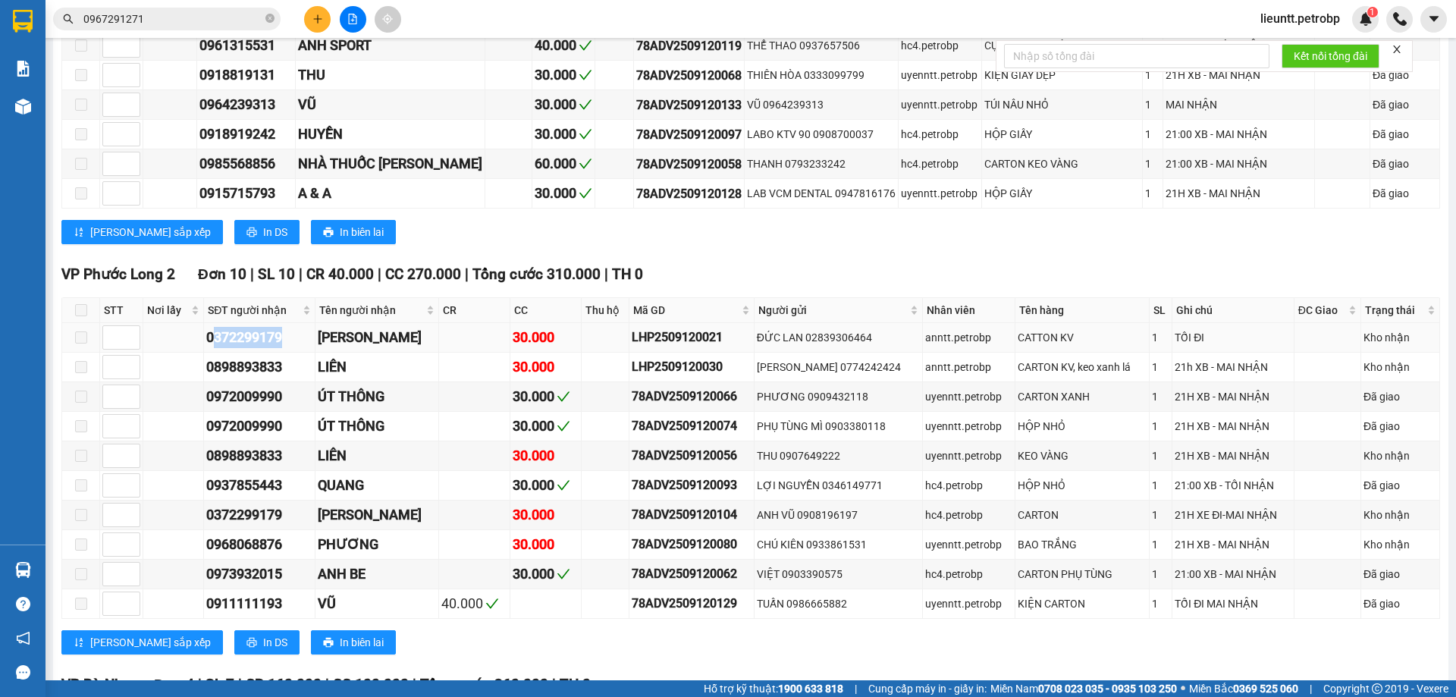
drag, startPoint x: 223, startPoint y: 341, endPoint x: 293, endPoint y: 341, distance: 69.8
click at [293, 341] on div "0372299179" at bounding box center [259, 337] width 106 height 21
drag, startPoint x: 204, startPoint y: 340, endPoint x: 289, endPoint y: 341, distance: 84.9
click at [289, 341] on tr "0372299179 ANH HẢI 30.000 LHP2509120021 ĐỨC LAN 02839306464 anntt.petrobp CATTO…" at bounding box center [751, 338] width 1378 height 30
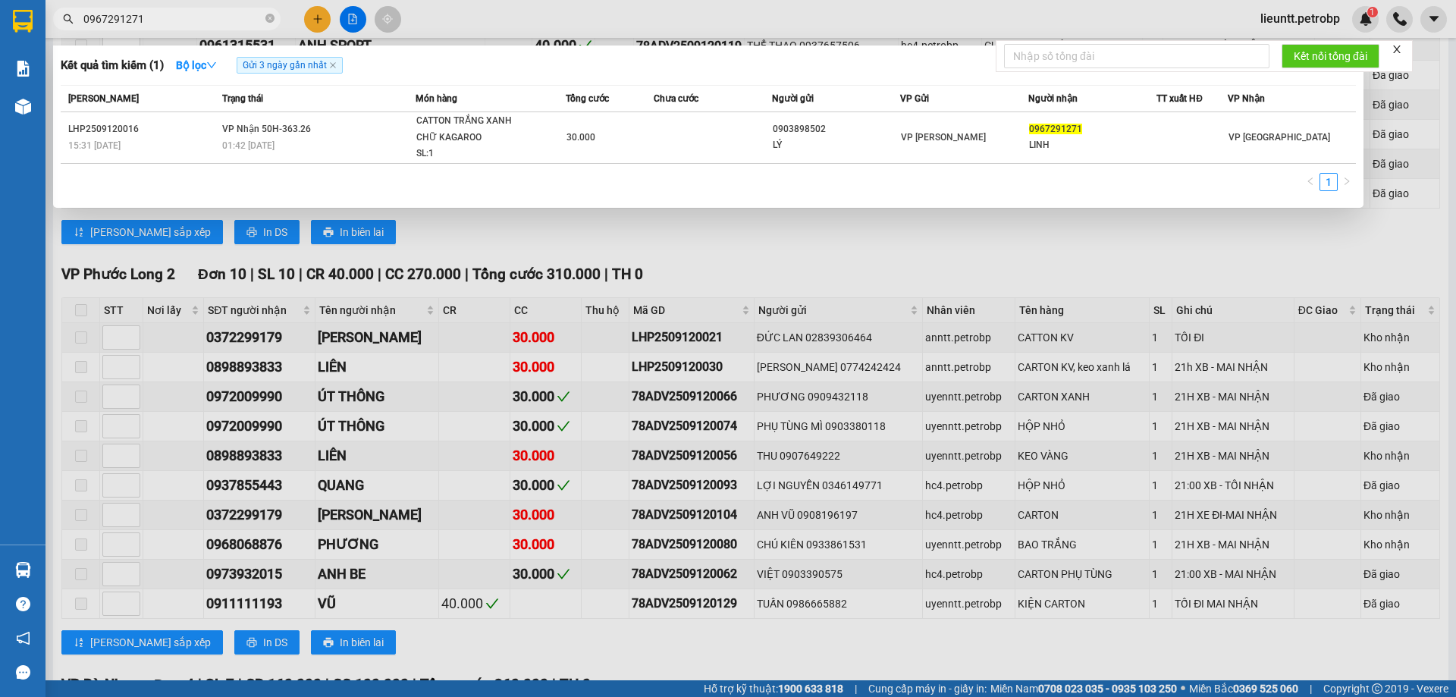
click at [151, 21] on input "0967291271" at bounding box center [172, 19] width 179 height 17
paste input "372299179"
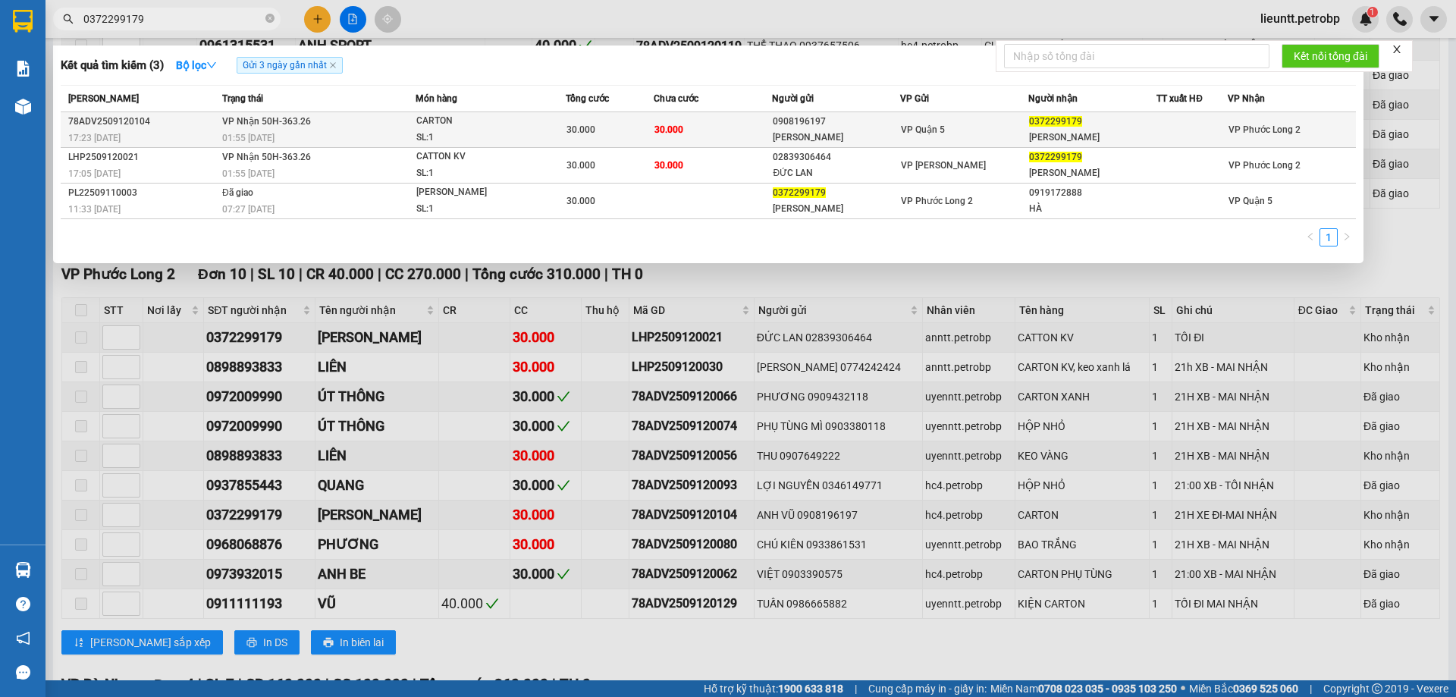
click at [259, 140] on span "01:55 [DATE]" at bounding box center [248, 138] width 52 height 11
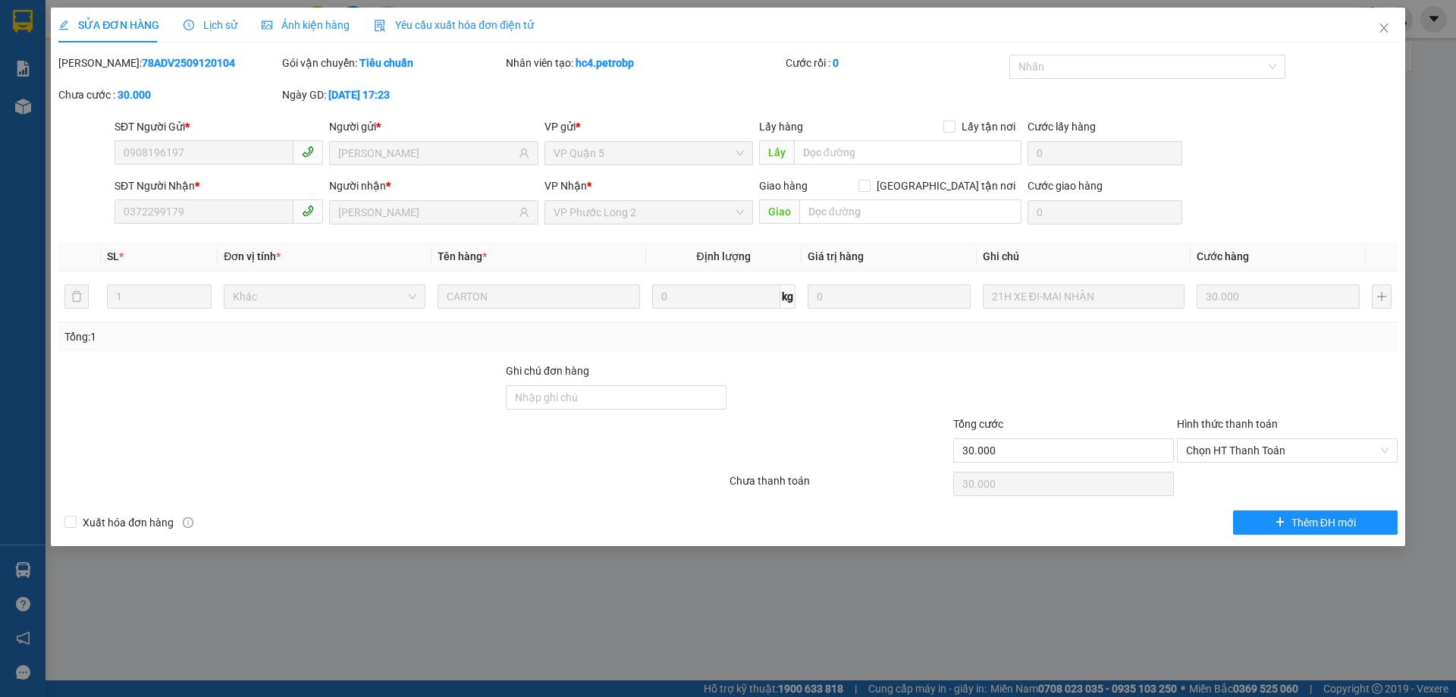
click at [206, 29] on span "Lịch sử" at bounding box center [211, 25] width 54 height 12
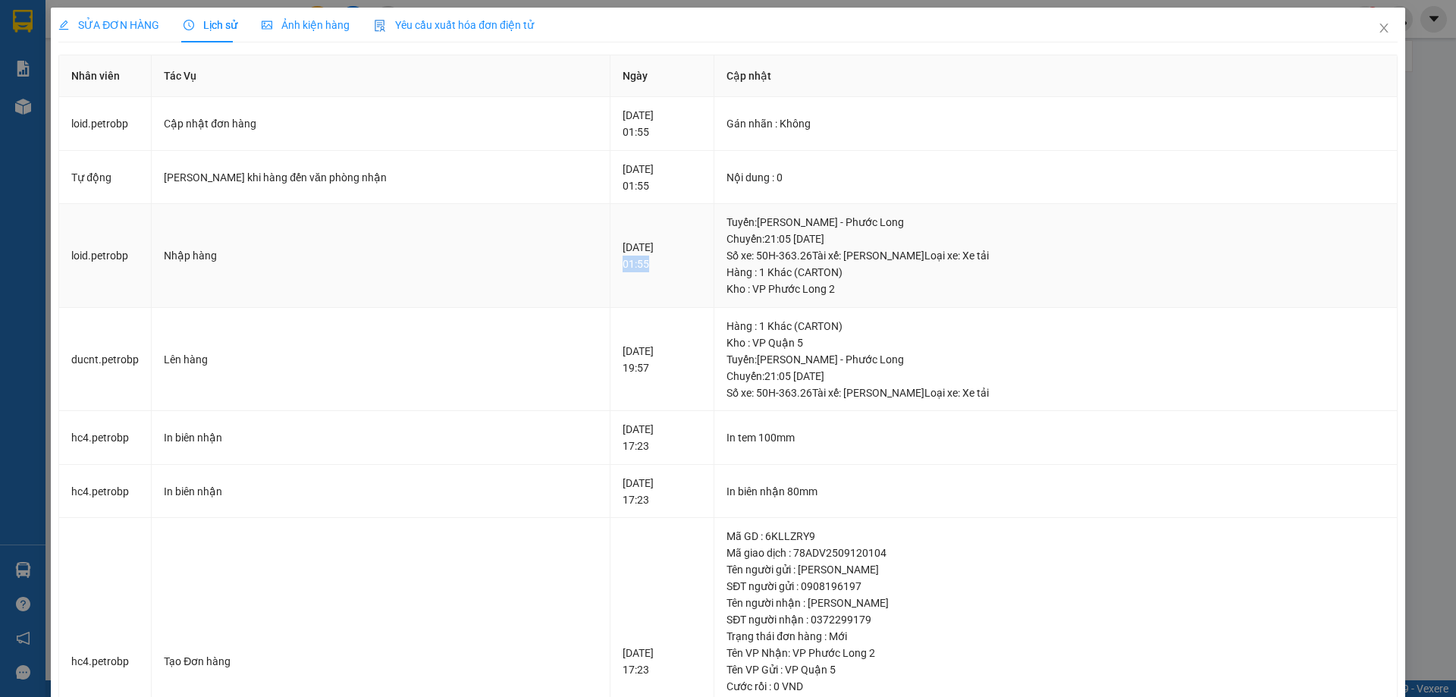
drag, startPoint x: 553, startPoint y: 263, endPoint x: 607, endPoint y: 262, distance: 53.9
click at [623, 265] on div "[DATE] 01:55" at bounding box center [662, 255] width 79 height 33
click at [1378, 26] on icon "close" at bounding box center [1384, 28] width 12 height 12
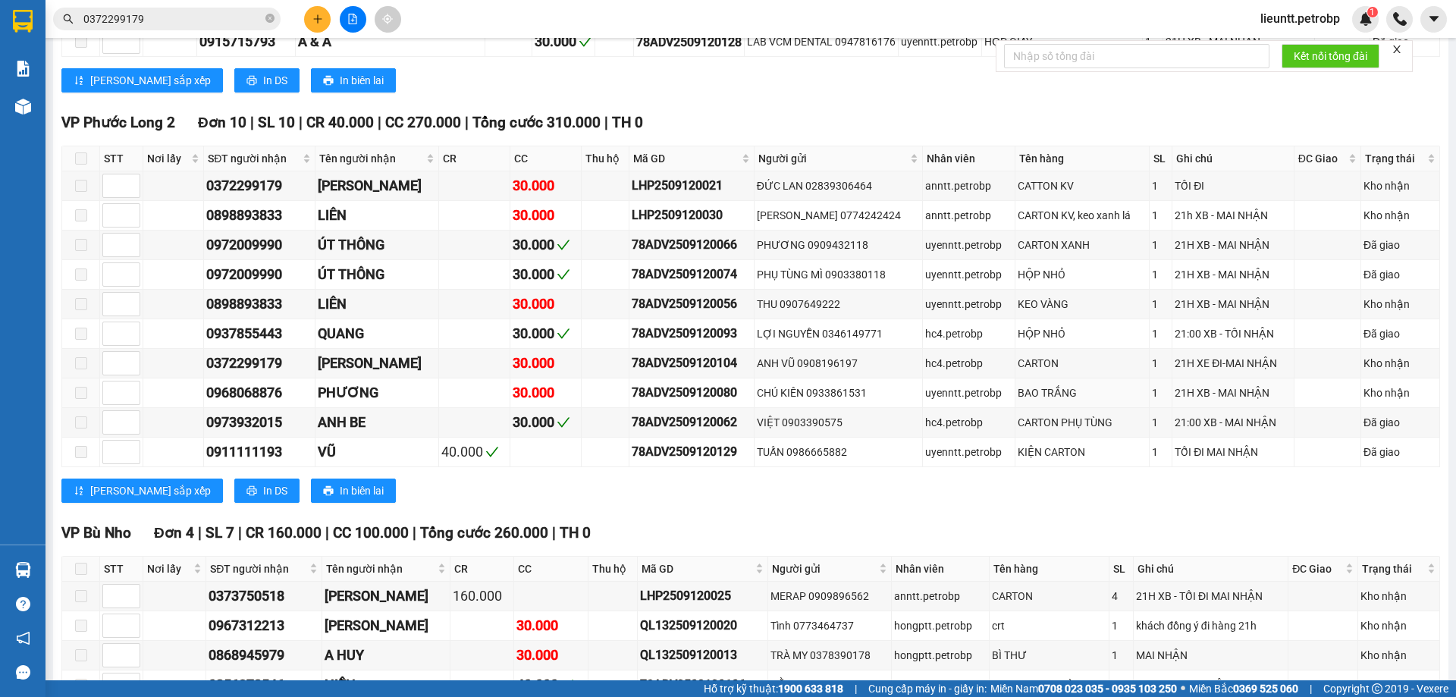
scroll to position [1213, 0]
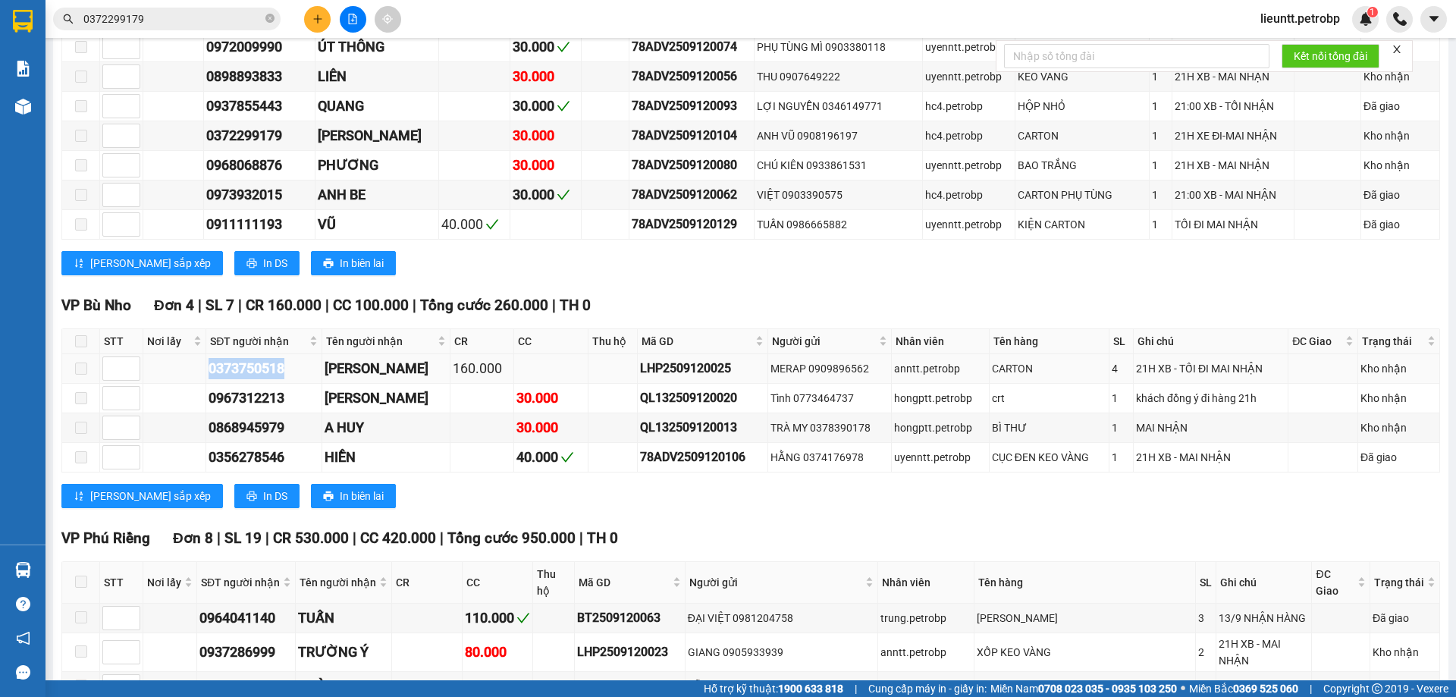
drag, startPoint x: 253, startPoint y: 375, endPoint x: 296, endPoint y: 375, distance: 43.2
click at [296, 375] on tr "0373750518 [GEOGRAPHIC_DATA] 160.000 LHP2509120025 MERAP 0909896562 anntt.petro…" at bounding box center [751, 369] width 1378 height 30
click at [138, 20] on input "0372299179" at bounding box center [172, 19] width 179 height 17
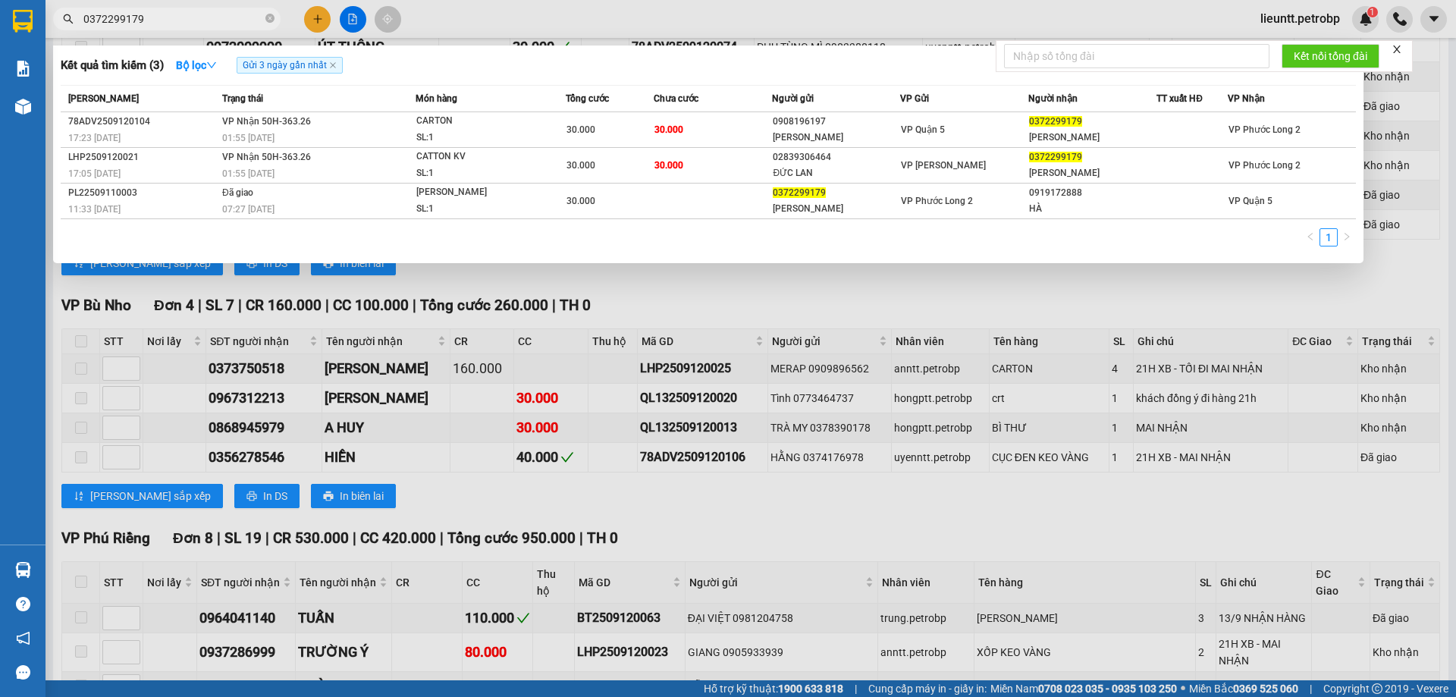
click at [138, 20] on input "0372299179" at bounding box center [172, 19] width 179 height 17
paste input "3750518"
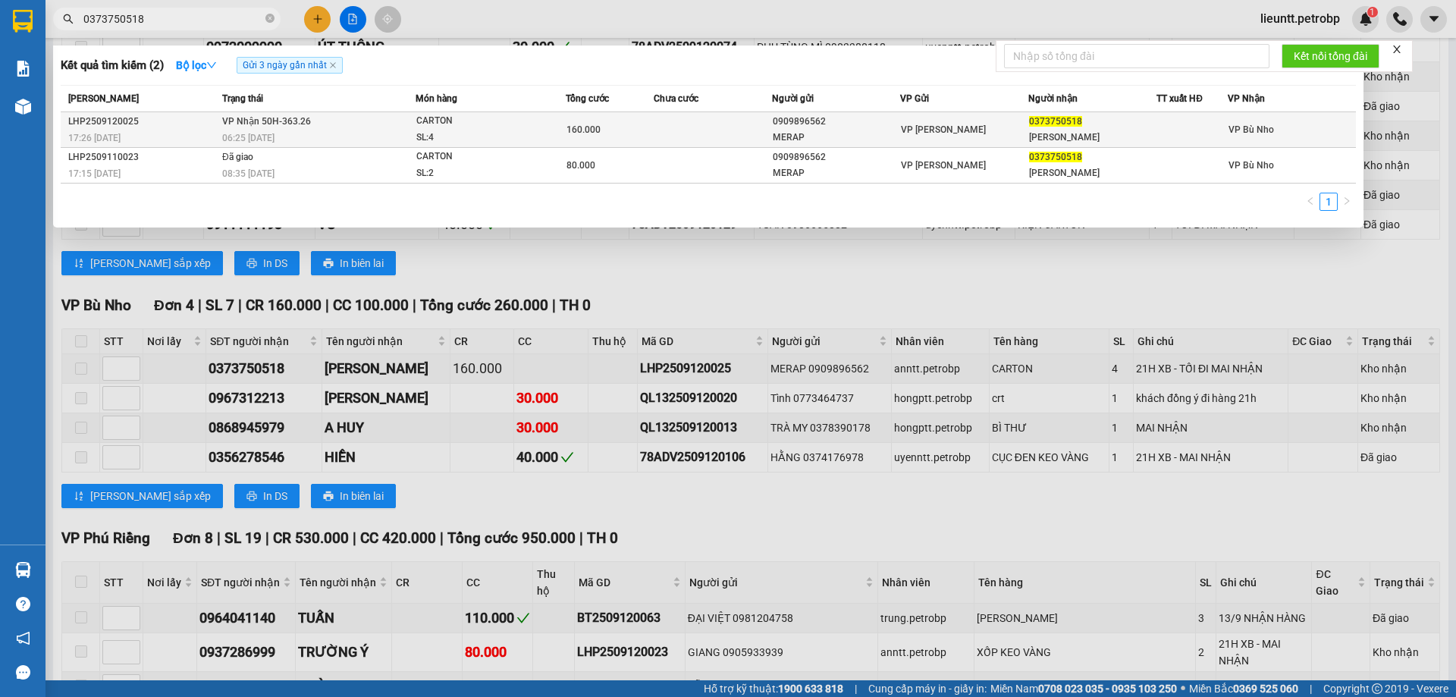
type input "0373750518"
click at [237, 129] on td "VP Nhận 50H-363.26 06:25 [DATE]" at bounding box center [316, 130] width 197 height 36
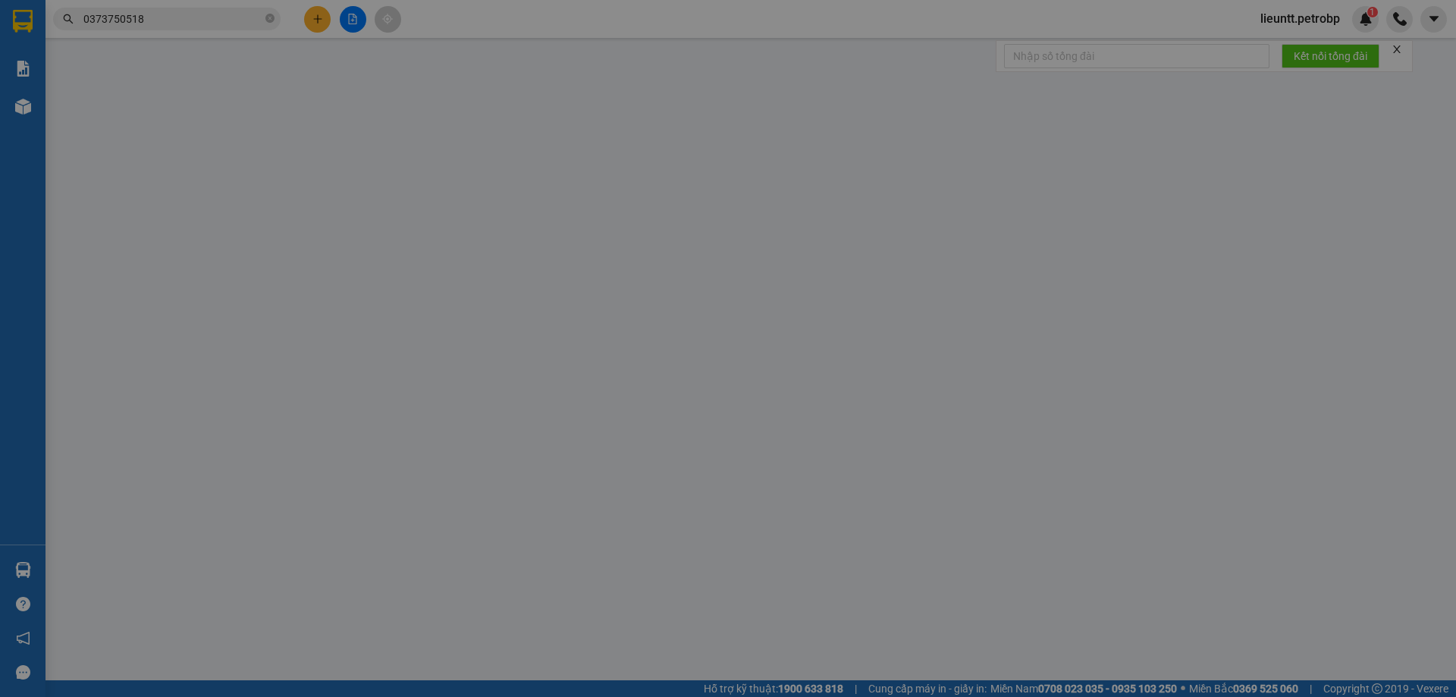
type input "0909896562"
type input "MERAP"
type input "0373750518"
type input "[PERSON_NAME]"
type input "160.000"
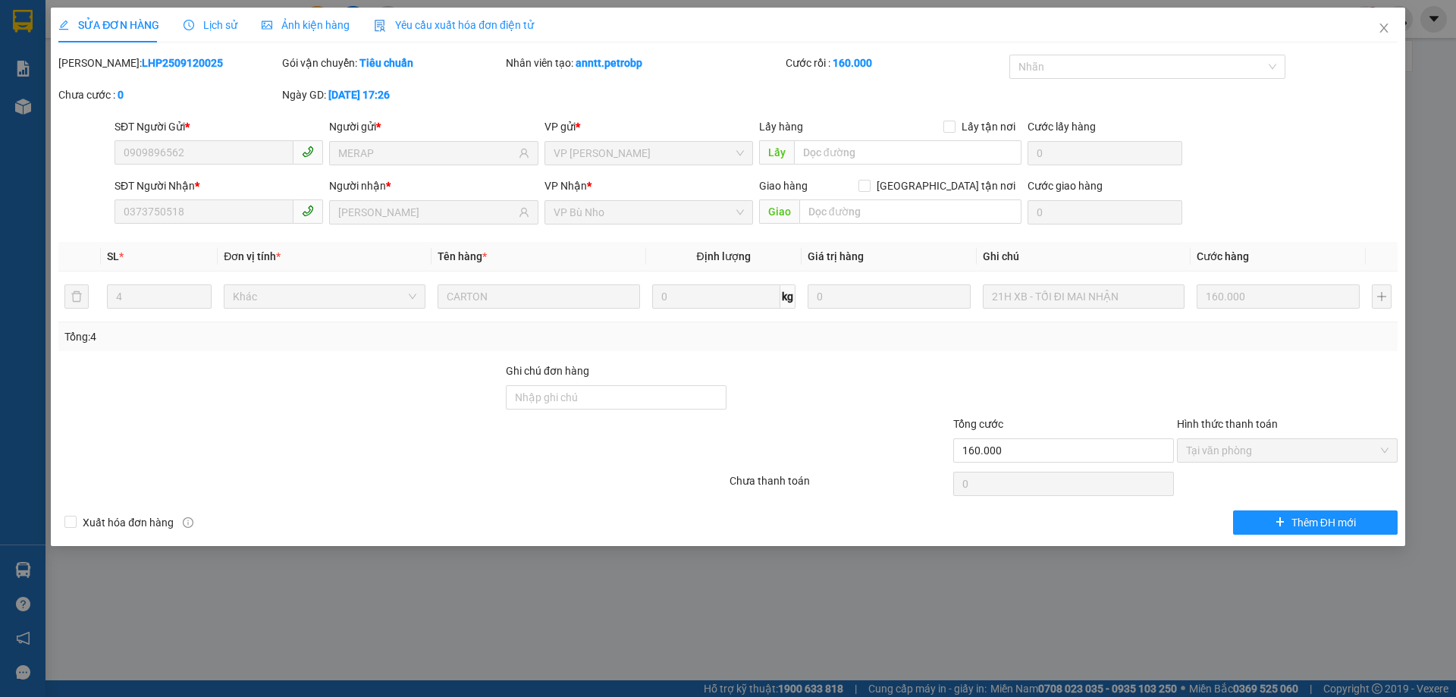
click at [241, 14] on div "SỬA ĐƠN HÀNG Lịch sử Ảnh kiện hàng Yêu cầu xuất hóa đơn điện tử" at bounding box center [296, 25] width 476 height 35
click at [225, 19] on span "Lịch sử" at bounding box center [211, 25] width 54 height 12
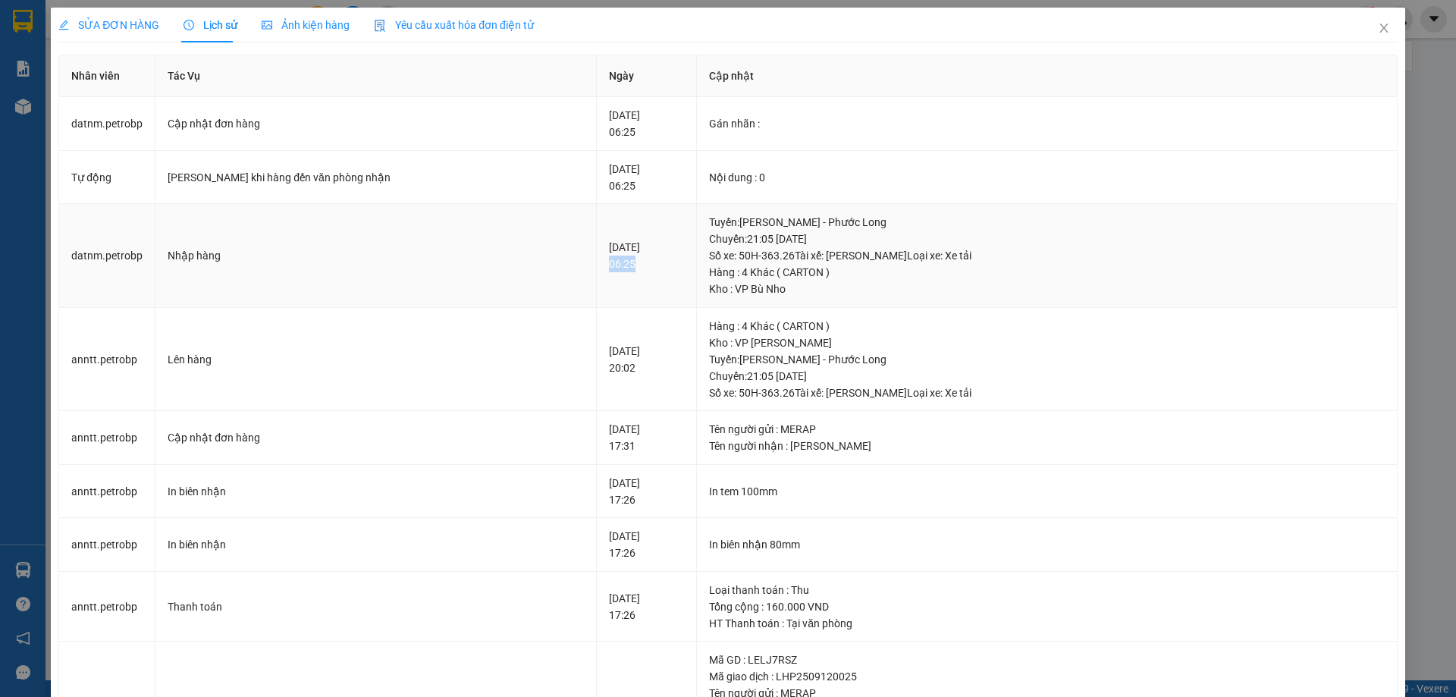
drag, startPoint x: 534, startPoint y: 267, endPoint x: 570, endPoint y: 269, distance: 36.5
click at [597, 269] on td "[DATE] 06:25" at bounding box center [647, 256] width 100 height 104
click at [1378, 31] on icon "close" at bounding box center [1384, 28] width 12 height 12
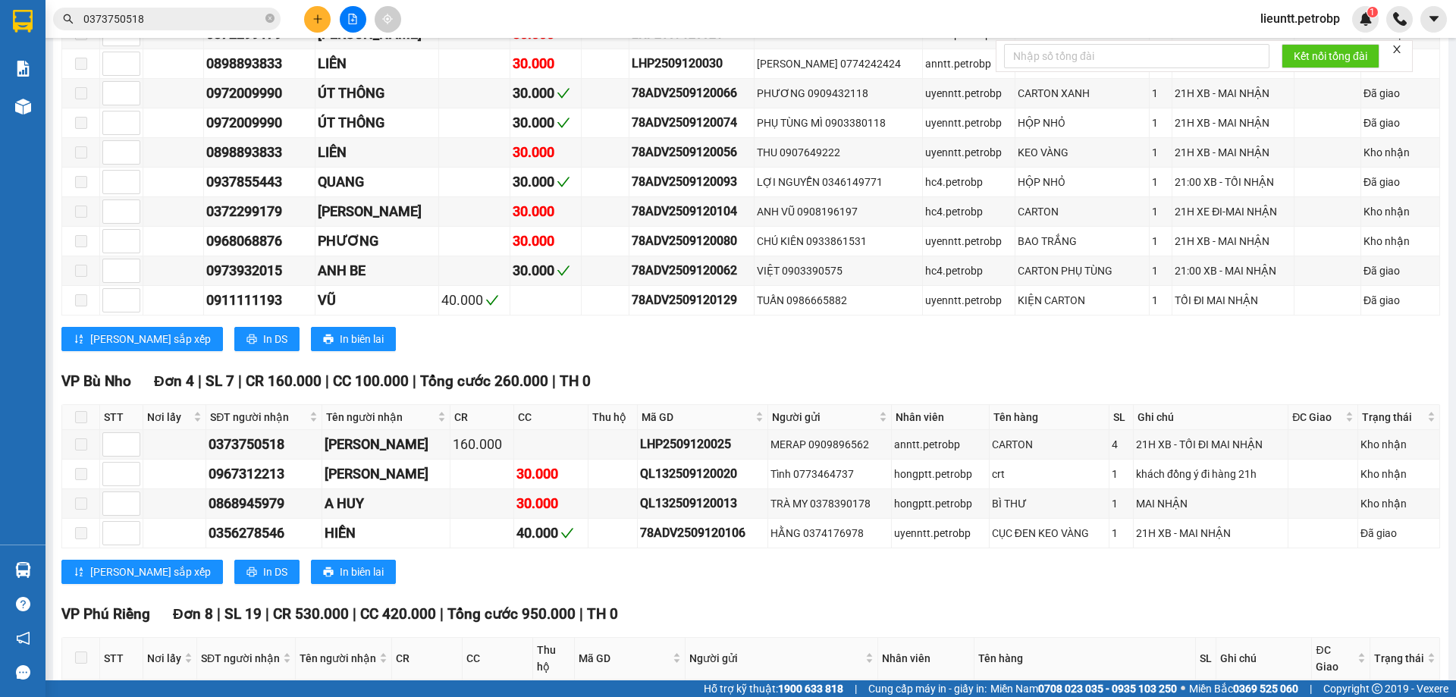
scroll to position [1213, 0]
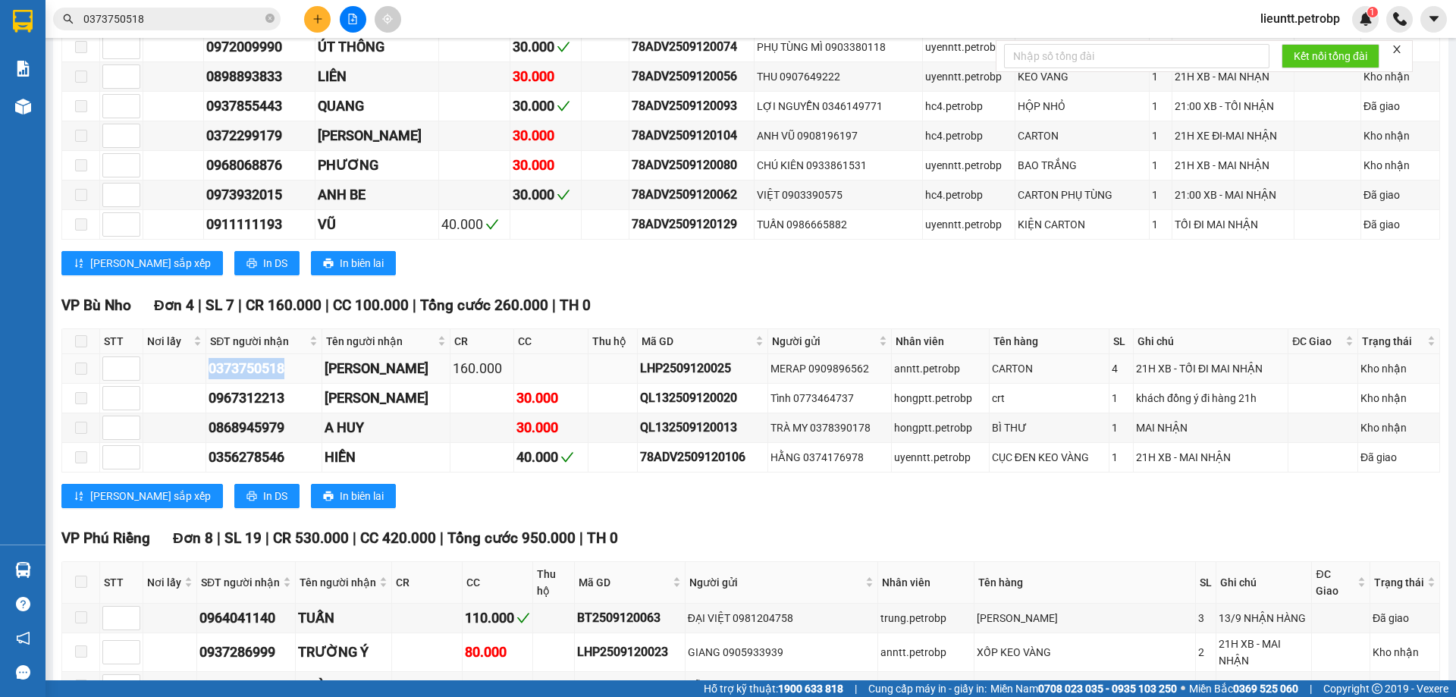
drag, startPoint x: 209, startPoint y: 366, endPoint x: 290, endPoint y: 366, distance: 81.9
click at [290, 366] on div "0373750518" at bounding box center [264, 368] width 111 height 21
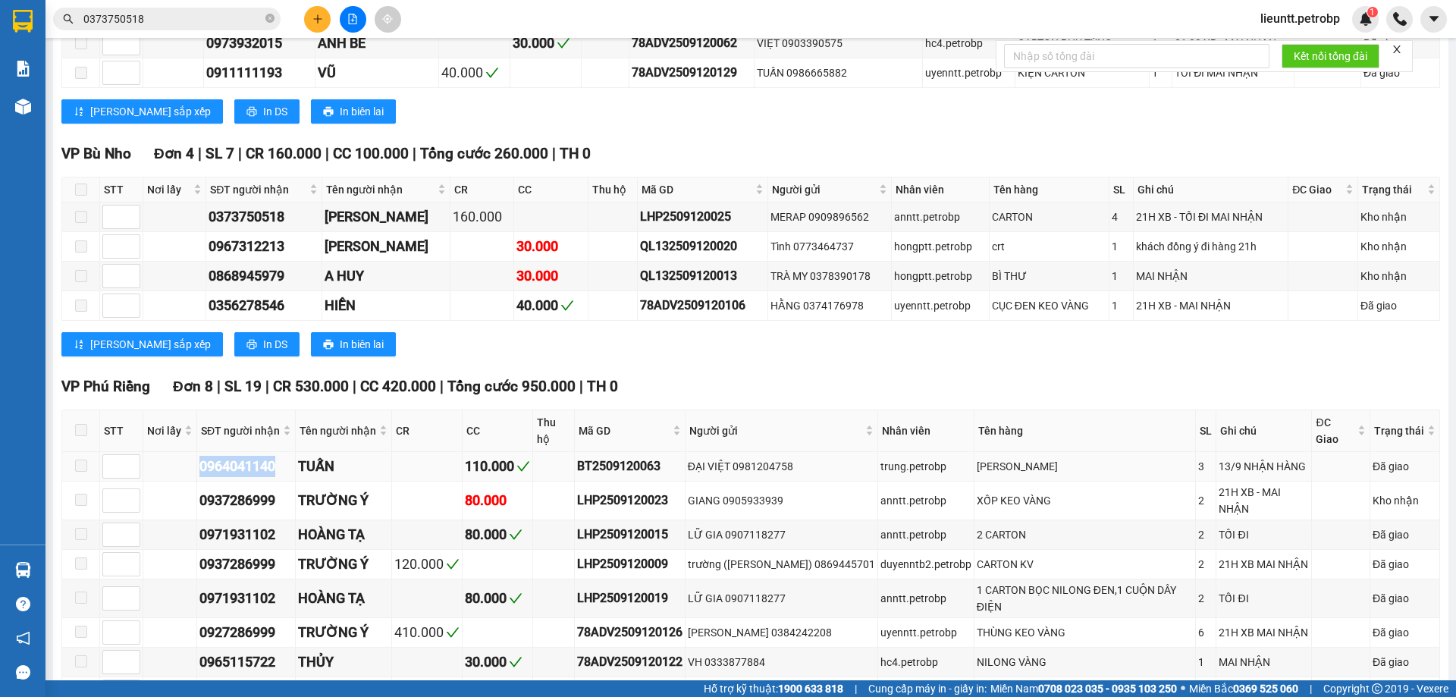
drag, startPoint x: 201, startPoint y: 455, endPoint x: 287, endPoint y: 449, distance: 86.7
click at [291, 456] on div "0964041140" at bounding box center [245, 466] width 93 height 21
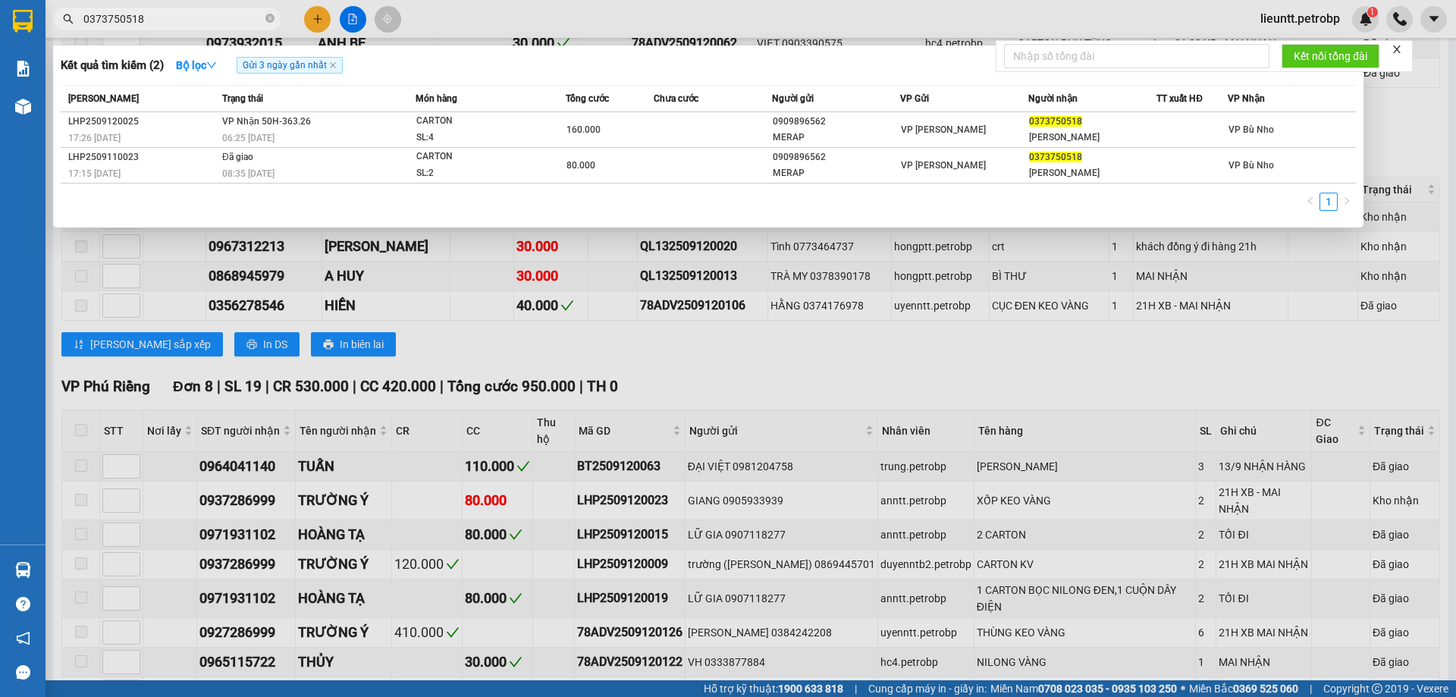
click at [187, 20] on input "0373750518" at bounding box center [172, 19] width 179 height 17
paste input "964041140"
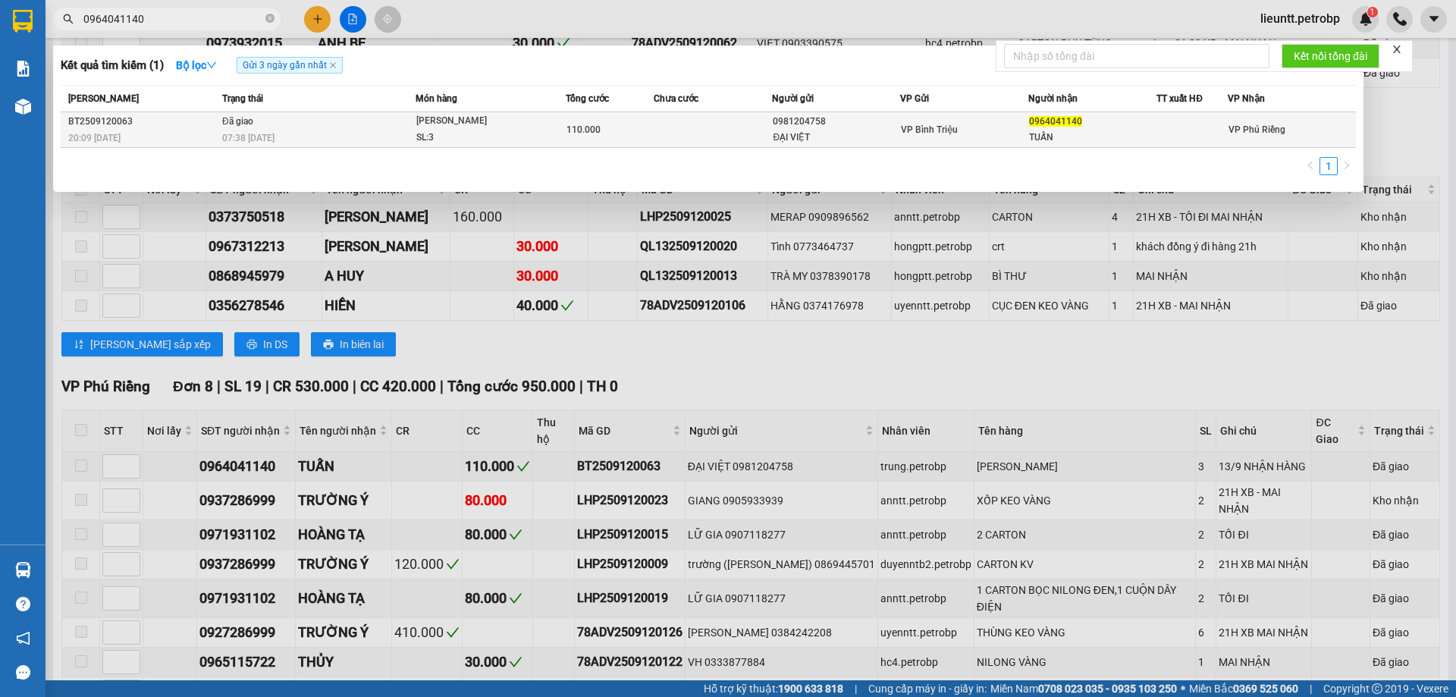
type input "0964041140"
click at [295, 127] on td "Đã giao 07:38 [DATE]" at bounding box center [316, 130] width 197 height 36
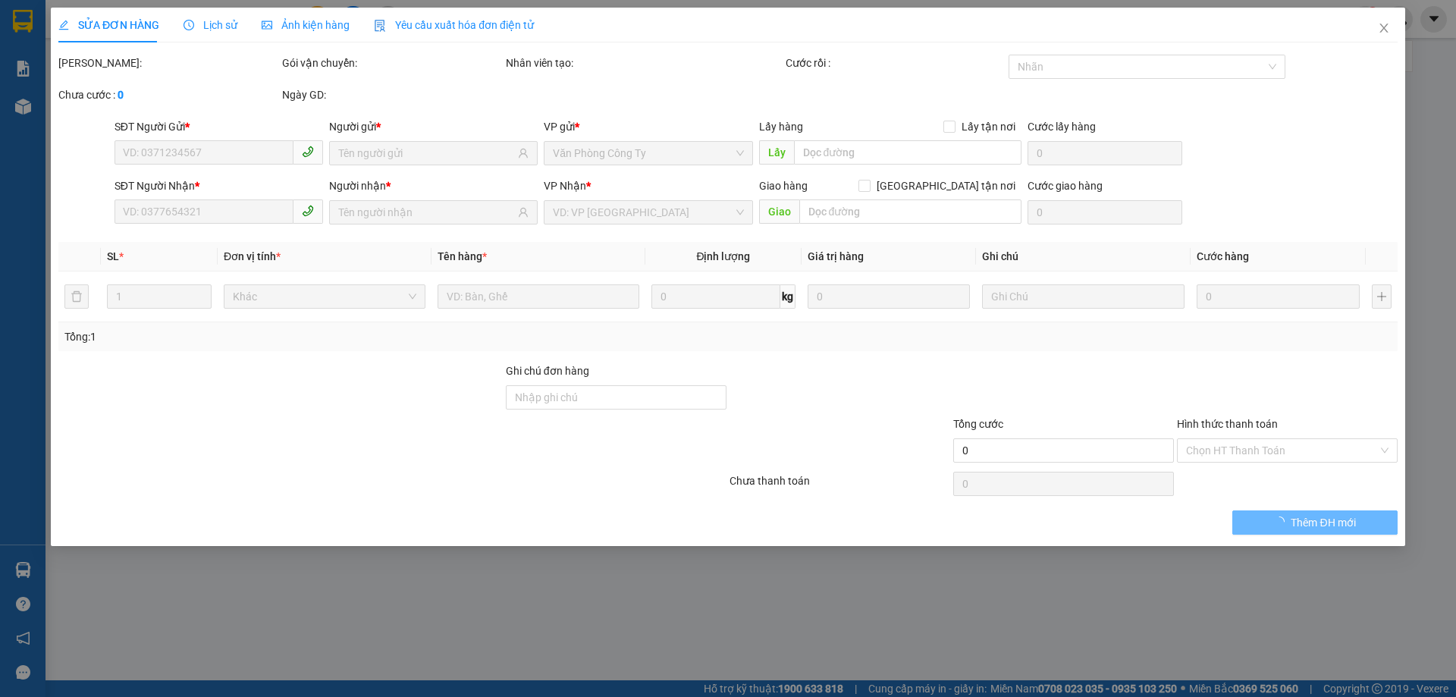
type input "0981204758"
type input "ĐẠI VIỆT"
type input "0964041140"
type input "TUẤN"
type input "110.000"
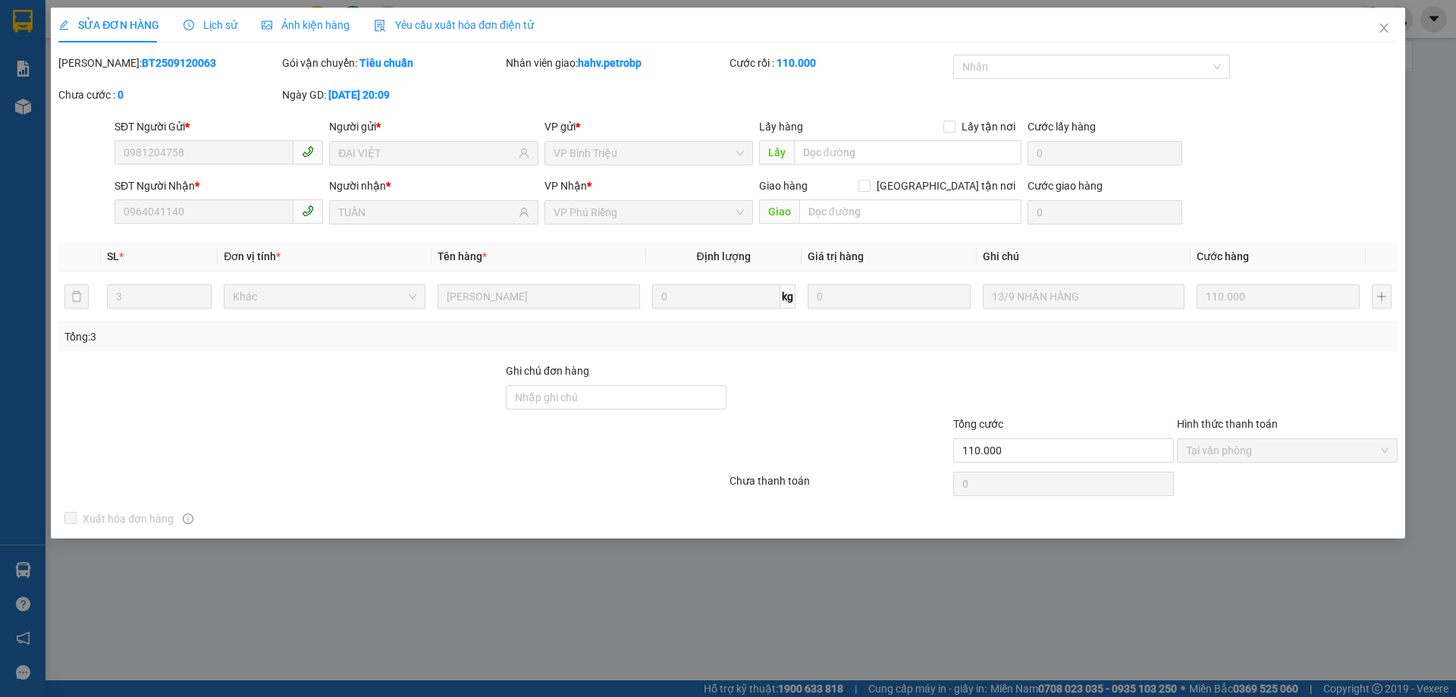
click at [222, 24] on span "Lịch sử" at bounding box center [211, 25] width 54 height 12
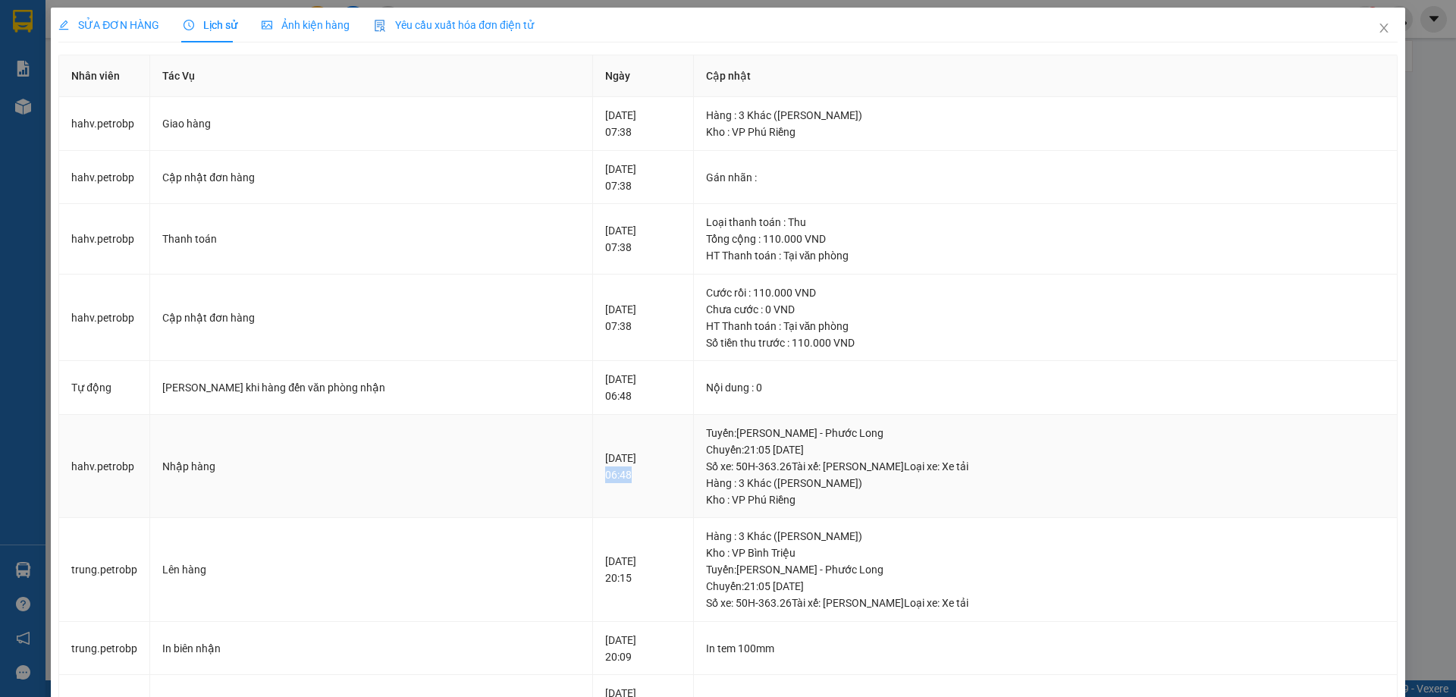
drag, startPoint x: 542, startPoint y: 474, endPoint x: 586, endPoint y: 475, distance: 44.0
click at [593, 475] on td "[DATE] 06:48" at bounding box center [643, 467] width 100 height 104
click at [1378, 33] on icon "close" at bounding box center [1384, 28] width 12 height 12
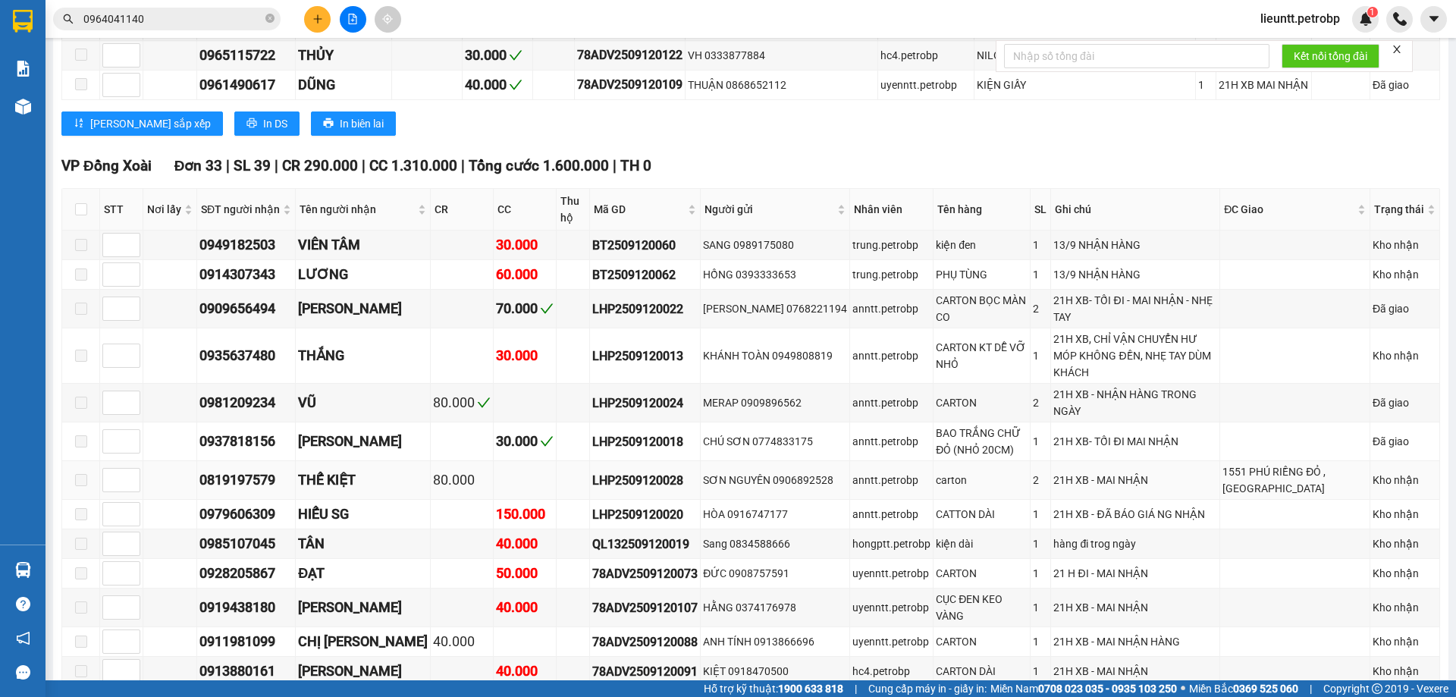
scroll to position [1896, 0]
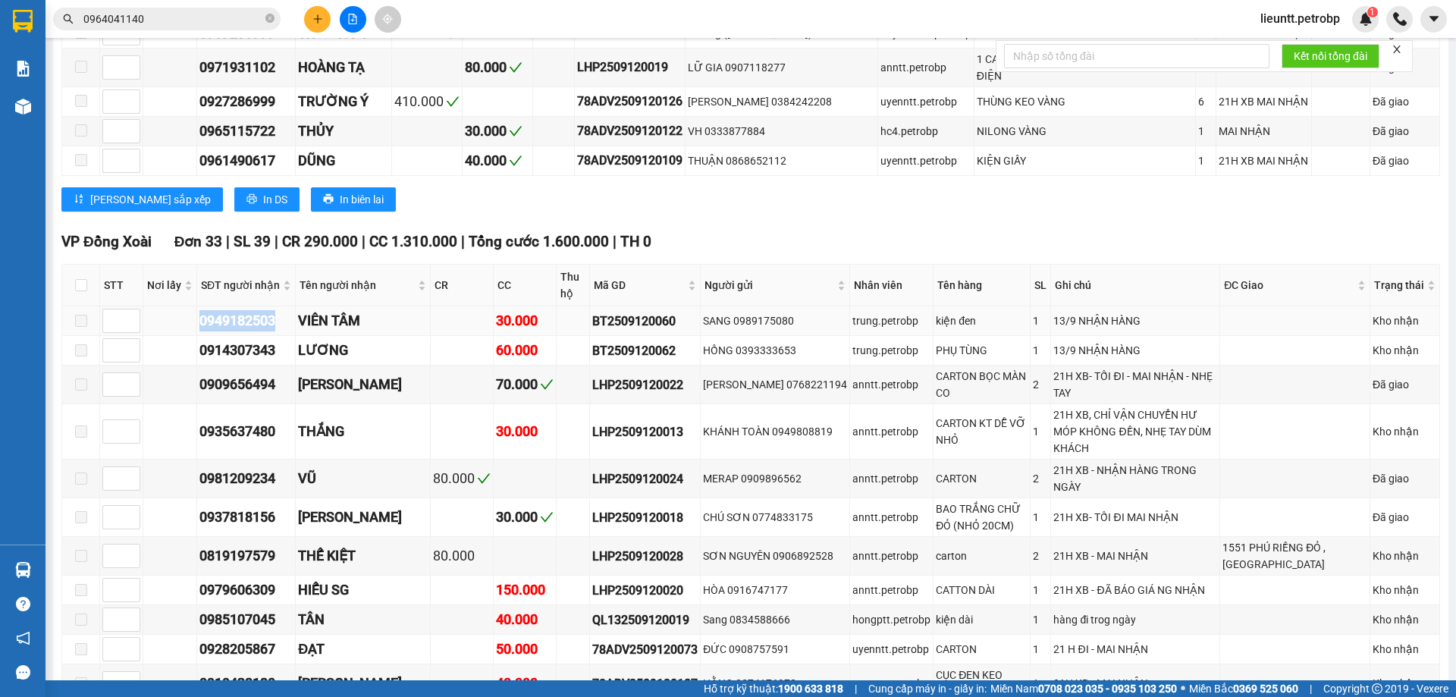
drag, startPoint x: 195, startPoint y: 279, endPoint x: 283, endPoint y: 281, distance: 88.0
click at [281, 306] on tr "0949182503 VIÊN TÂM 30.000 BT2509120060 SANG 0989175080 trung.petrobp kiện đen …" at bounding box center [751, 321] width 1378 height 30
click at [168, 24] on input "0964041140" at bounding box center [172, 19] width 179 height 17
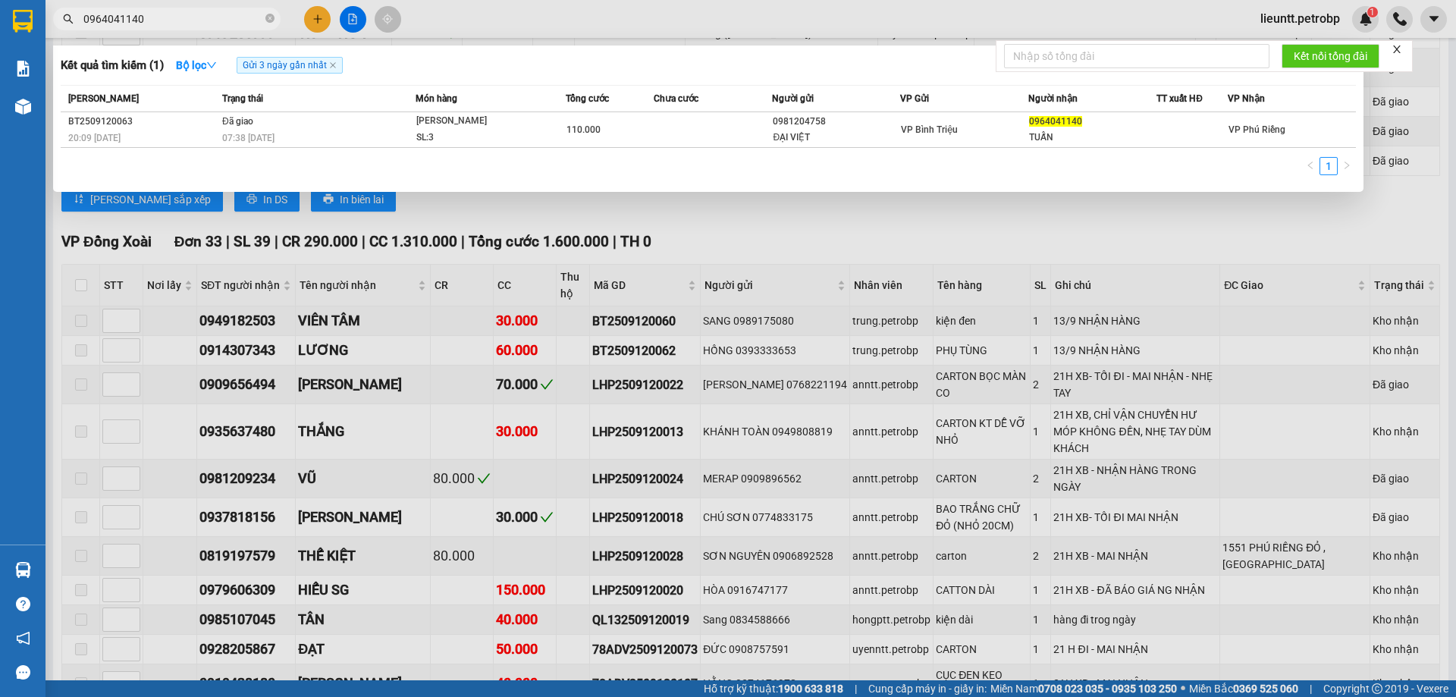
click at [168, 24] on input "0964041140" at bounding box center [172, 19] width 179 height 17
paste input "49182503"
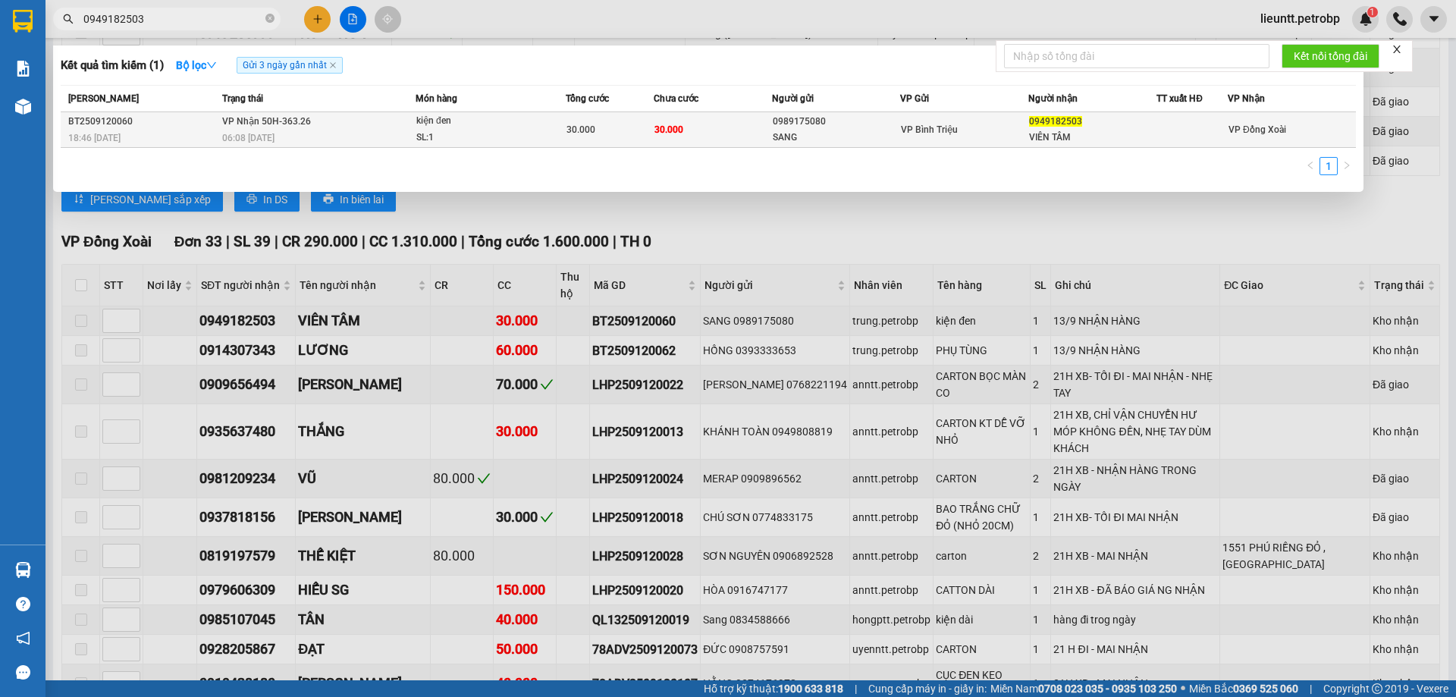
type input "0949182503"
click at [256, 131] on div "06:08 [DATE]" at bounding box center [318, 138] width 193 height 17
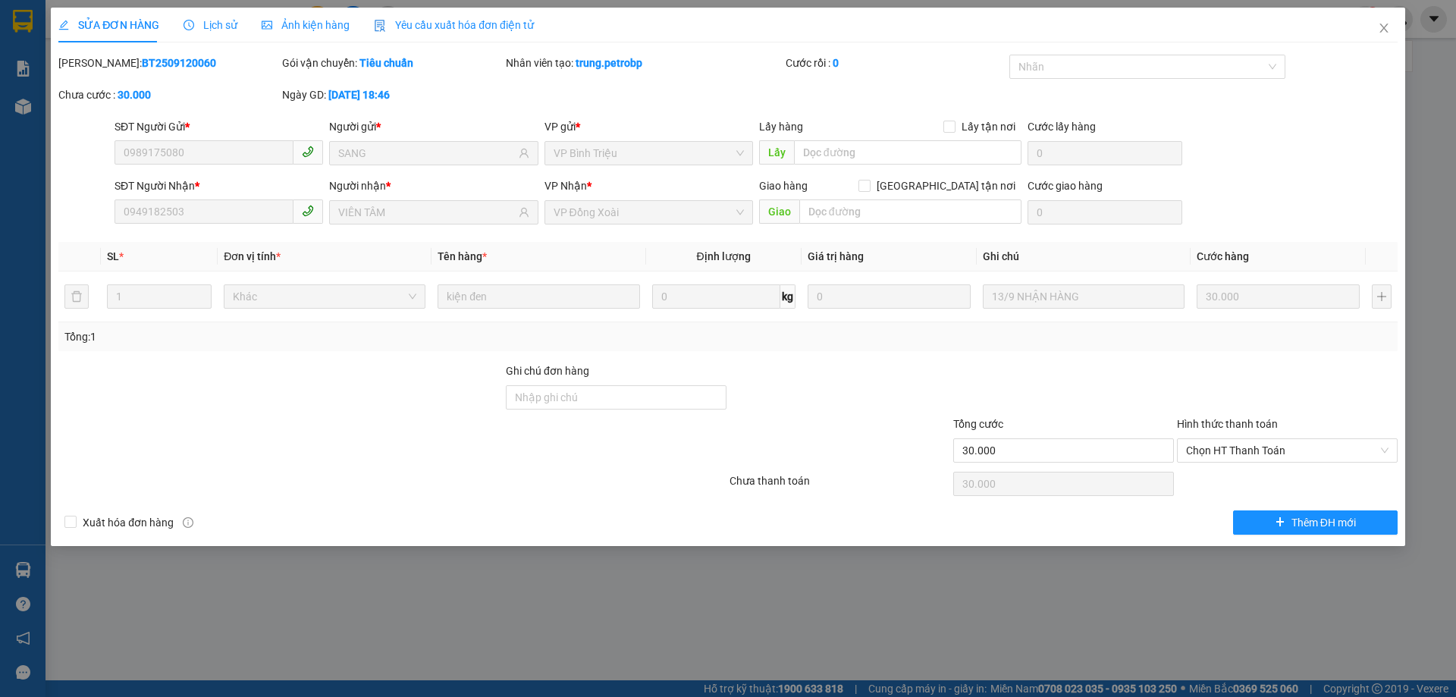
click at [202, 27] on span "Lịch sử" at bounding box center [211, 25] width 54 height 12
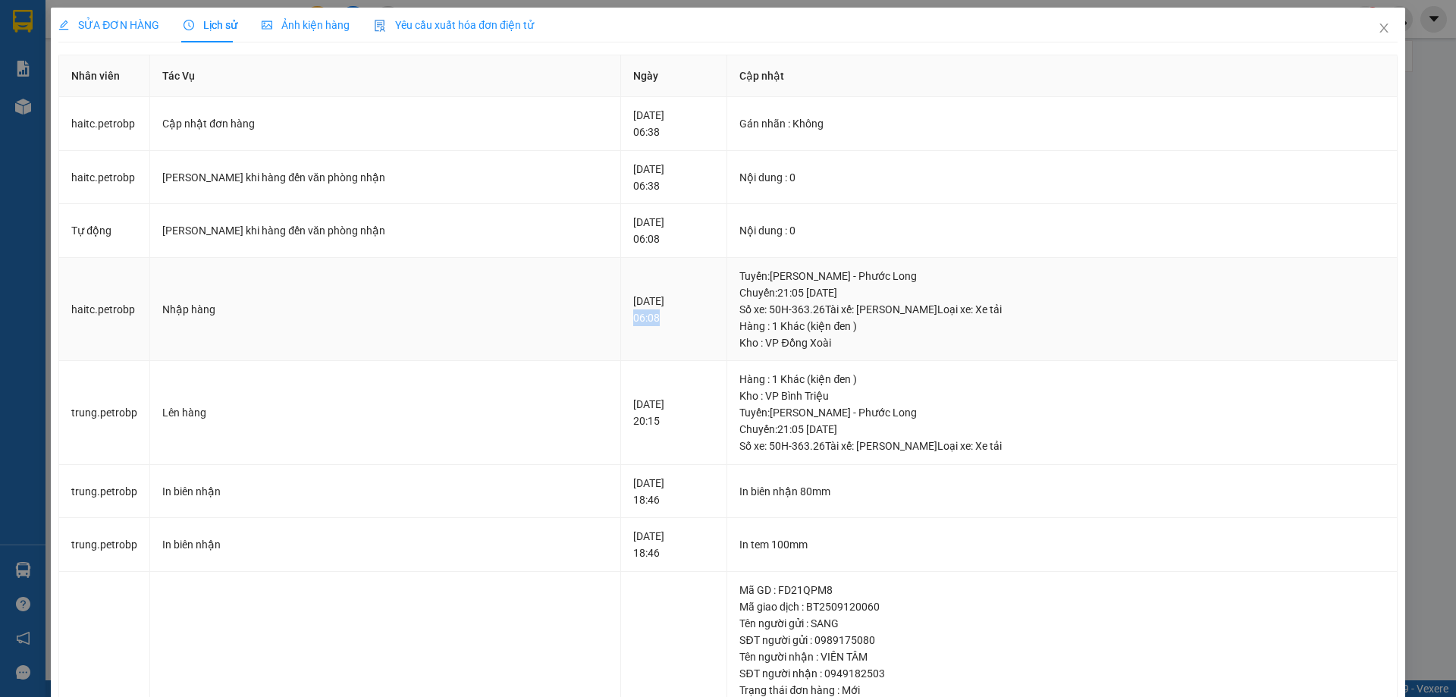
drag, startPoint x: 557, startPoint y: 319, endPoint x: 594, endPoint y: 319, distance: 36.4
click at [621, 319] on td "[DATE] 06:08" at bounding box center [674, 310] width 107 height 104
click at [1380, 31] on icon "close" at bounding box center [1384, 28] width 8 height 9
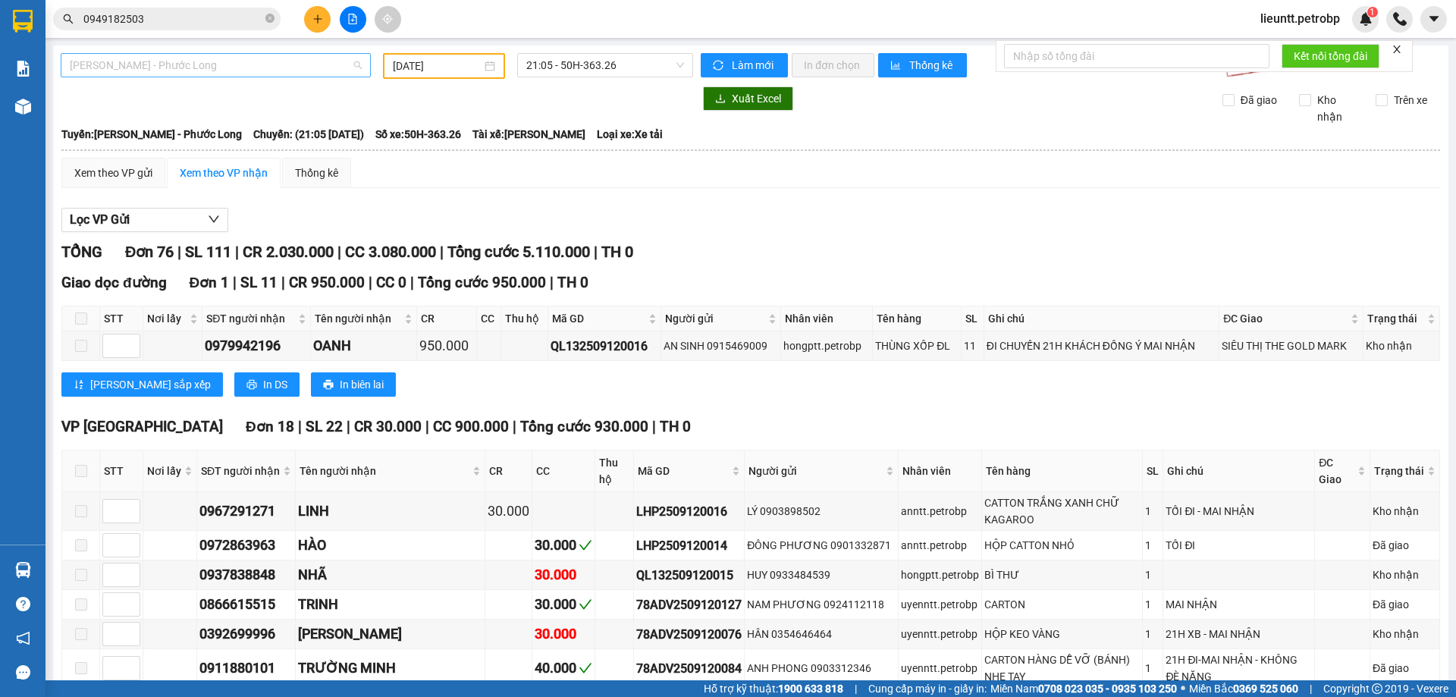
click at [168, 64] on span "[PERSON_NAME] - Phước Long" at bounding box center [216, 65] width 292 height 23
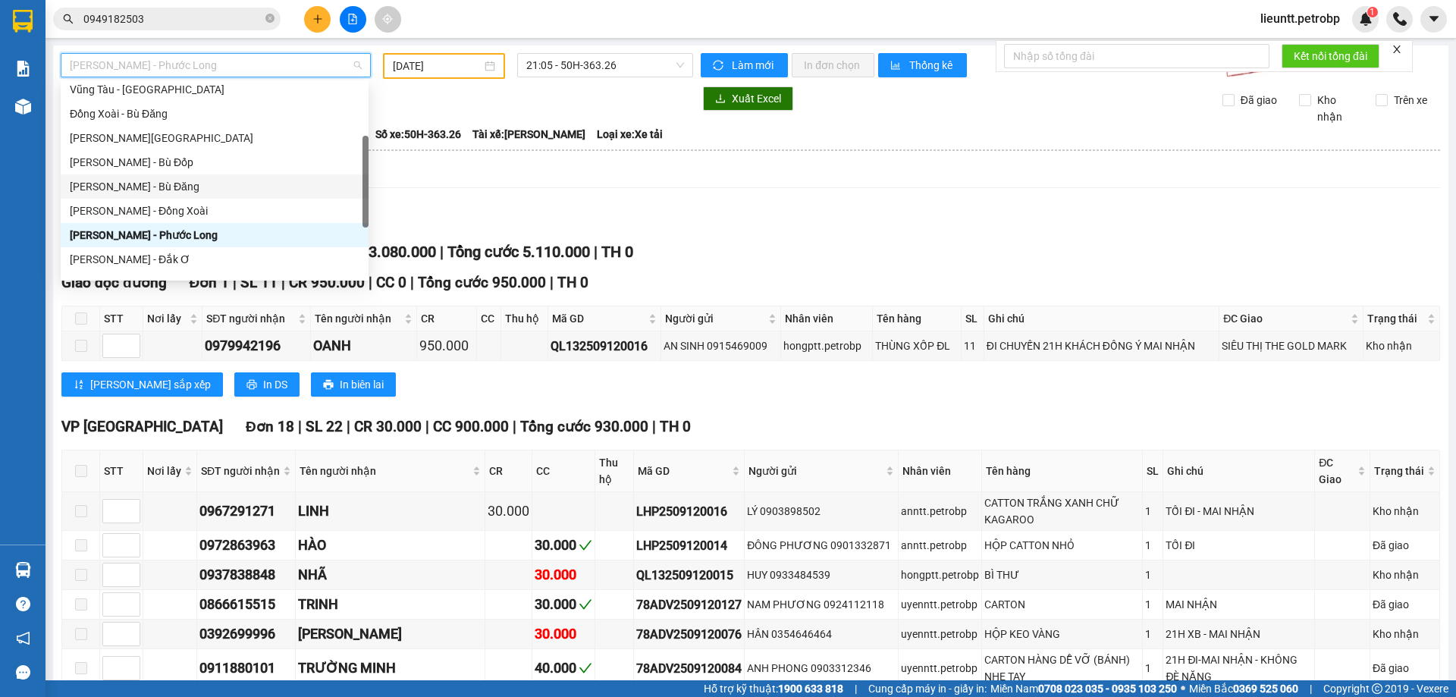
scroll to position [303, 0]
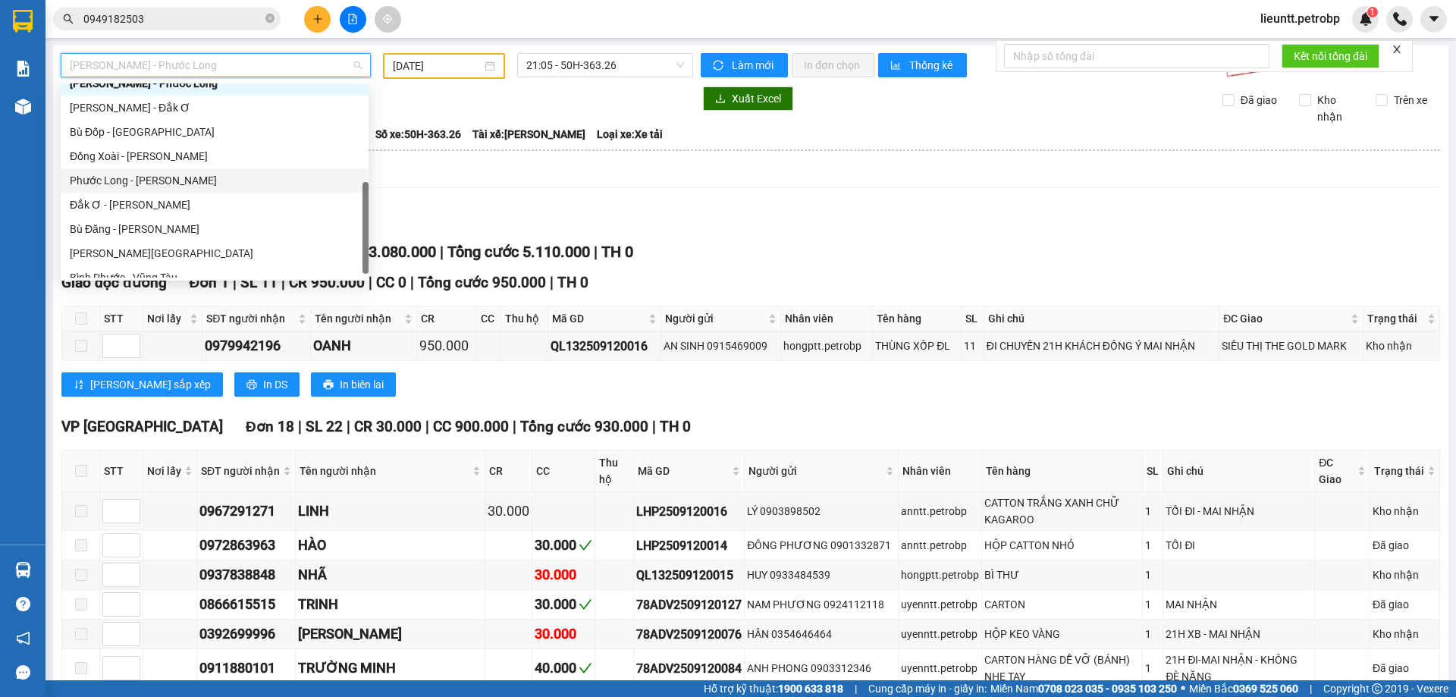
click at [149, 181] on div "Phước Long - [PERSON_NAME]" at bounding box center [215, 180] width 290 height 17
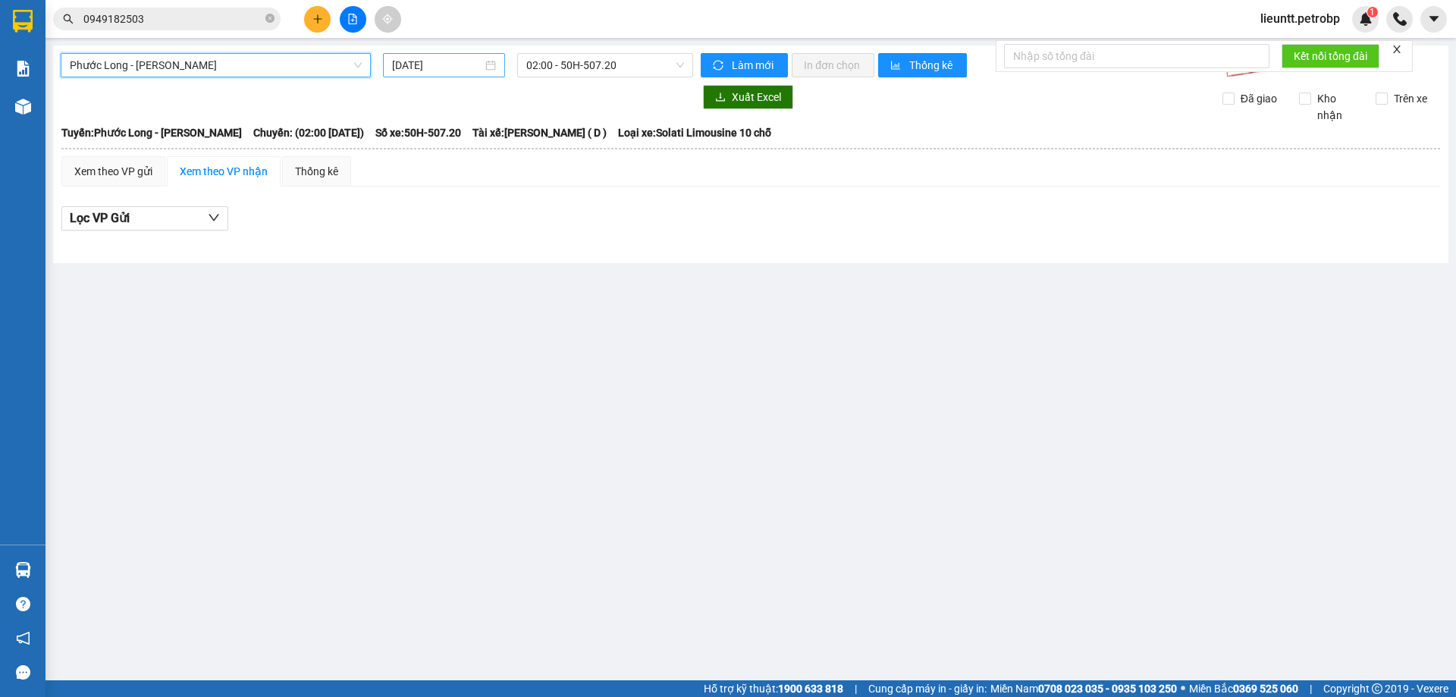
click at [431, 66] on input "[DATE]" at bounding box center [437, 65] width 90 height 17
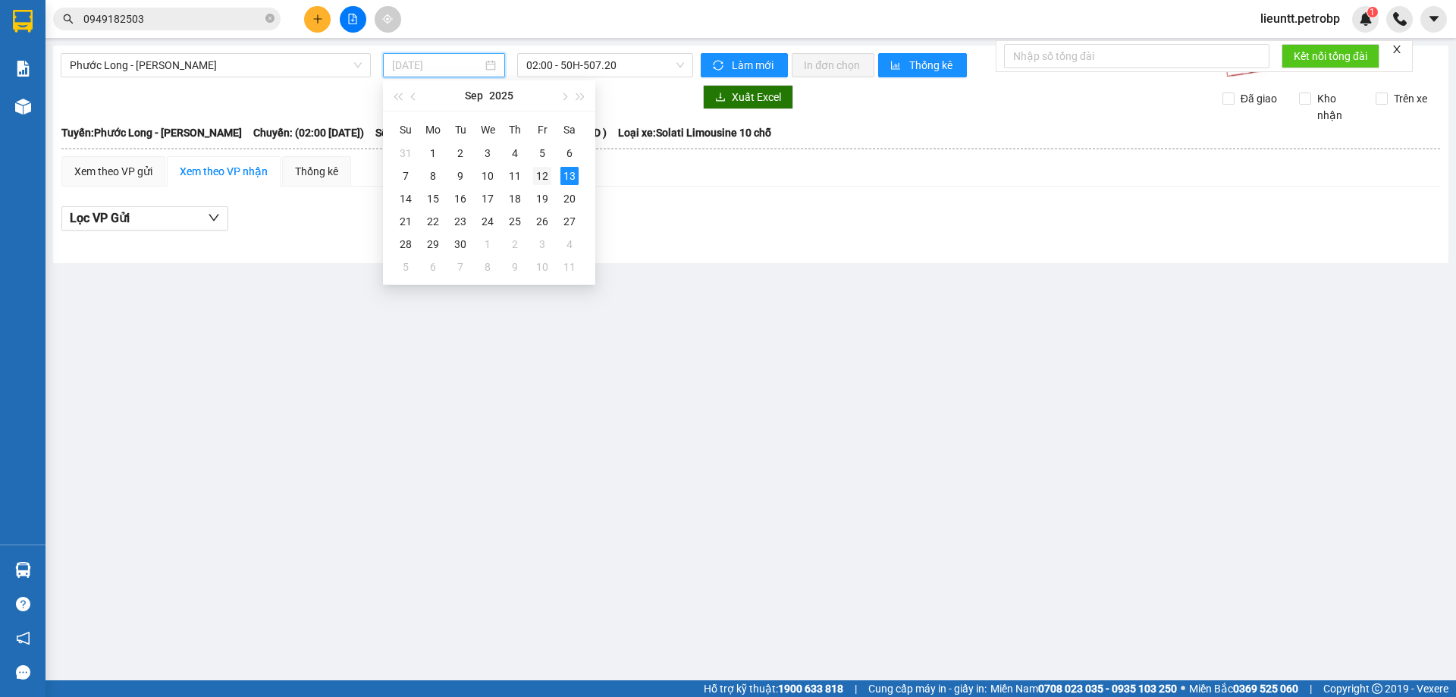
click at [539, 174] on div "12" at bounding box center [542, 176] width 18 height 18
type input "[DATE]"
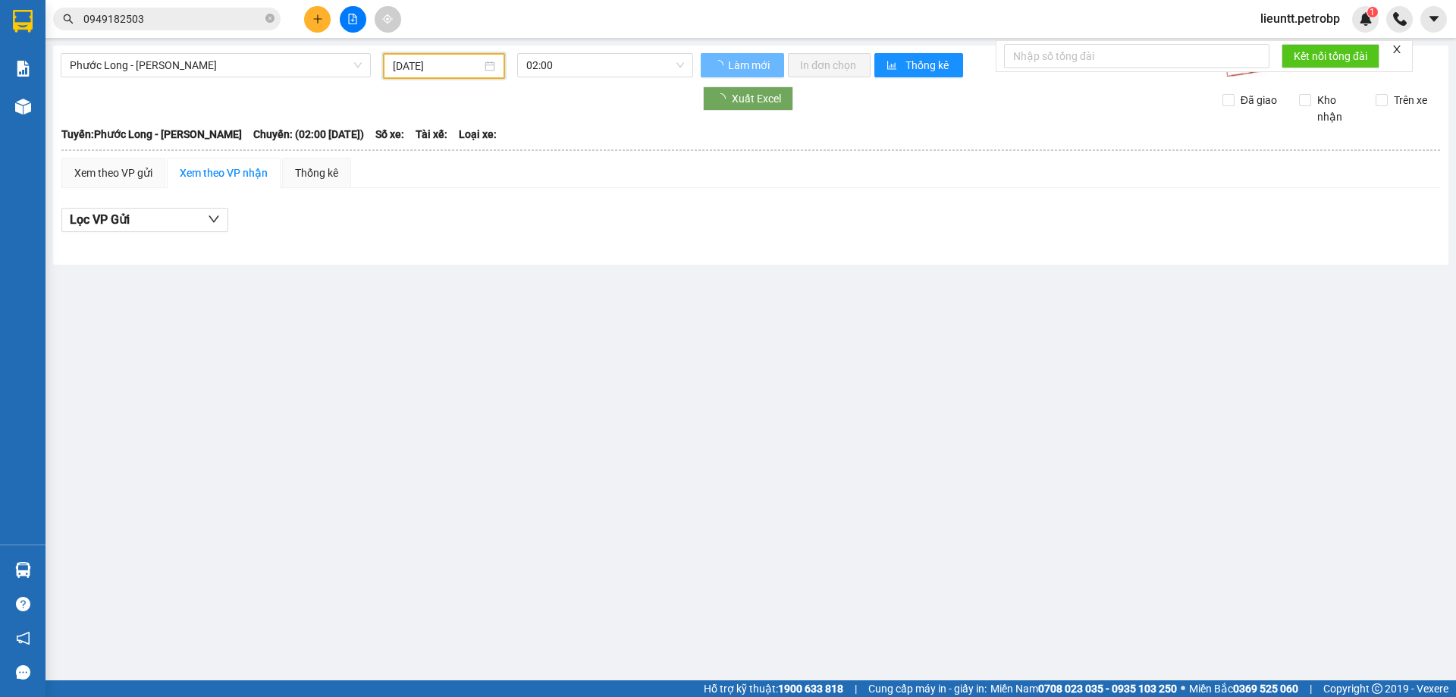
click at [559, 79] on div "Phước Long - [PERSON_NAME] [DATE] 02:00 Làm mới In đơn chọn Thống kê Lọc CR Lọc…" at bounding box center [751, 155] width 1396 height 219
click at [560, 66] on span "02:00" at bounding box center [605, 65] width 158 height 23
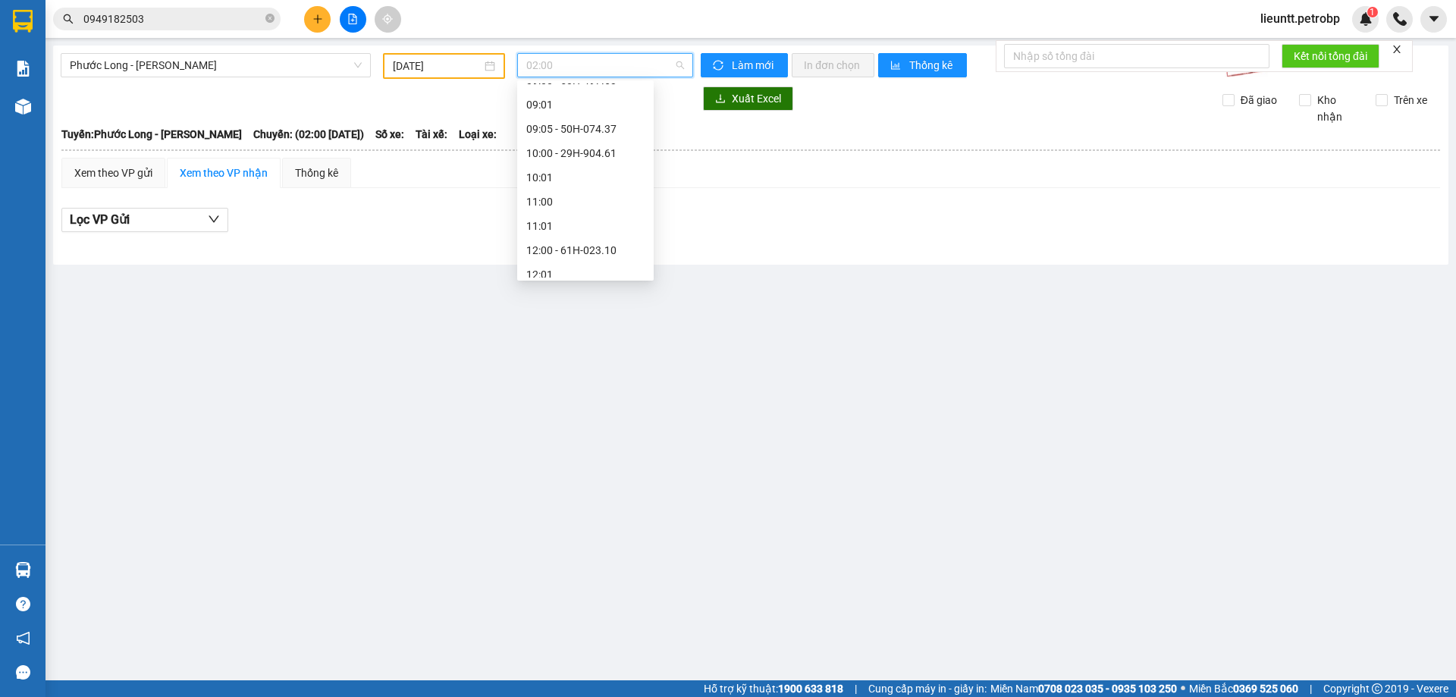
scroll to position [607, 0]
click at [561, 246] on div "15:05 - 50H-363.26" at bounding box center [585, 241] width 118 height 17
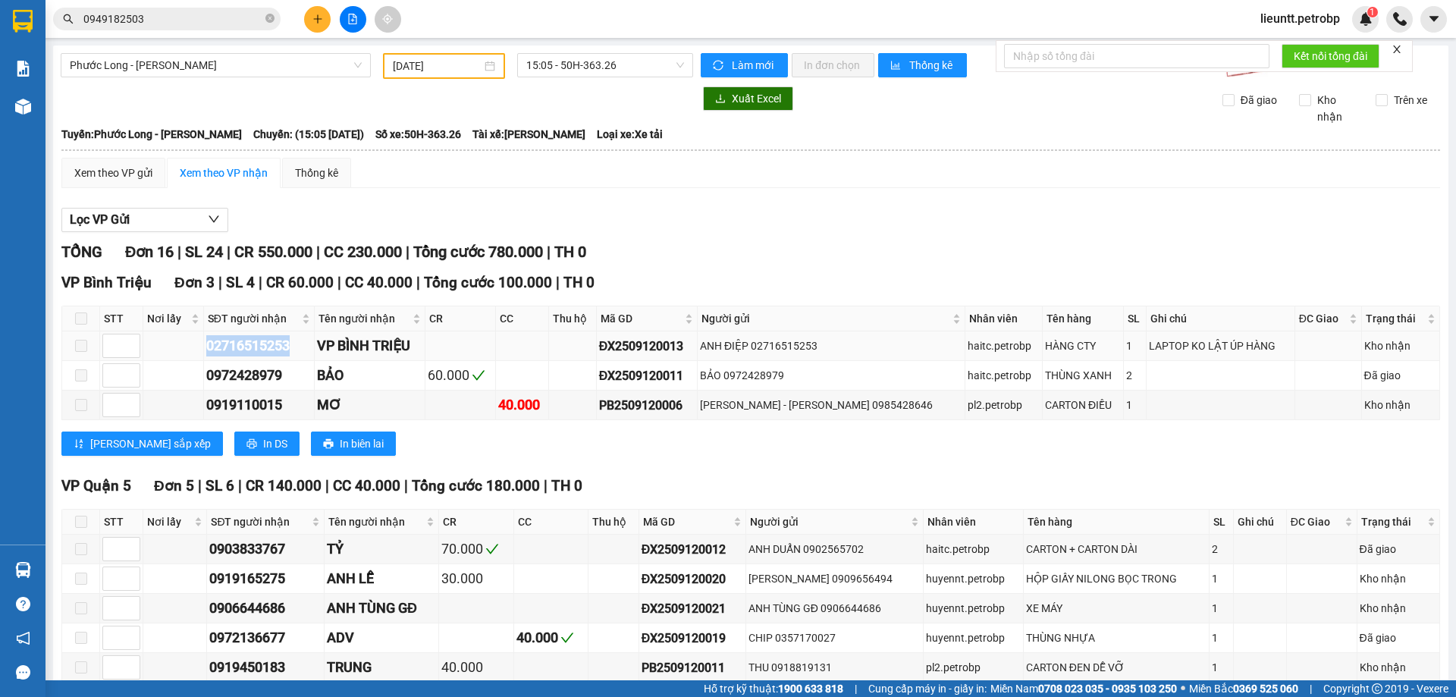
drag, startPoint x: 206, startPoint y: 349, endPoint x: 303, endPoint y: 347, distance: 97.1
click at [302, 348] on tr "02716515253 VP BÌNH TRIỆU ĐX2509120013 ANH ĐIỆP 02716515253 haitc.petrobp HÀNG …" at bounding box center [751, 346] width 1378 height 30
drag, startPoint x: 214, startPoint y: 375, endPoint x: 240, endPoint y: 375, distance: 25.8
click at [290, 375] on div "0972428979" at bounding box center [258, 375] width 105 height 21
click at [206, 375] on td "0972428979" at bounding box center [259, 376] width 111 height 30
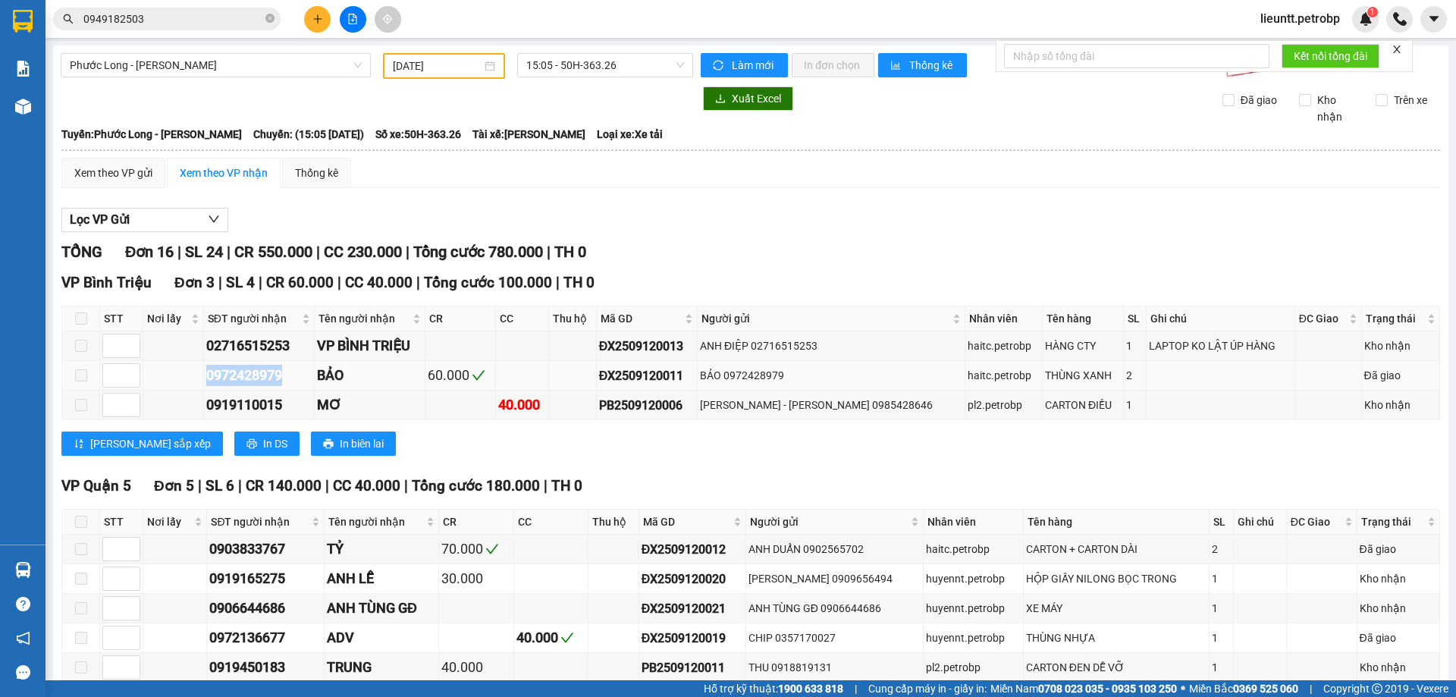
drag, startPoint x: 206, startPoint y: 375, endPoint x: 292, endPoint y: 370, distance: 85.8
click at [290, 371] on td "0972428979" at bounding box center [259, 376] width 111 height 30
click at [166, 15] on input "0949182503" at bounding box center [172, 19] width 179 height 17
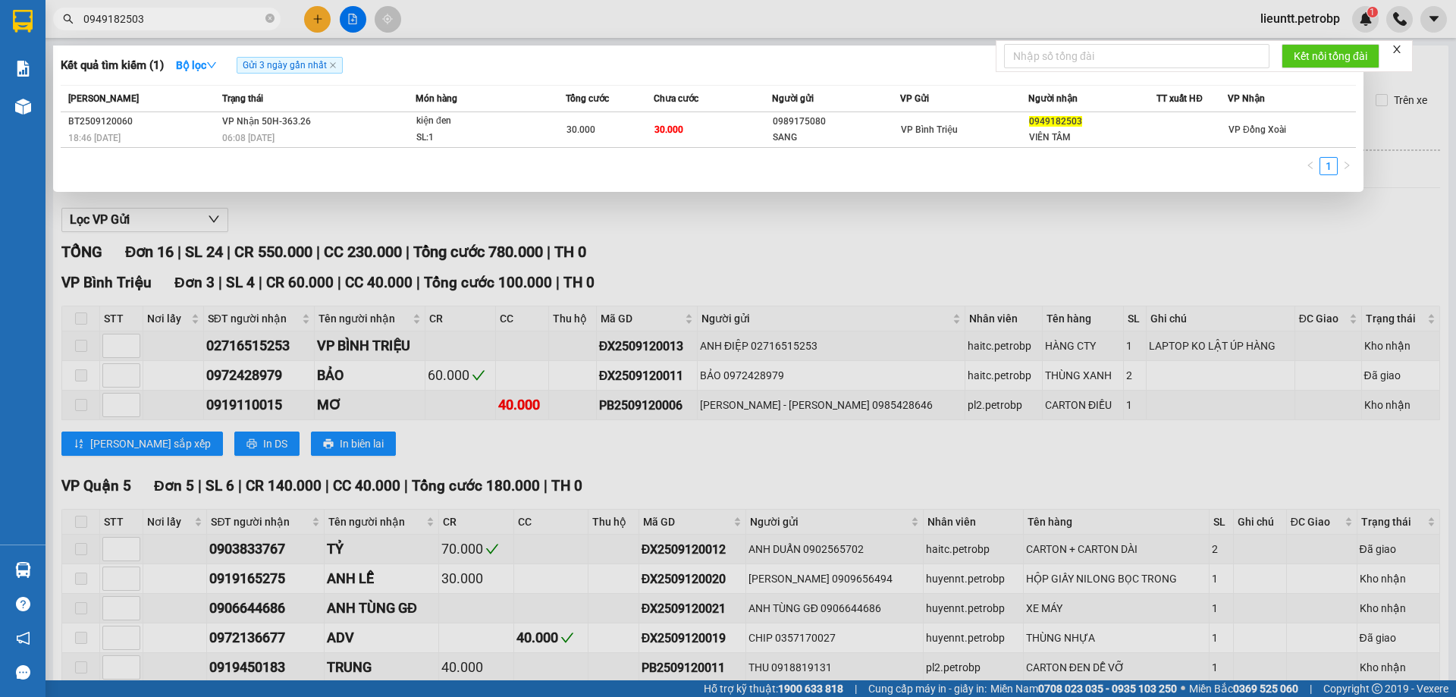
click at [166, 16] on input "0949182503" at bounding box center [172, 19] width 179 height 17
paste input "72428979"
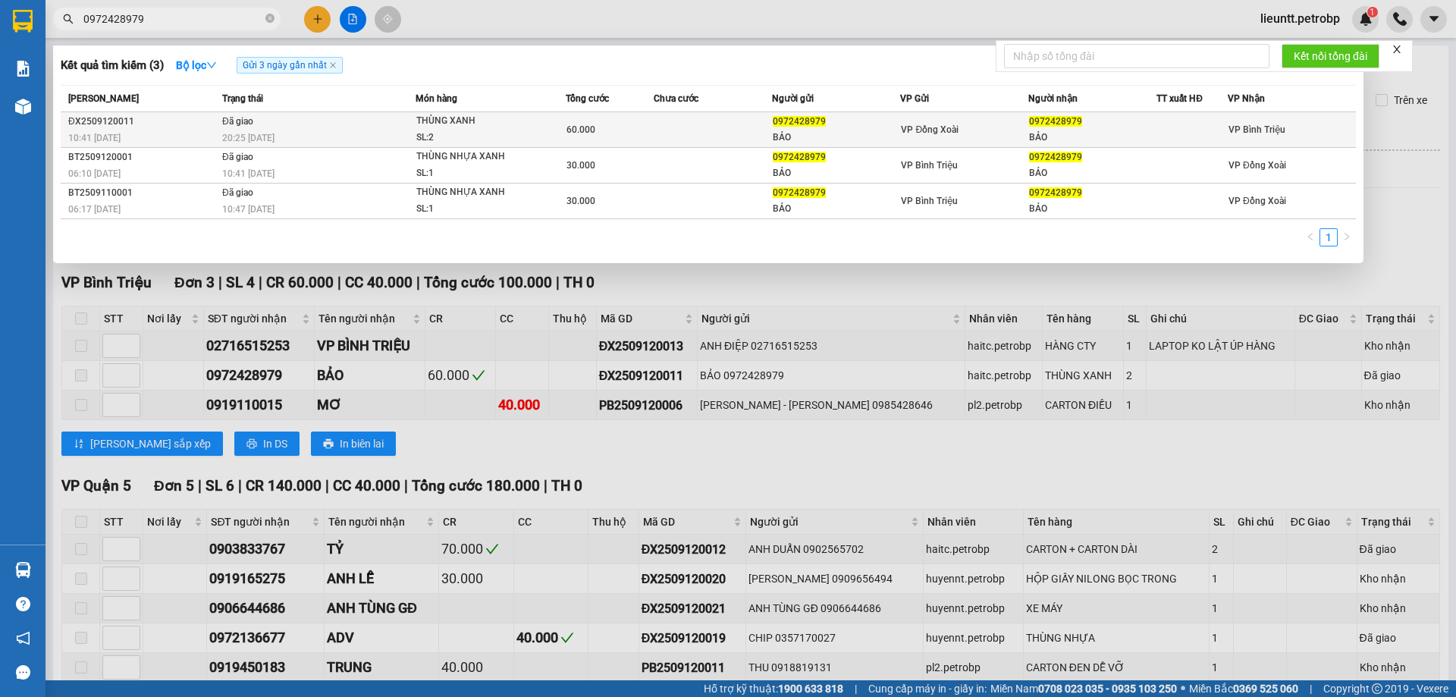
type input "0972428979"
click at [243, 140] on span "20:25 [DATE]" at bounding box center [248, 138] width 52 height 11
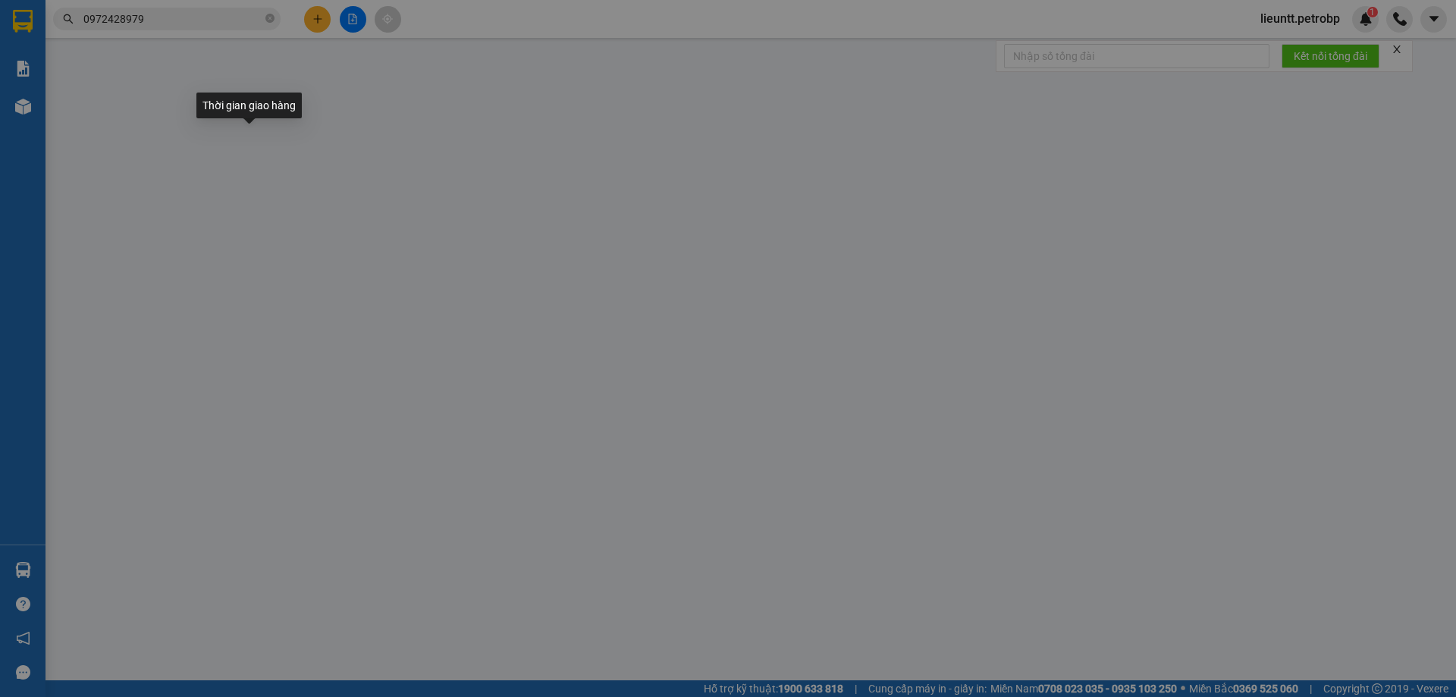
type input "0972428979"
type input "BẢO"
type input "0972428979"
type input "BẢO"
type input "60.000"
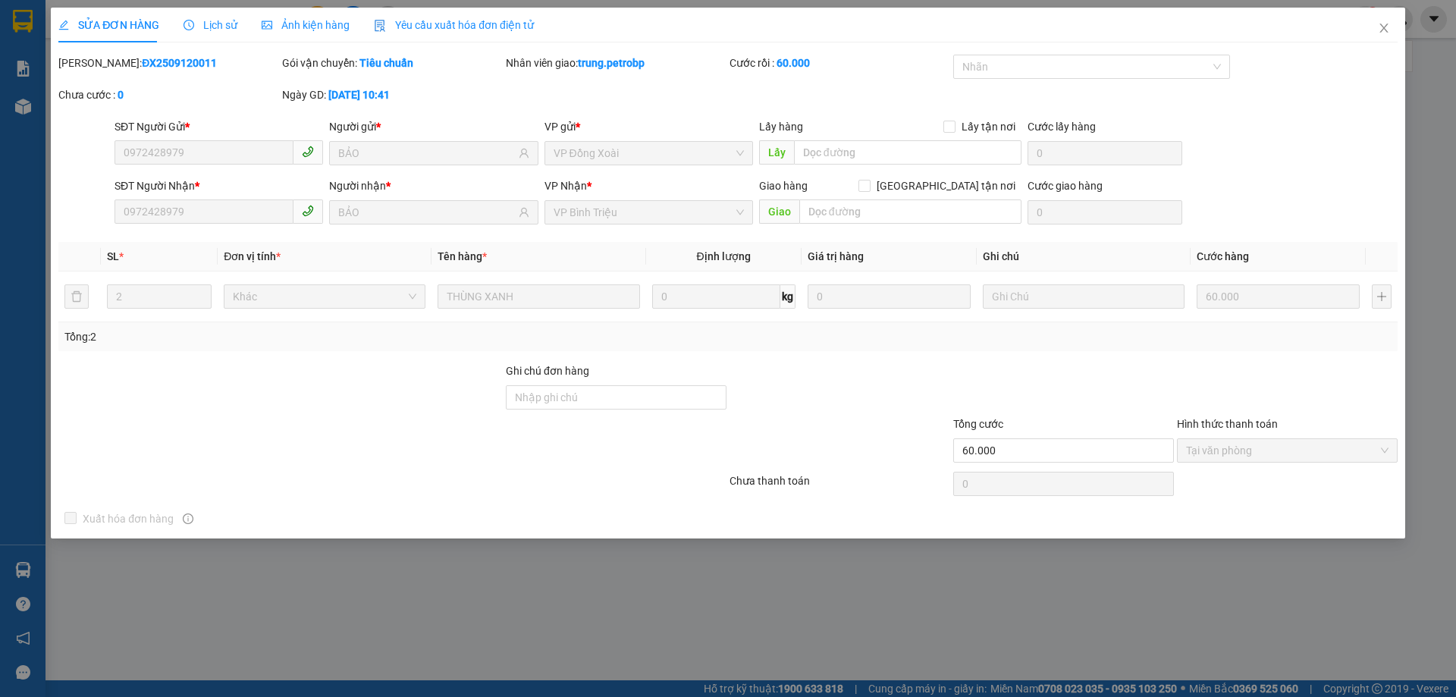
click at [217, 24] on span "Lịch sử" at bounding box center [211, 25] width 54 height 12
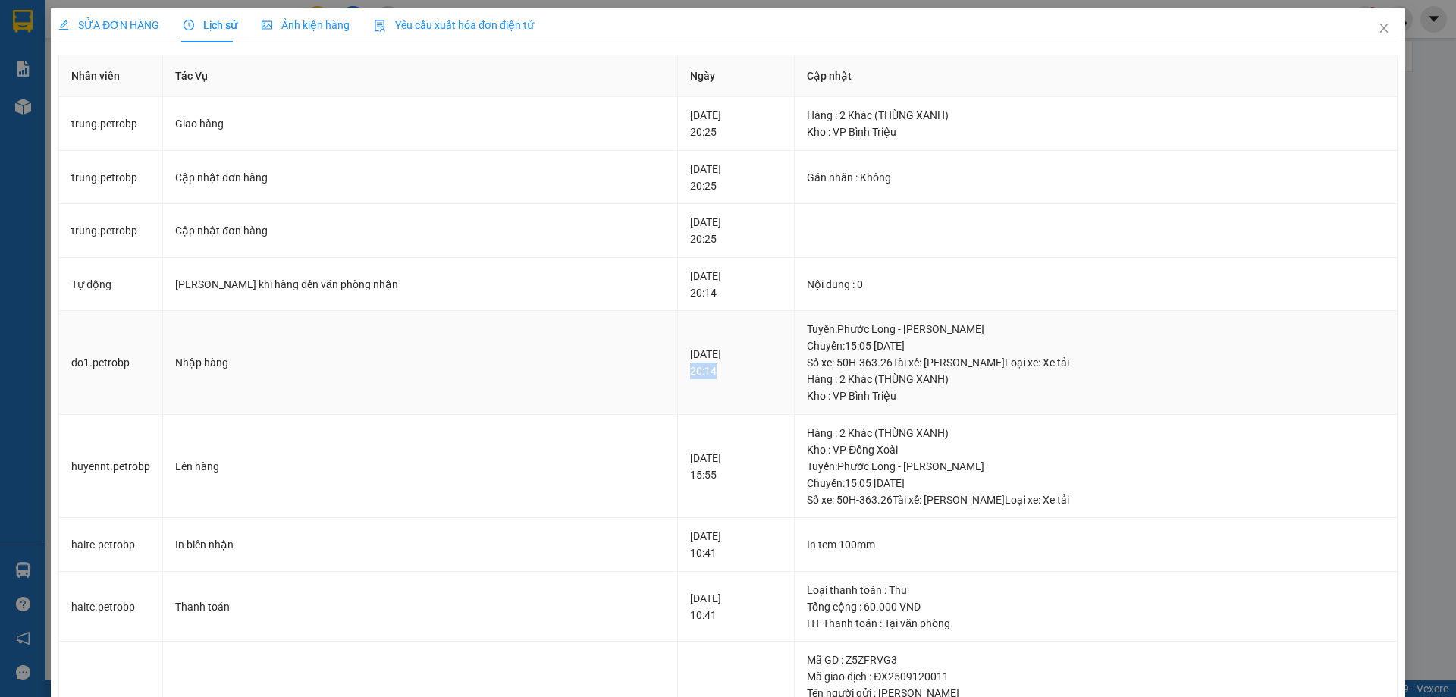
drag, startPoint x: 640, startPoint y: 378, endPoint x: 658, endPoint y: 372, distance: 19.2
click at [678, 377] on td "[DATE] 20:14" at bounding box center [736, 363] width 117 height 104
click at [1380, 27] on icon "close" at bounding box center [1384, 28] width 8 height 9
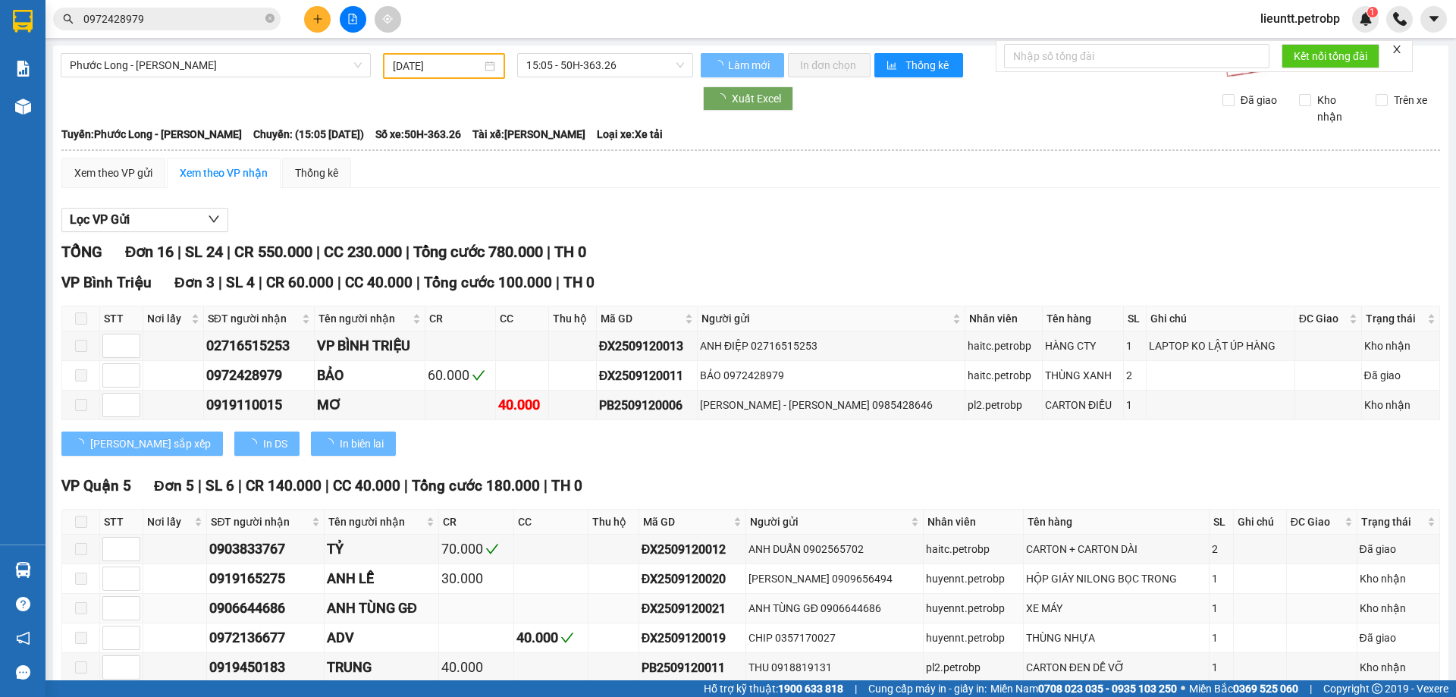
scroll to position [228, 0]
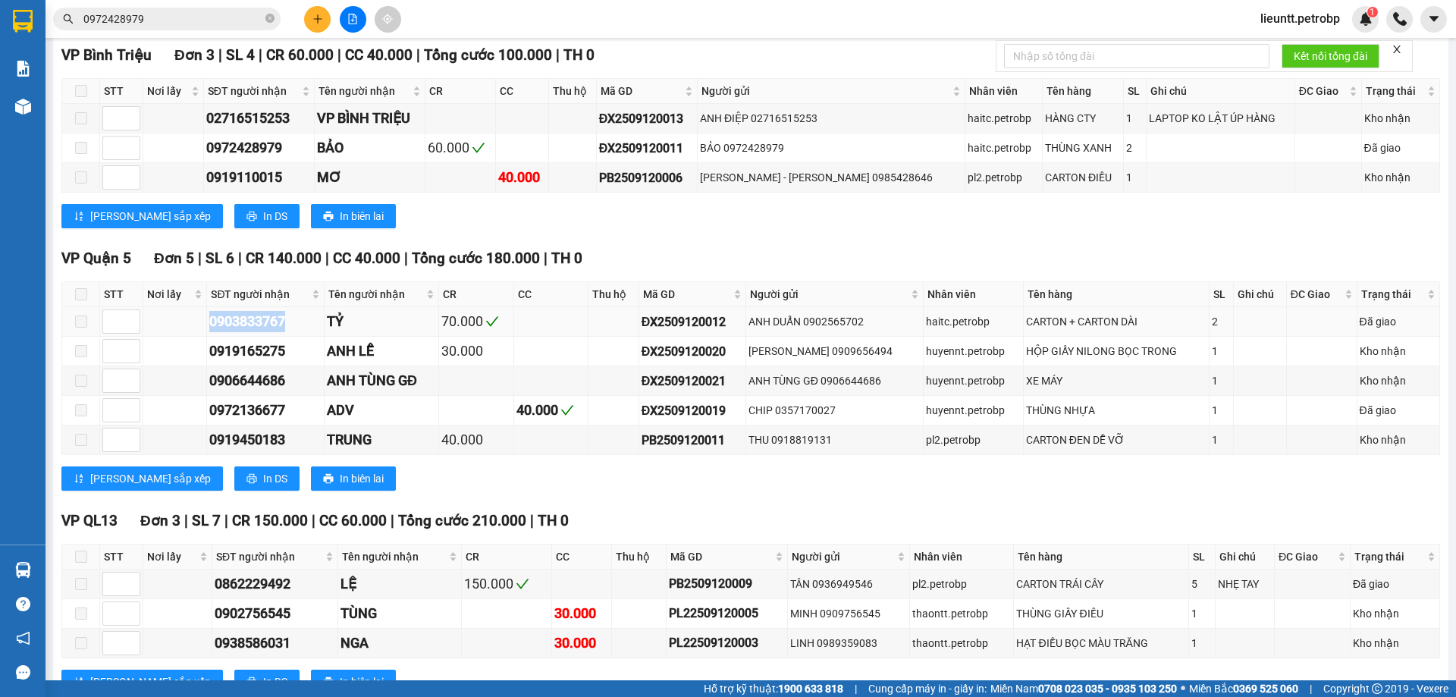
drag, startPoint x: 231, startPoint y: 326, endPoint x: 296, endPoint y: 318, distance: 65.0
click at [303, 323] on tr "0903833767 TỶ 70.000 ĐX2509120012 ANH DUẨN 0902565702 haitc.petrobp CARTON + CA…" at bounding box center [751, 322] width 1378 height 30
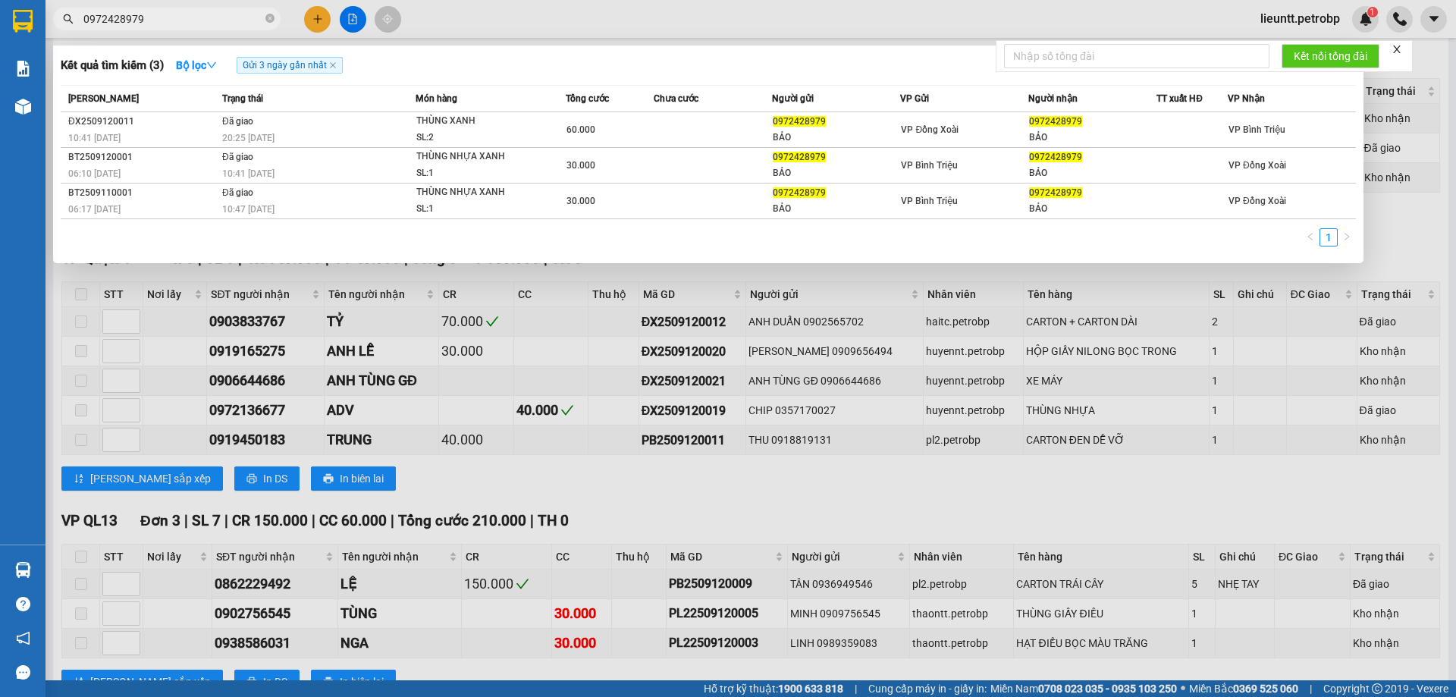
click at [184, 21] on input "0972428979" at bounding box center [172, 19] width 179 height 17
paste input "03833767"
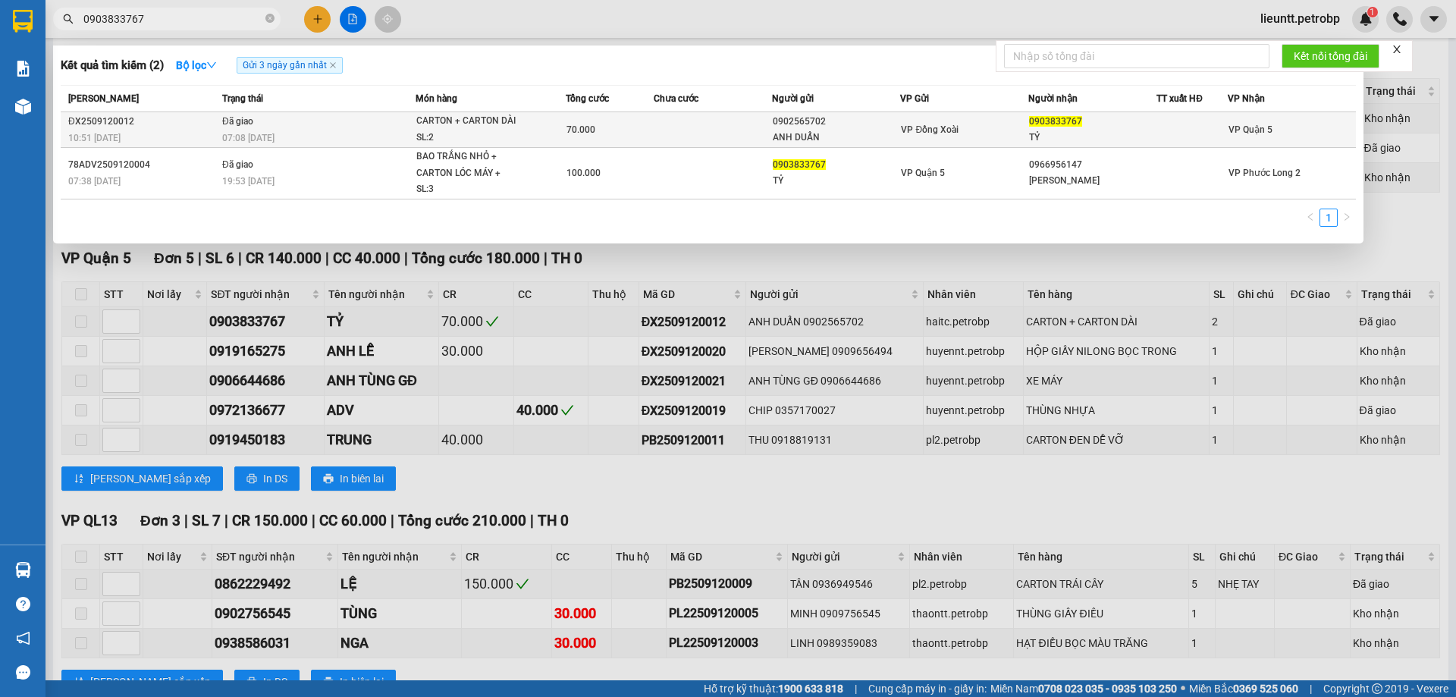
type input "0903833767"
click at [250, 141] on span "07:08 [DATE]" at bounding box center [248, 138] width 52 height 11
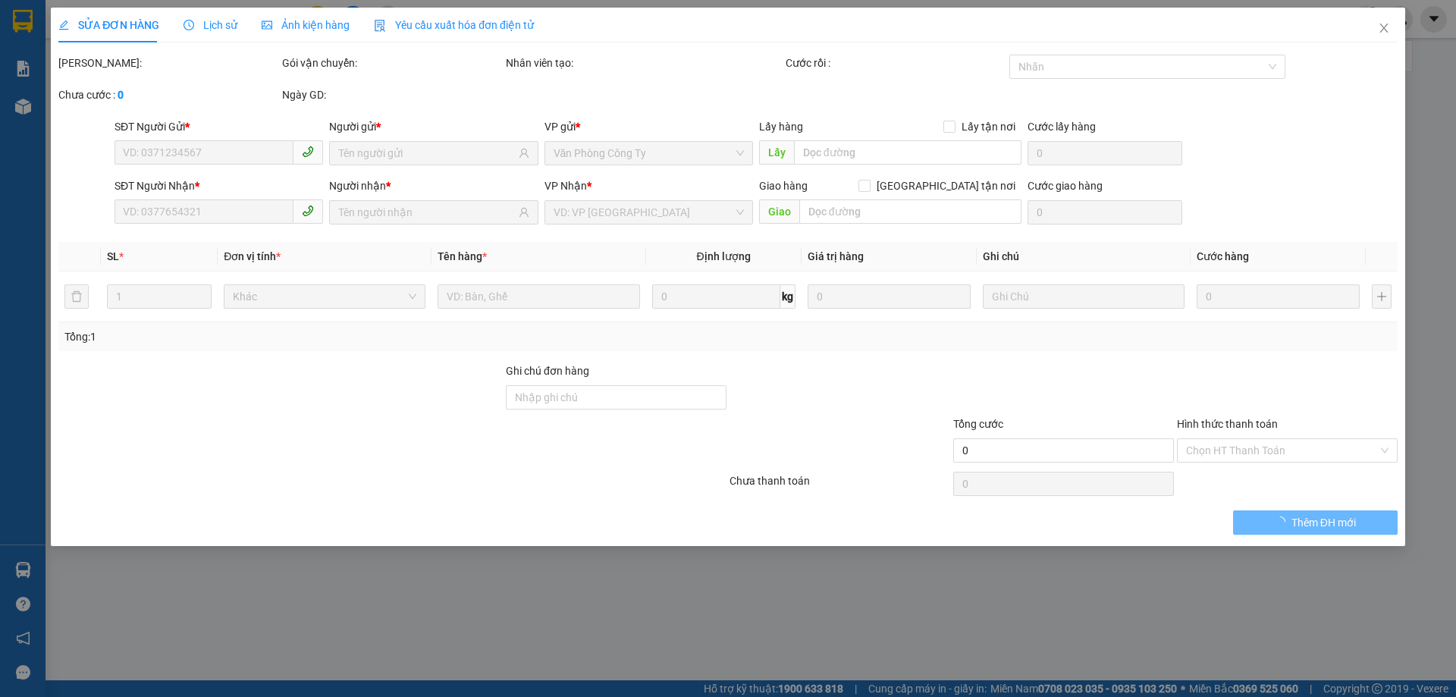
type input "0902565702"
type input "ANH DUẨN"
type input "0903833767"
type input "TỶ"
type input "70.000"
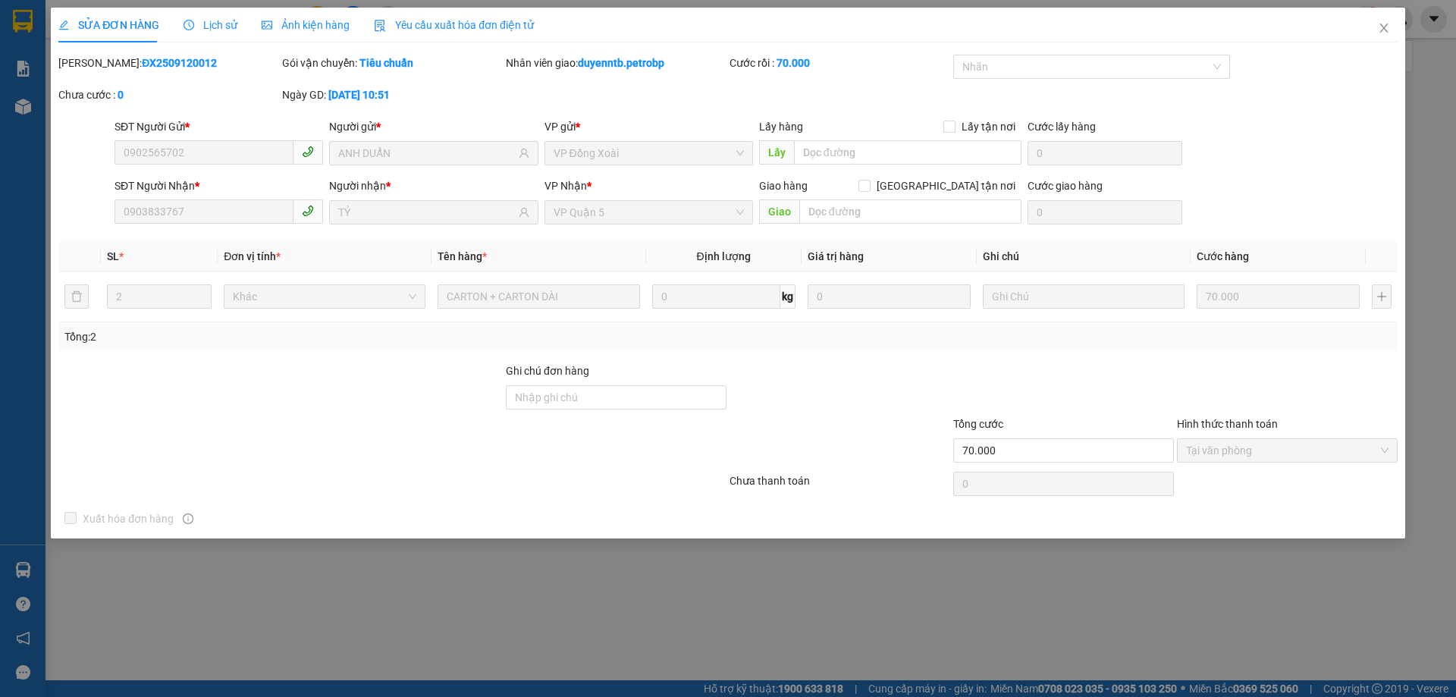
click at [202, 21] on span "Lịch sử" at bounding box center [211, 25] width 54 height 12
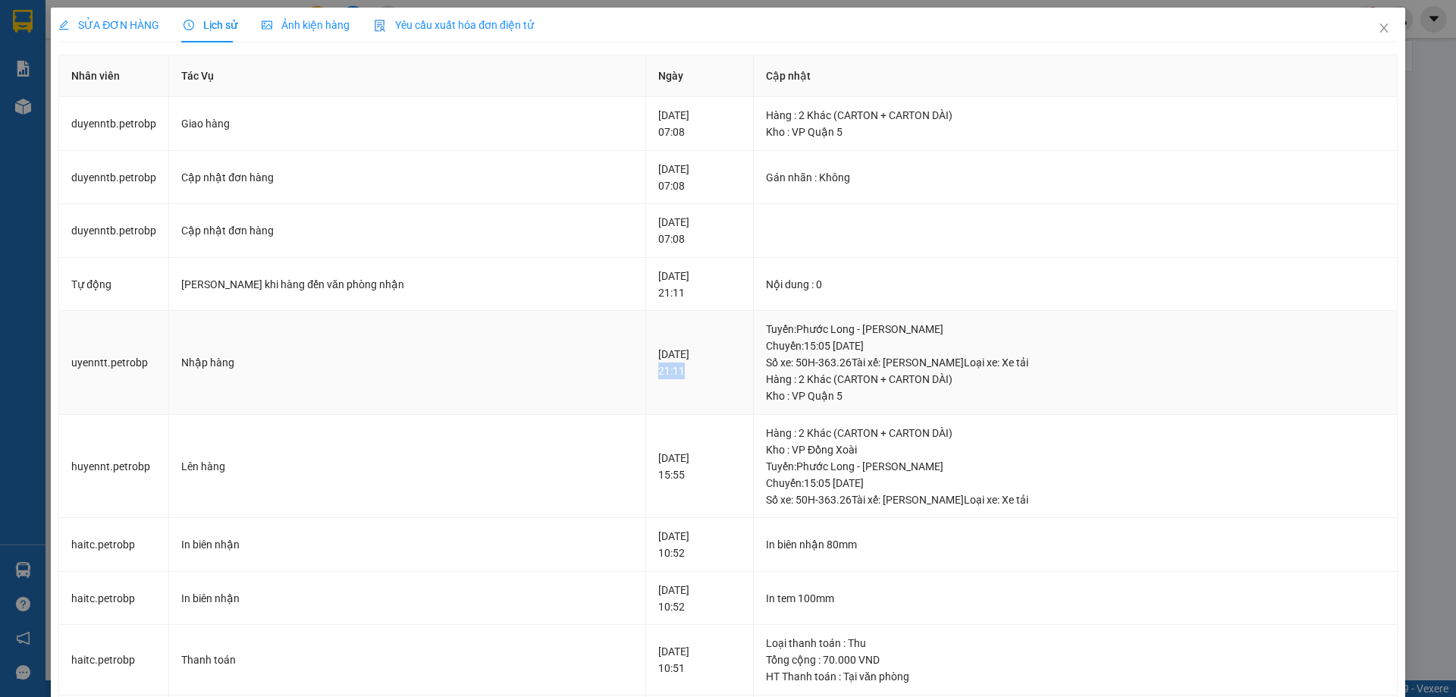
drag, startPoint x: 579, startPoint y: 370, endPoint x: 629, endPoint y: 357, distance: 51.0
click at [646, 372] on td "[DATE] 21:11" at bounding box center [700, 363] width 108 height 104
click at [1378, 32] on icon "close" at bounding box center [1384, 28] width 12 height 12
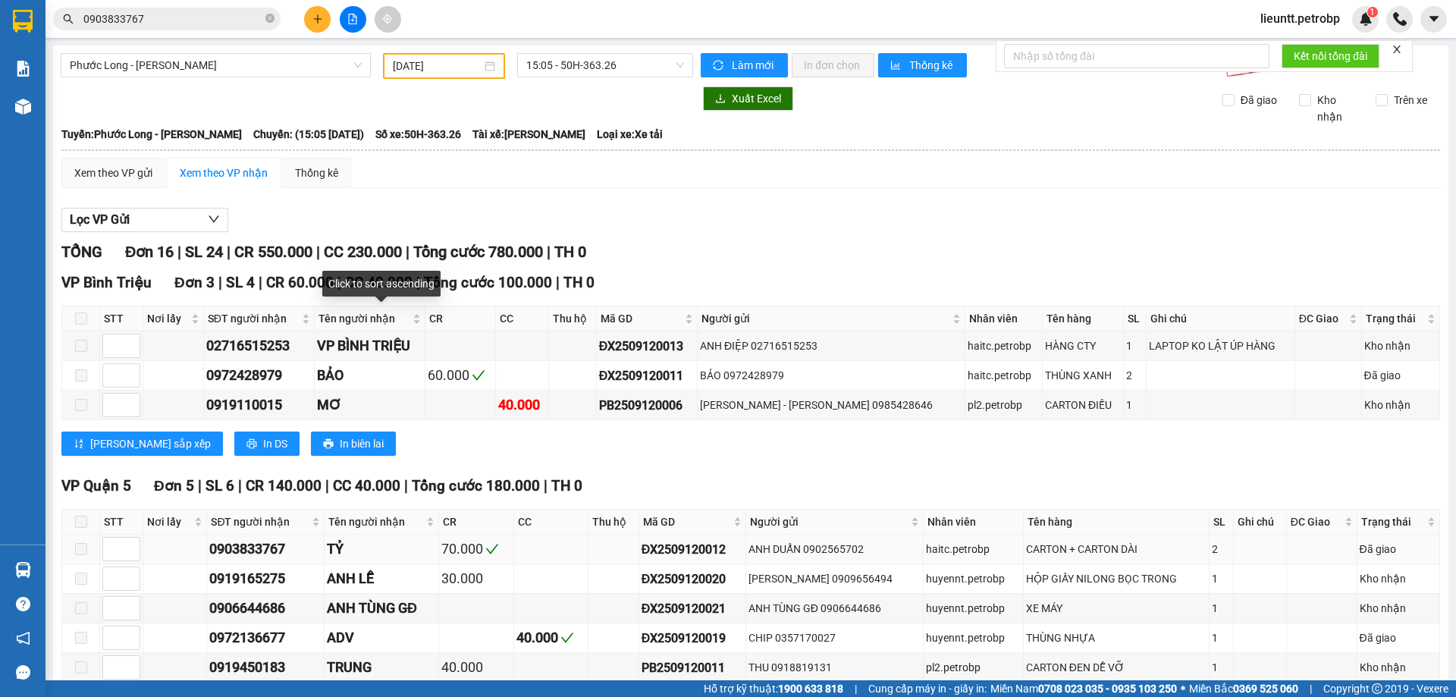
scroll to position [455, 0]
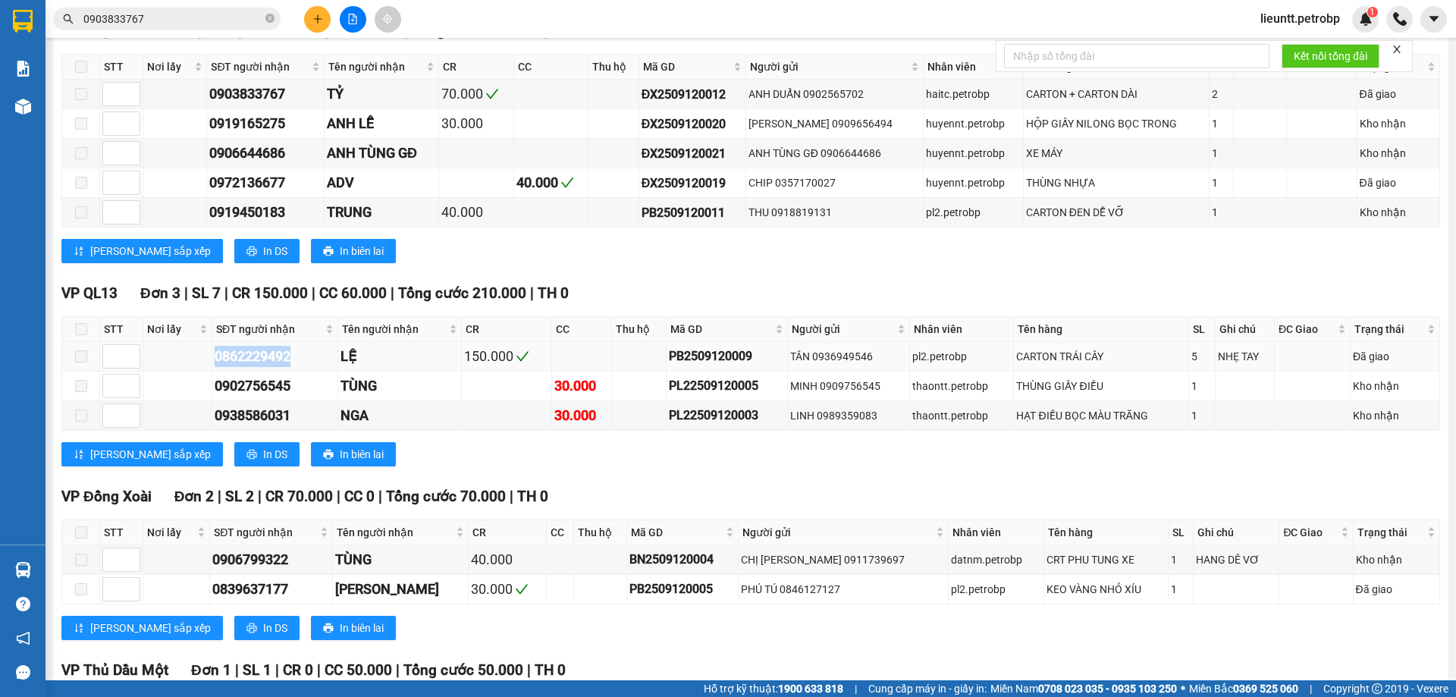
drag, startPoint x: 215, startPoint y: 364, endPoint x: 310, endPoint y: 363, distance: 95.6
click at [309, 364] on div "0862229492" at bounding box center [275, 356] width 121 height 21
click at [191, 13] on input "0903833767" at bounding box center [172, 19] width 179 height 17
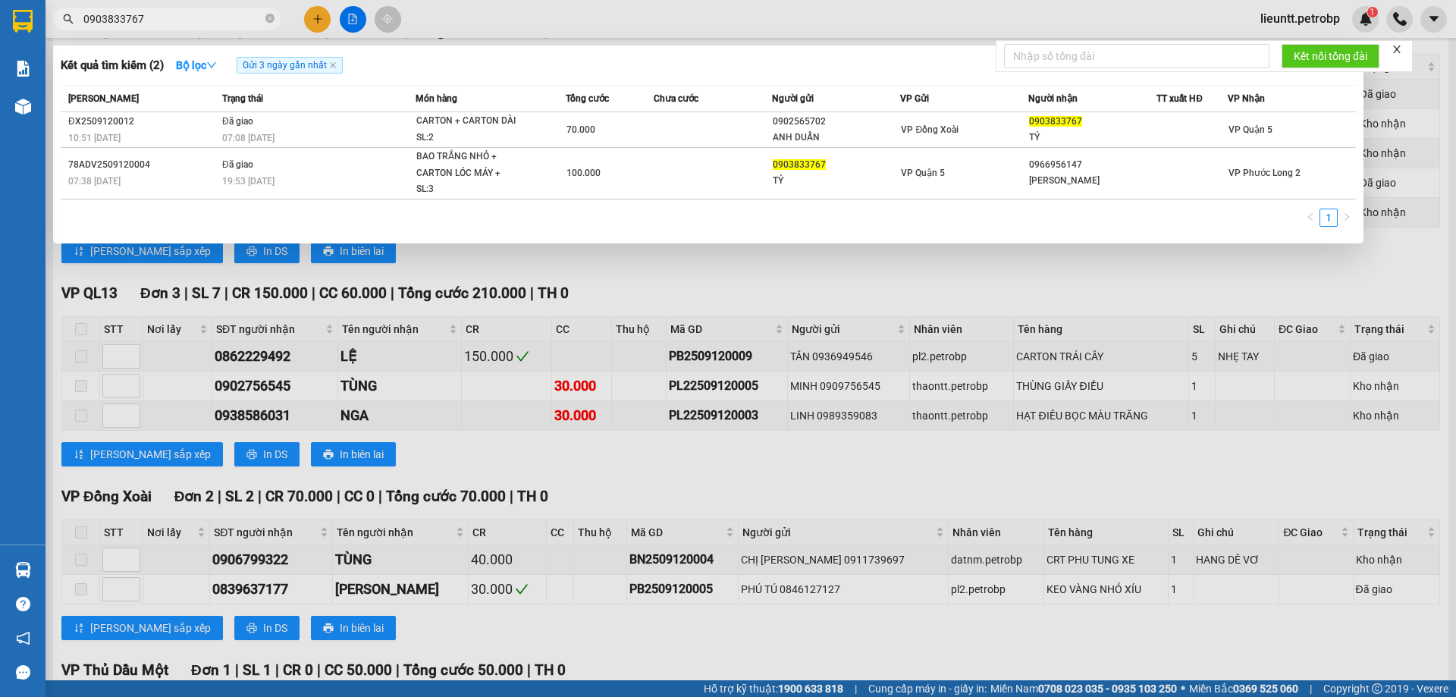
click at [191, 13] on input "0903833767" at bounding box center [172, 19] width 179 height 17
paste input "862229492"
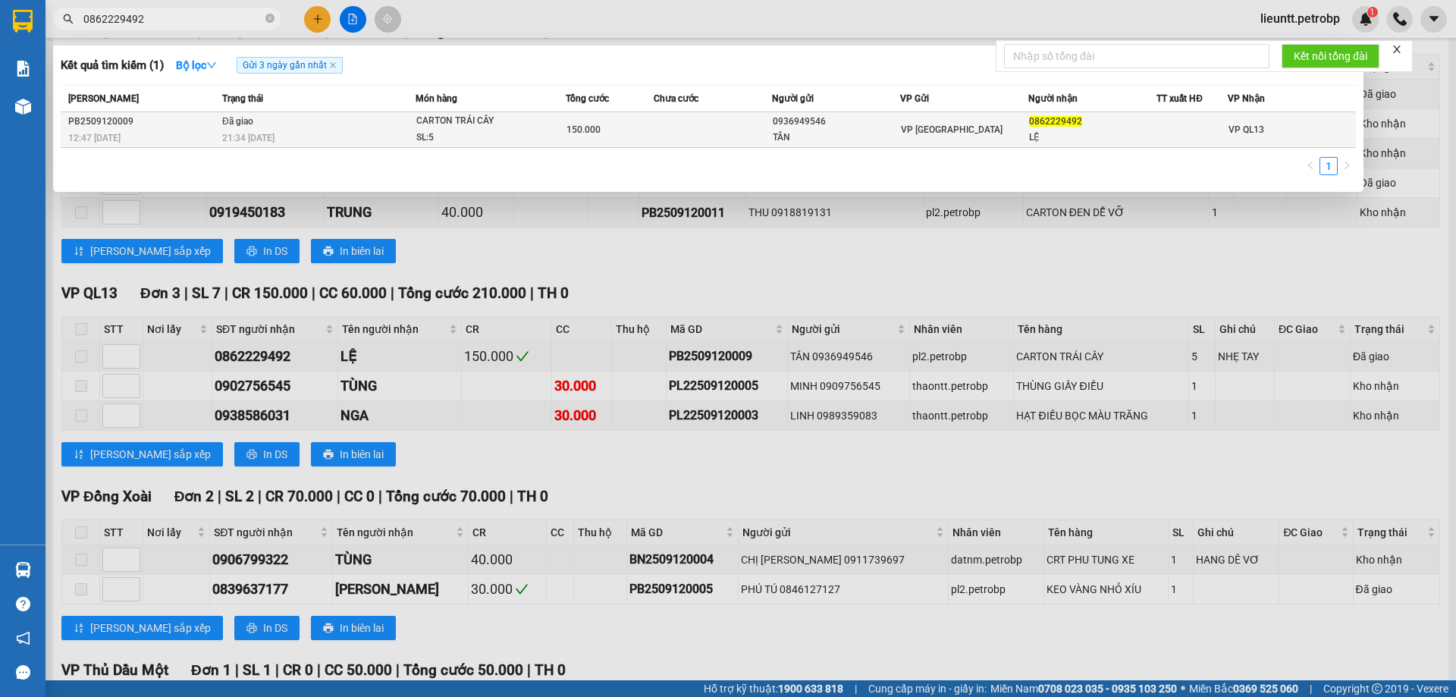
type input "0862229492"
click at [285, 134] on div "21:34 [DATE]" at bounding box center [318, 138] width 193 height 17
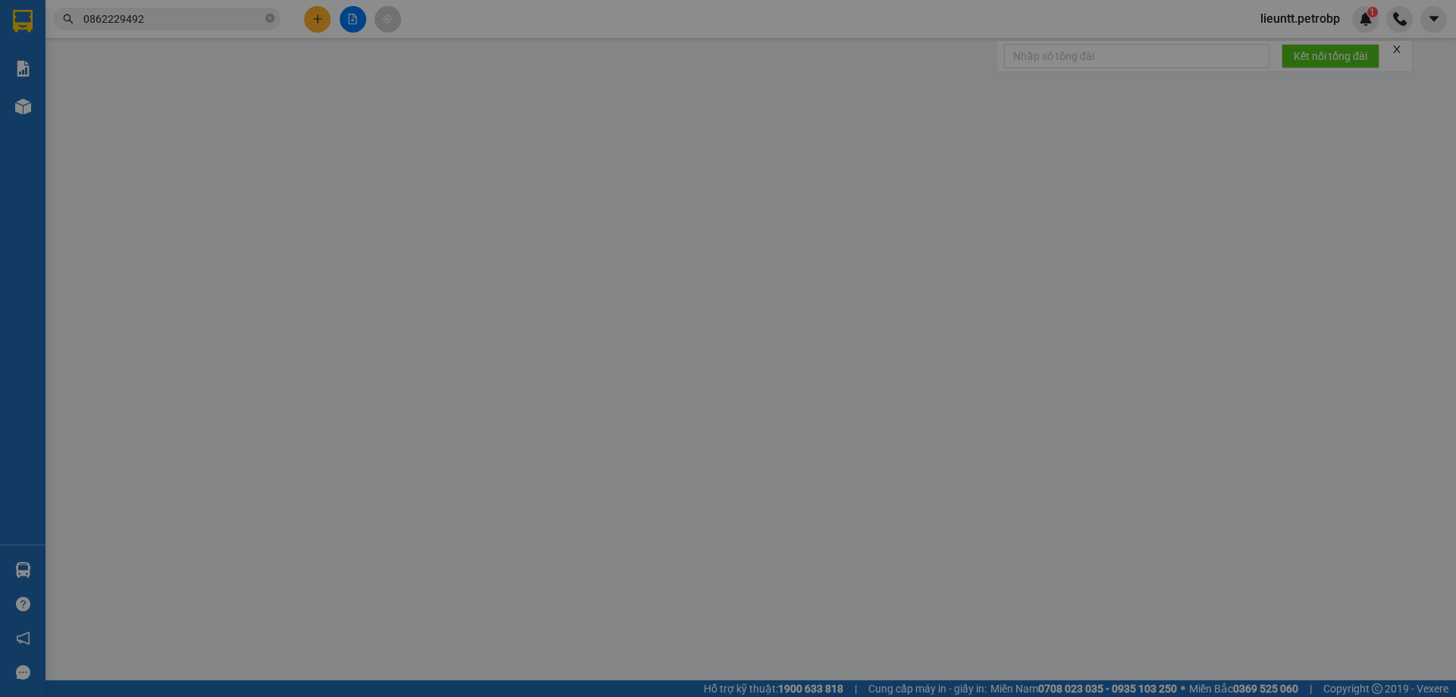
type input "0936949546"
type input "TÂN"
type input "0862229492"
type input "LỆ"
type input "150.000"
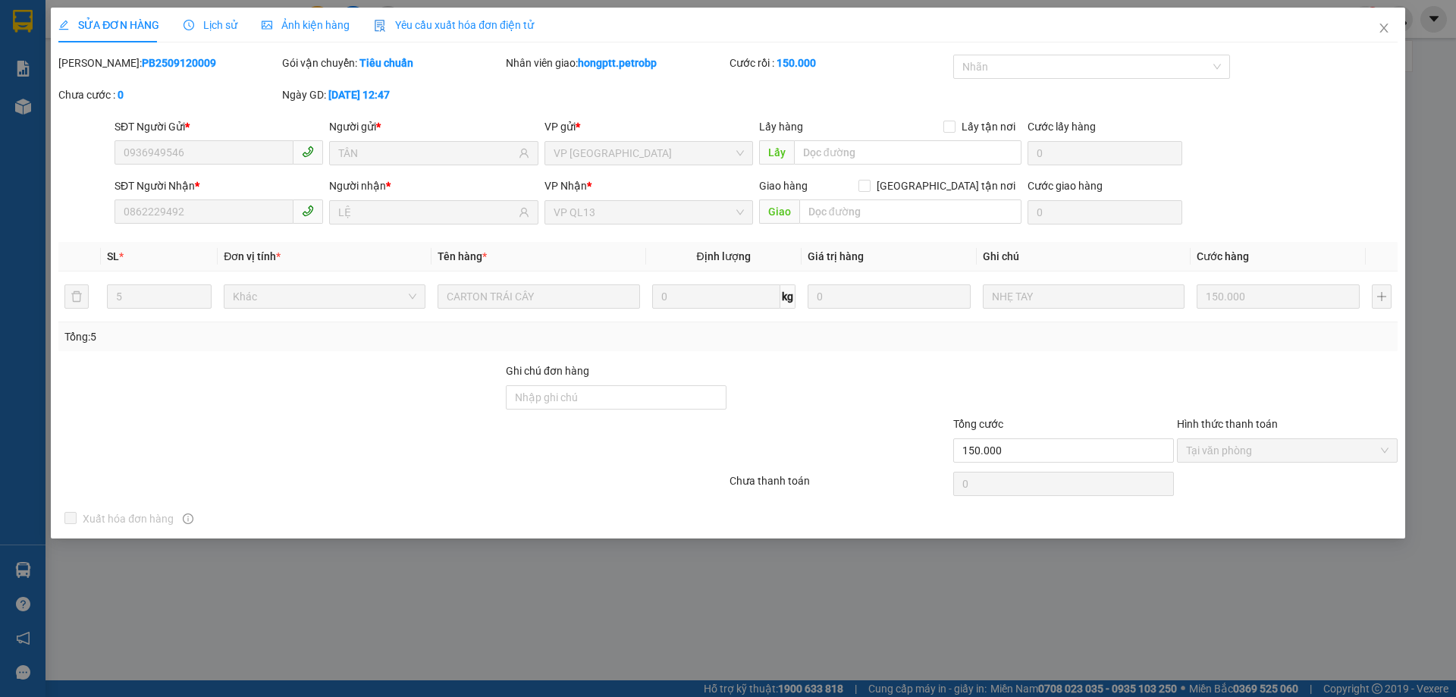
click at [201, 21] on span "Lịch sử" at bounding box center [211, 25] width 54 height 12
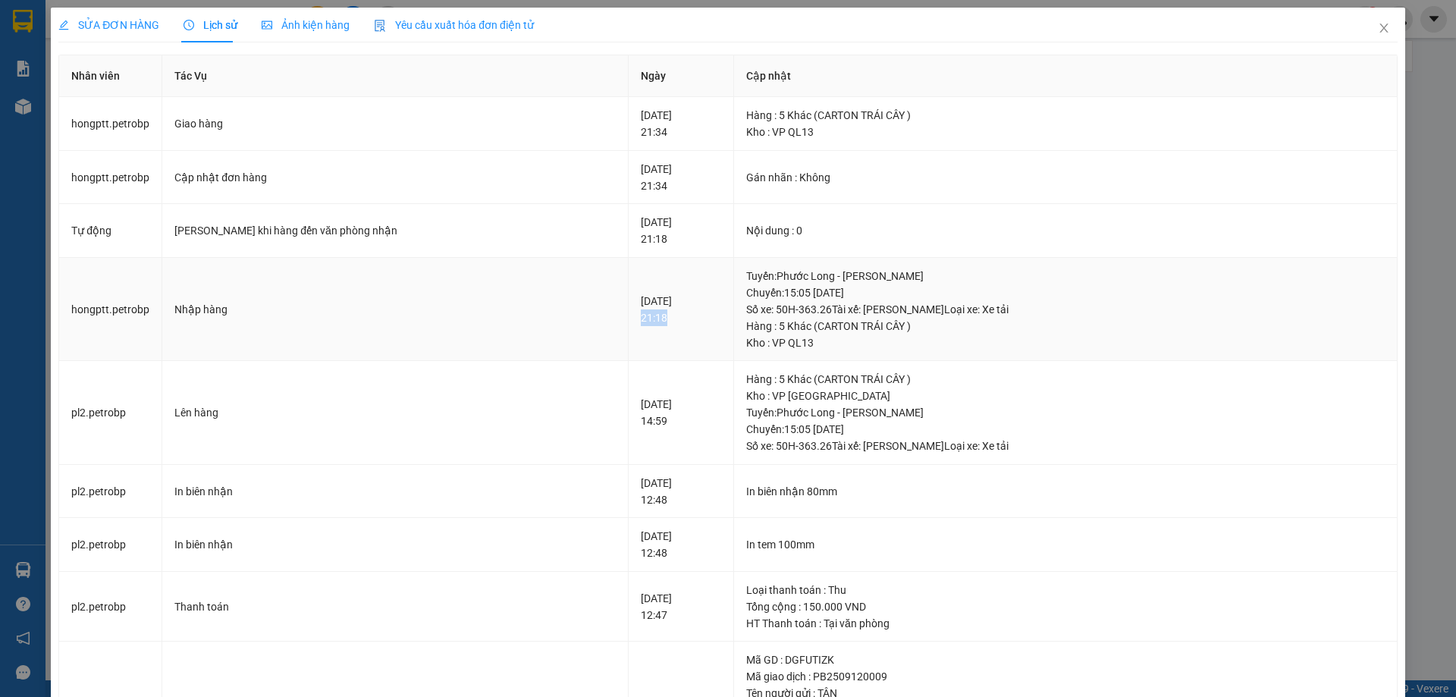
drag, startPoint x: 567, startPoint y: 318, endPoint x: 622, endPoint y: 326, distance: 56.0
click at [629, 326] on td "[DATE] 21:18" at bounding box center [681, 310] width 105 height 104
click at [1378, 25] on icon "close" at bounding box center [1384, 28] width 12 height 12
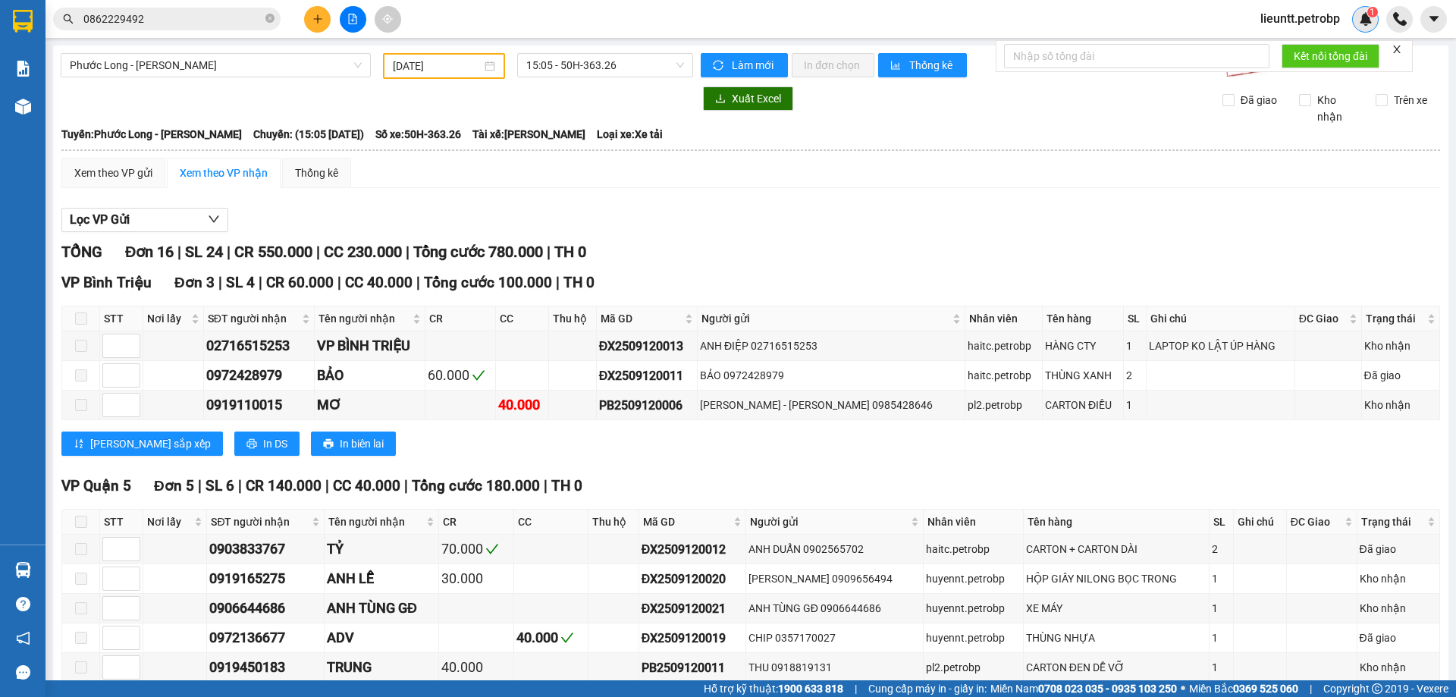
click at [1374, 26] on div "1" at bounding box center [1365, 19] width 27 height 27
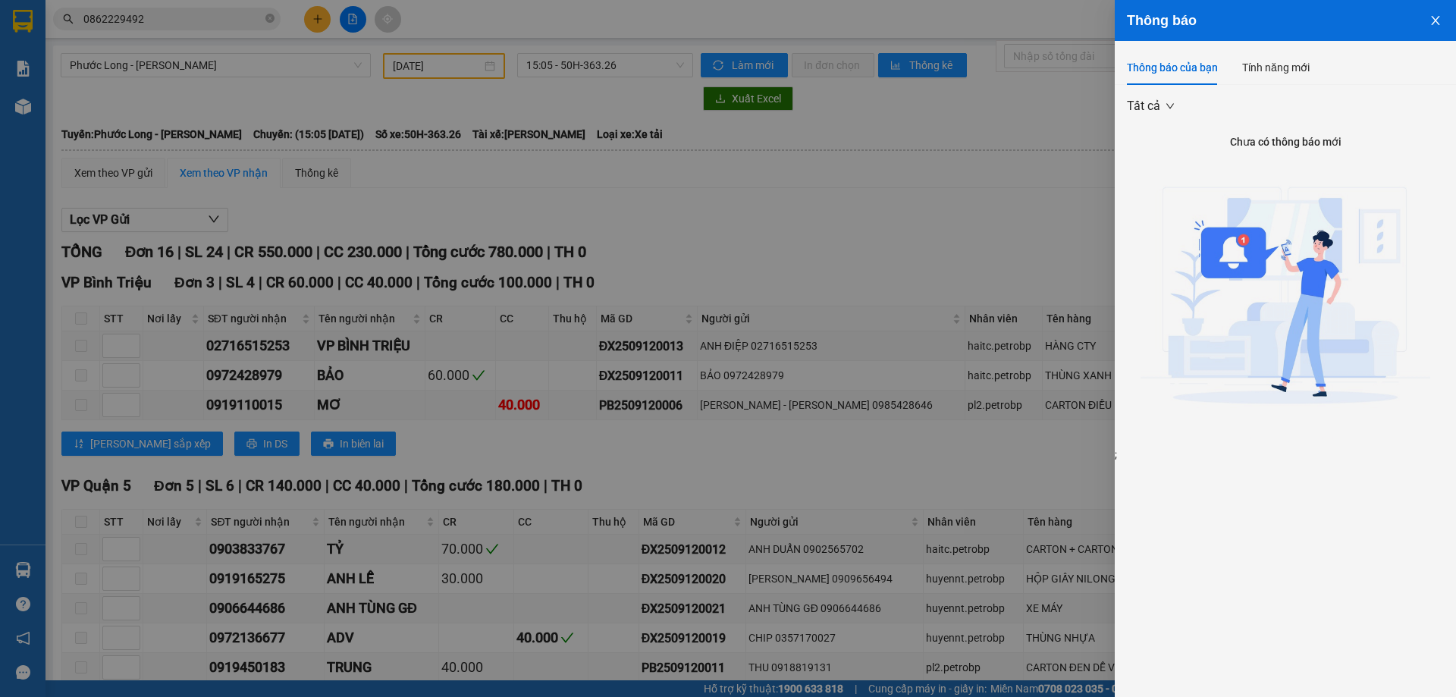
click at [1433, 17] on icon "close" at bounding box center [1435, 20] width 8 height 9
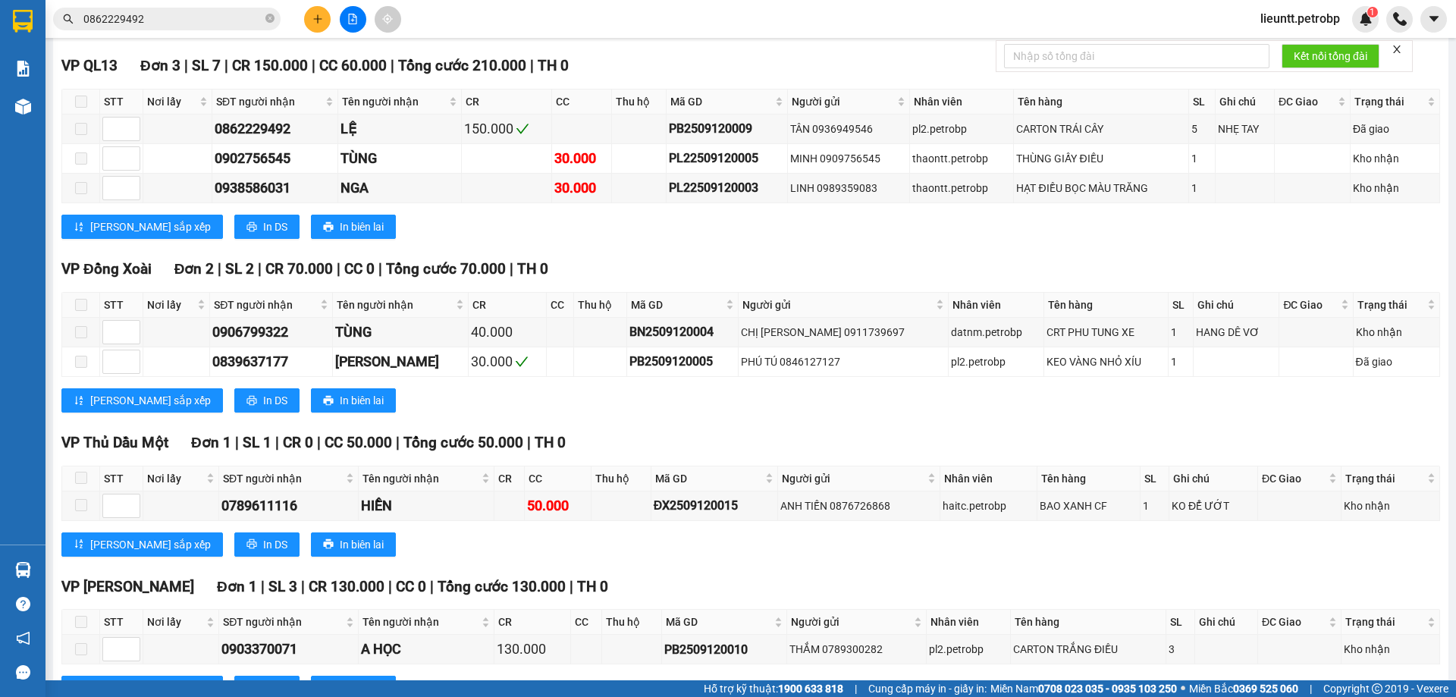
scroll to position [889, 0]
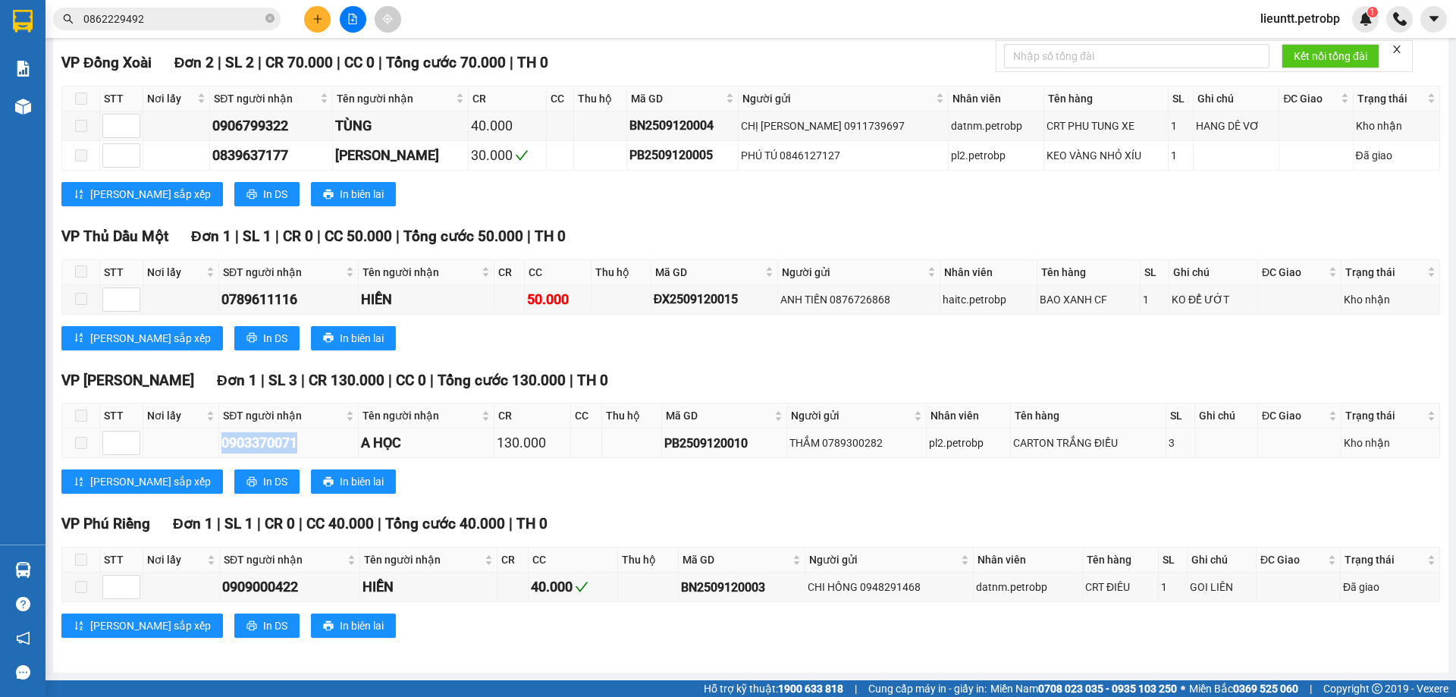
drag, startPoint x: 223, startPoint y: 440, endPoint x: 304, endPoint y: 444, distance: 81.2
click at [304, 444] on div "0903370071" at bounding box center [288, 442] width 134 height 21
click at [173, 17] on input "0862229492" at bounding box center [172, 19] width 179 height 17
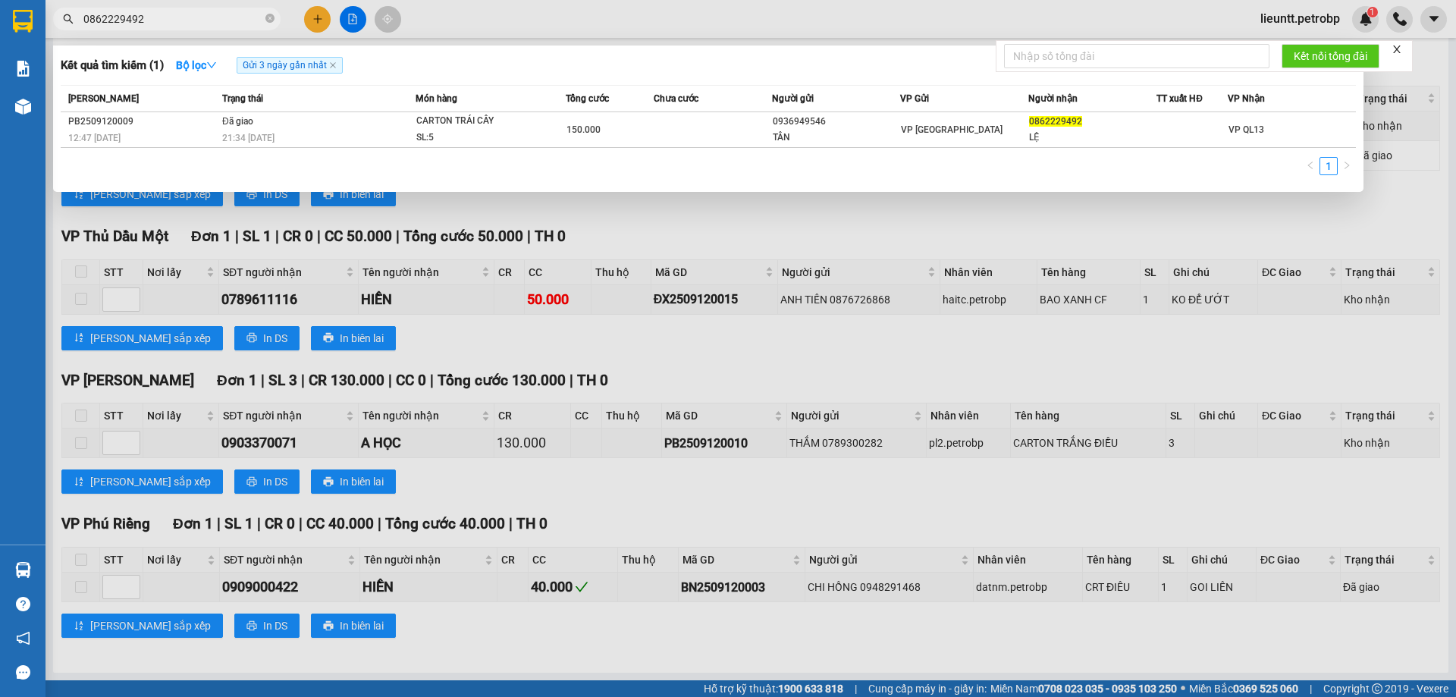
click at [173, 17] on input "0862229492" at bounding box center [172, 19] width 179 height 17
paste input "903370071"
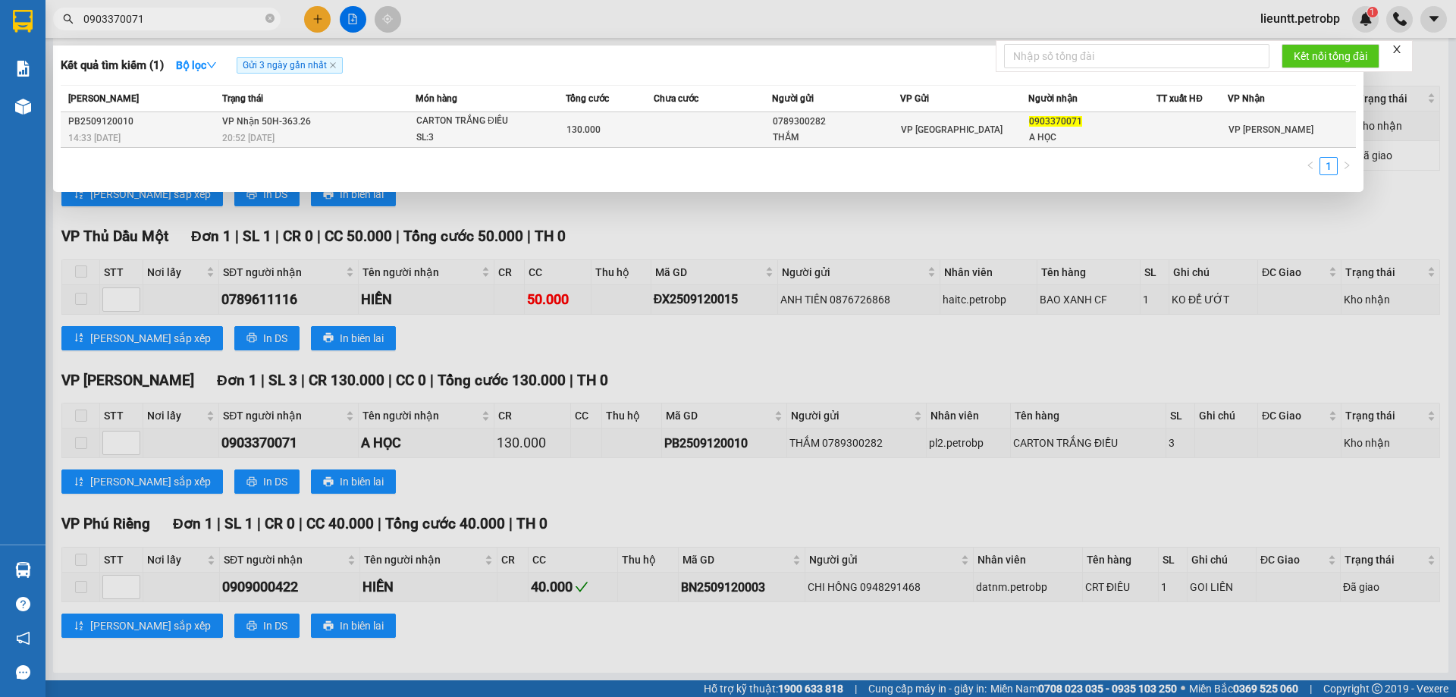
type input "0903370071"
click at [204, 138] on div "14:33 [DATE]" at bounding box center [142, 138] width 149 height 17
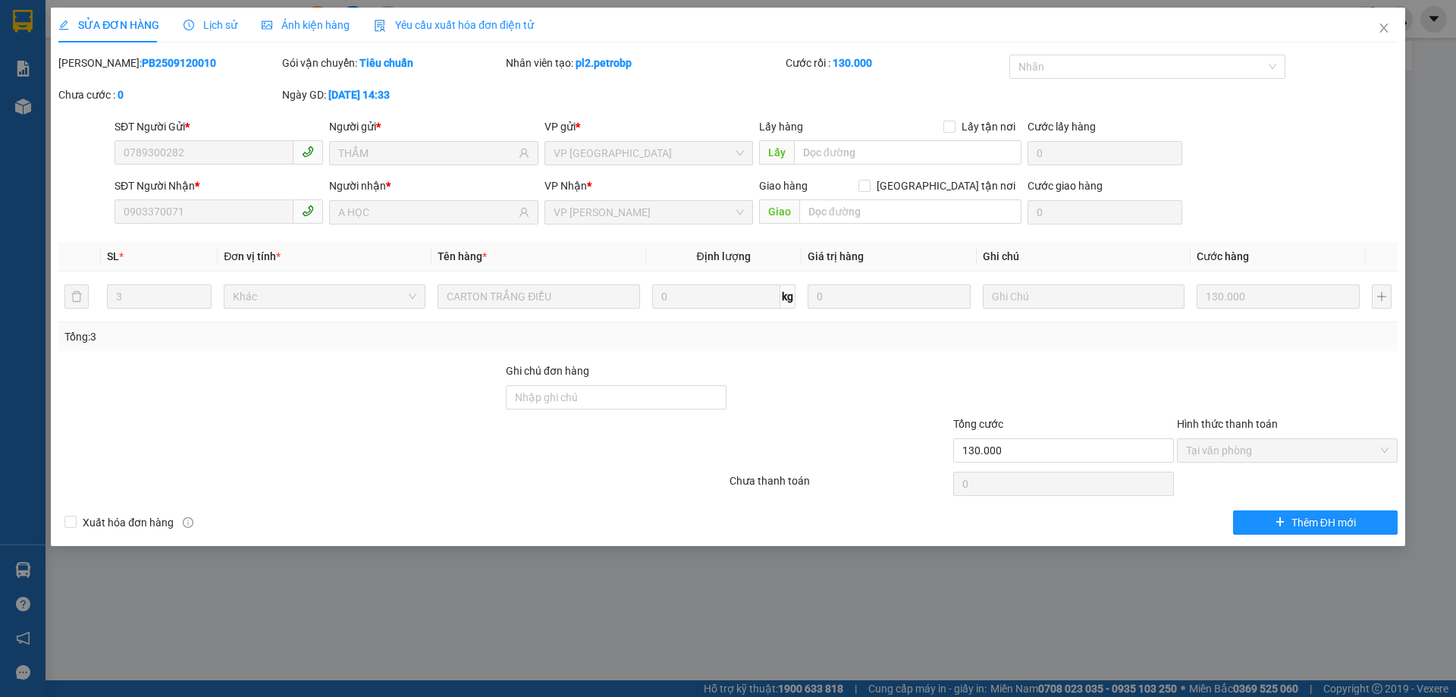
click at [224, 24] on span "Lịch sử" at bounding box center [211, 25] width 54 height 12
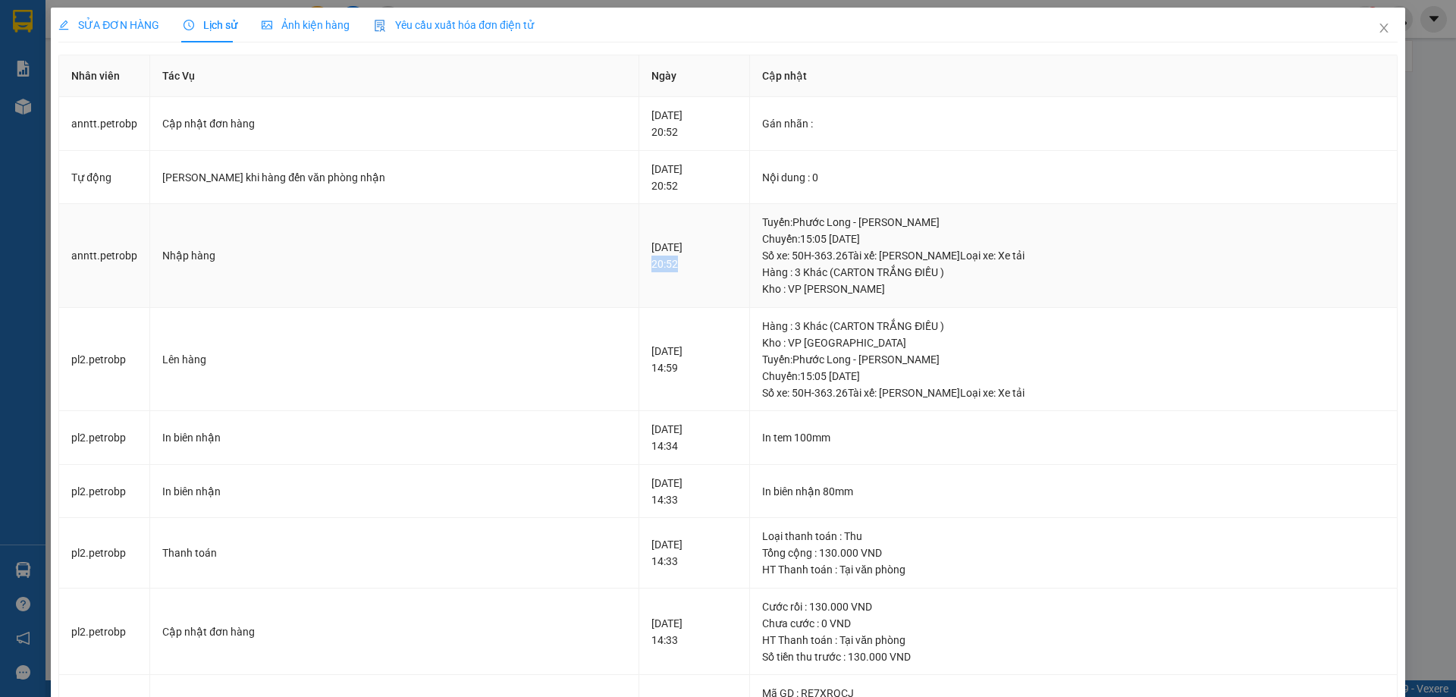
drag, startPoint x: 573, startPoint y: 264, endPoint x: 617, endPoint y: 265, distance: 44.0
click at [639, 265] on td "[DATE] 20:52" at bounding box center [694, 256] width 111 height 104
click at [1378, 27] on icon "close" at bounding box center [1384, 28] width 12 height 12
